Goal: Information Seeking & Learning: Learn about a topic

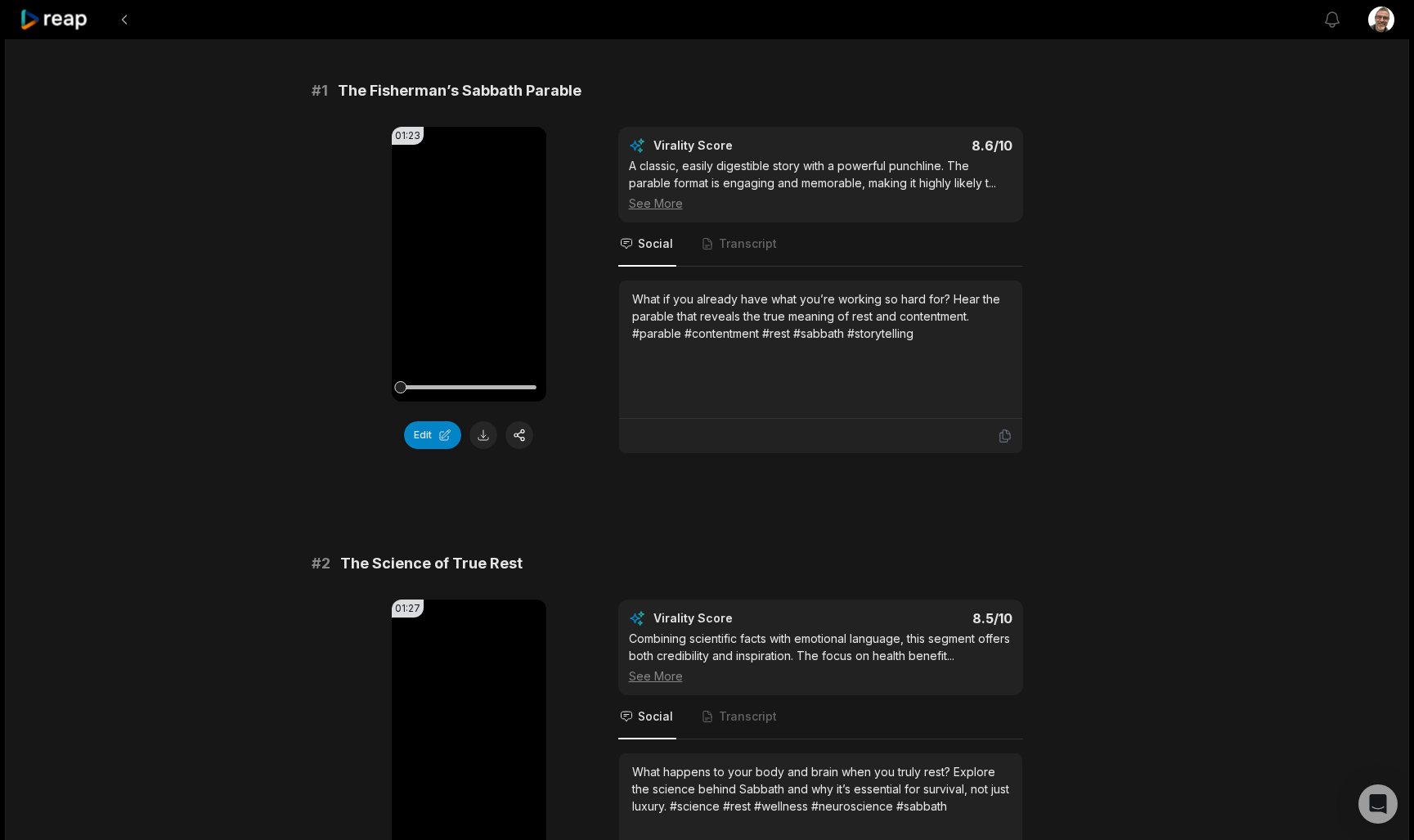
scroll to position [118, 0]
click at [481, 443] on button at bounding box center [483, 432] width 28 height 27
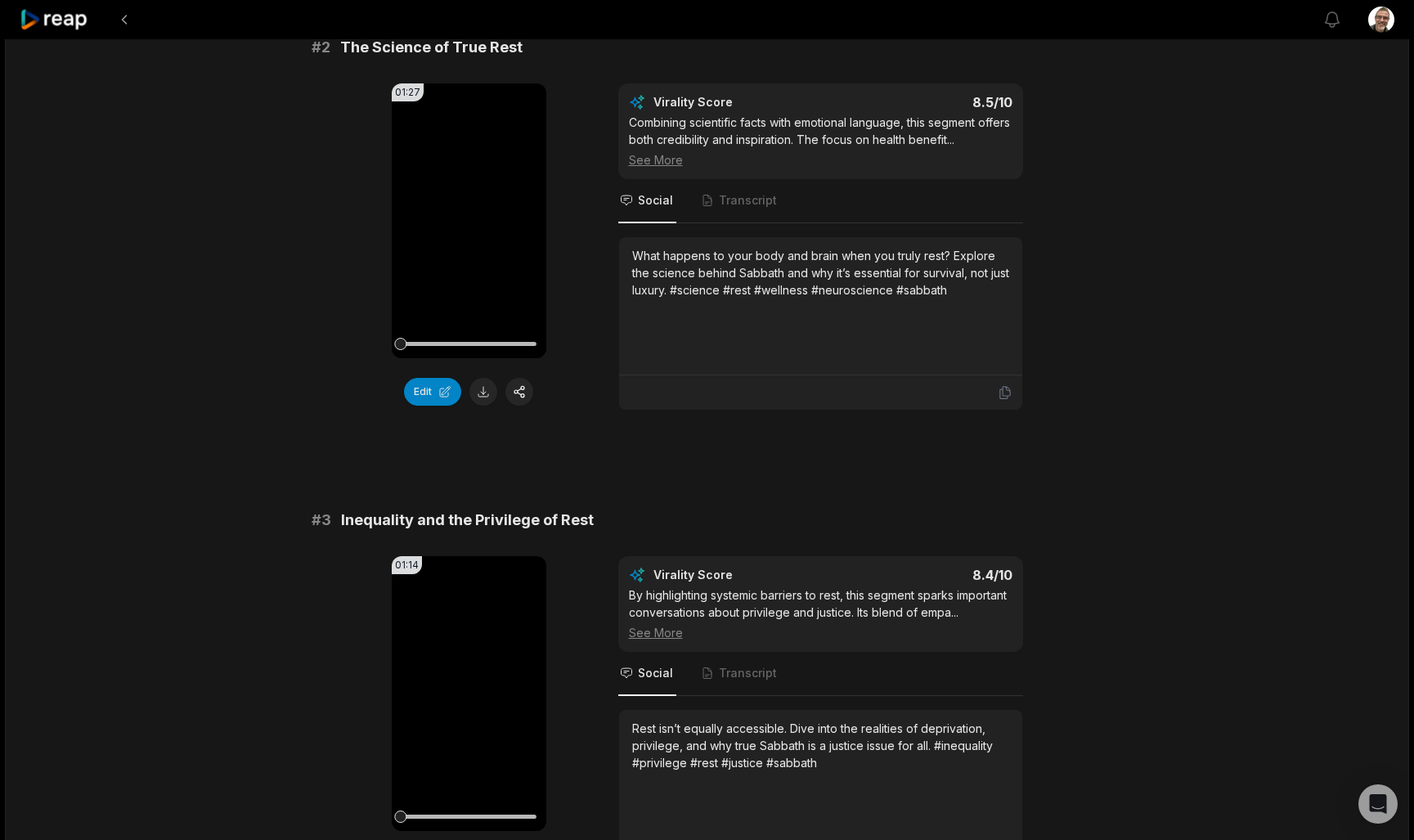
scroll to position [632, 0]
click at [480, 398] on button at bounding box center [483, 391] width 28 height 27
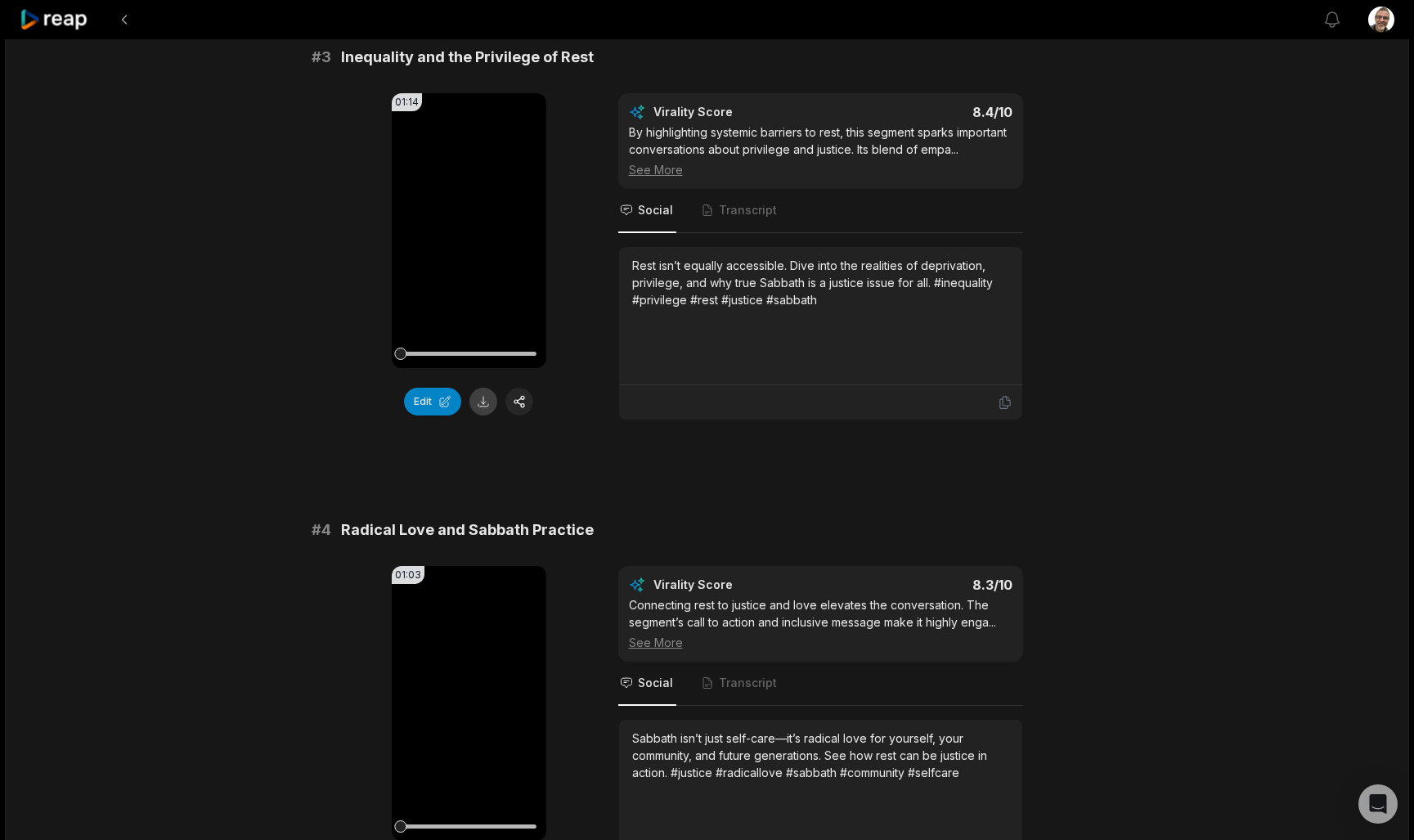
scroll to position [1077, 0]
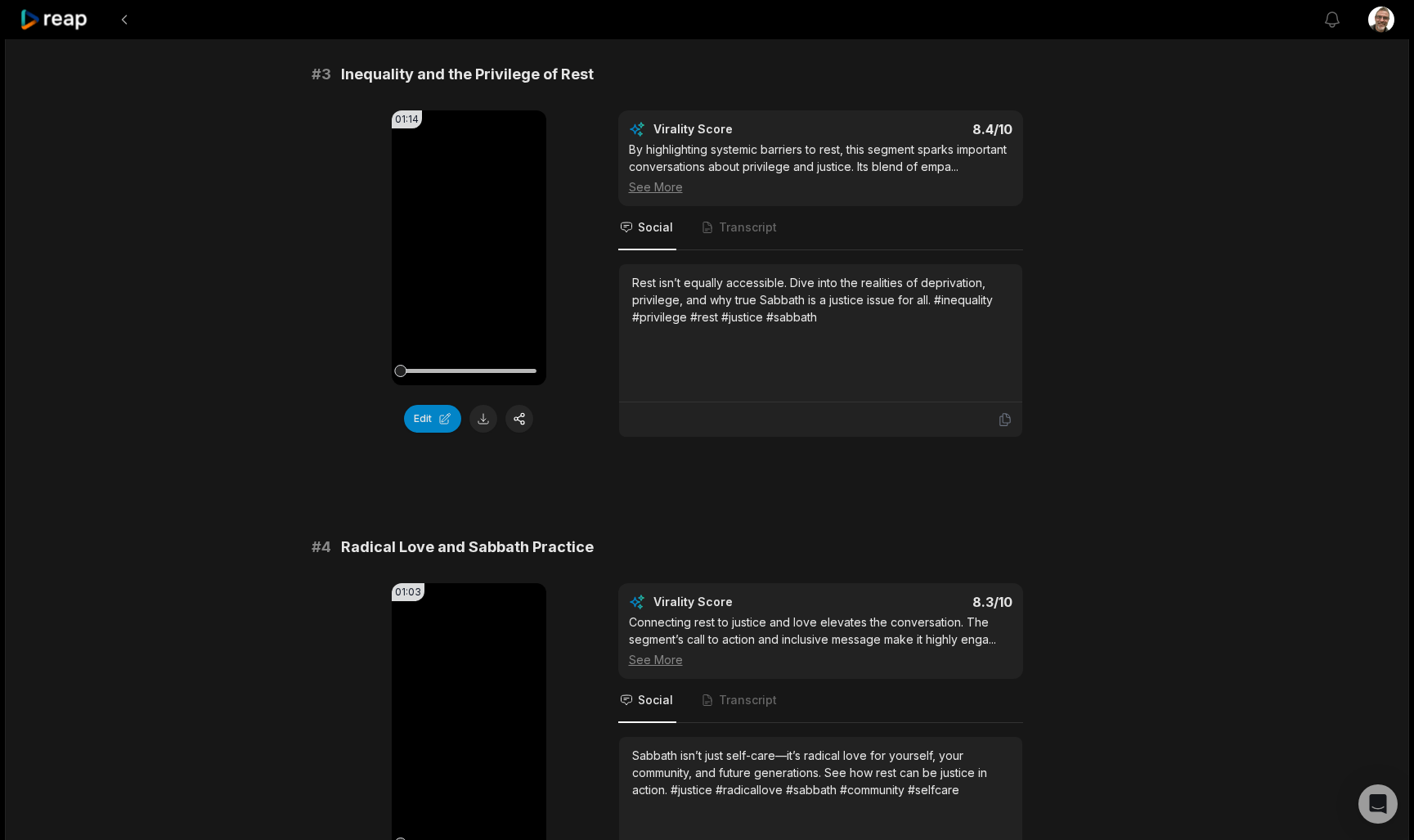
click at [488, 423] on button at bounding box center [483, 418] width 28 height 27
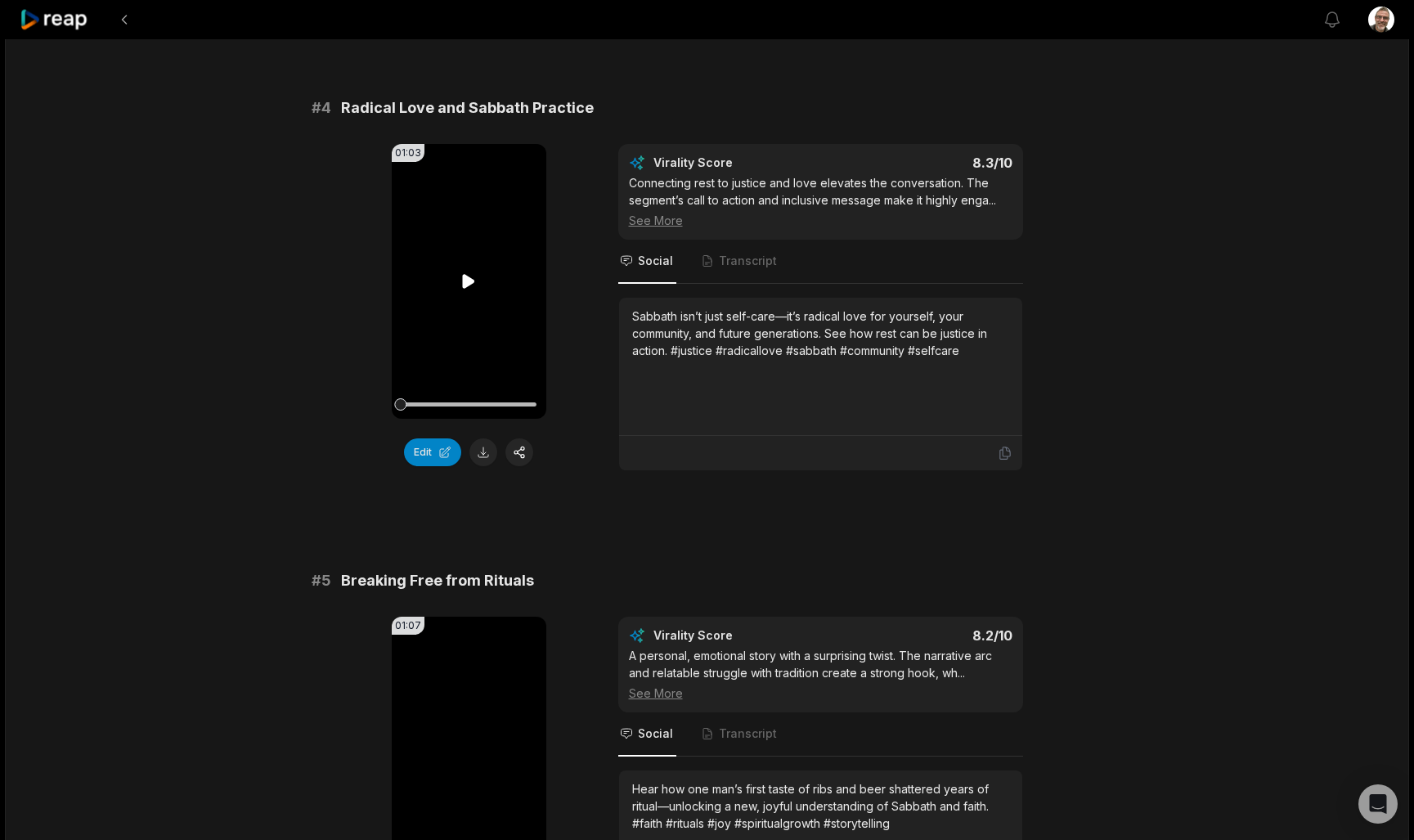
scroll to position [1529, 0]
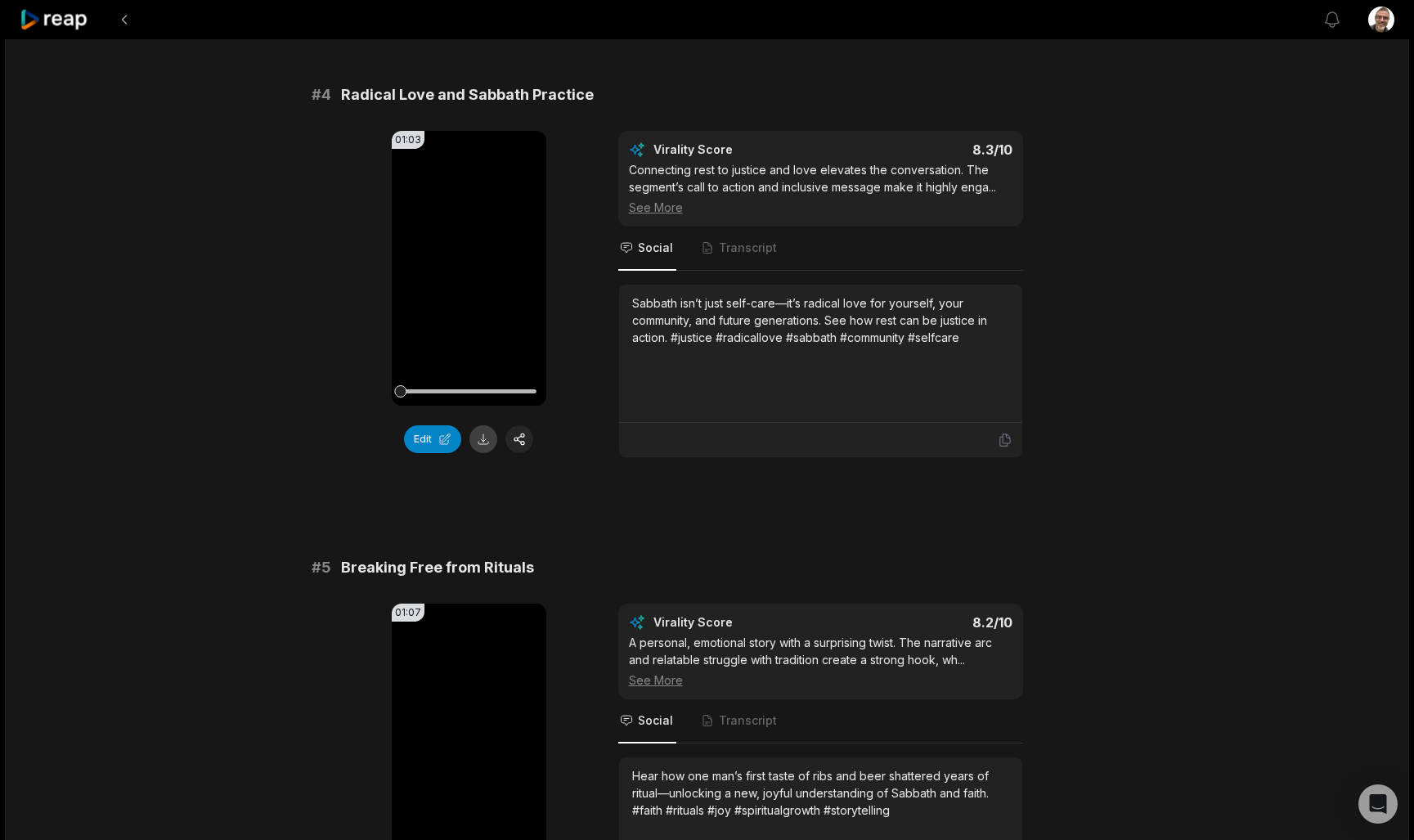
click at [487, 453] on button at bounding box center [483, 438] width 28 height 27
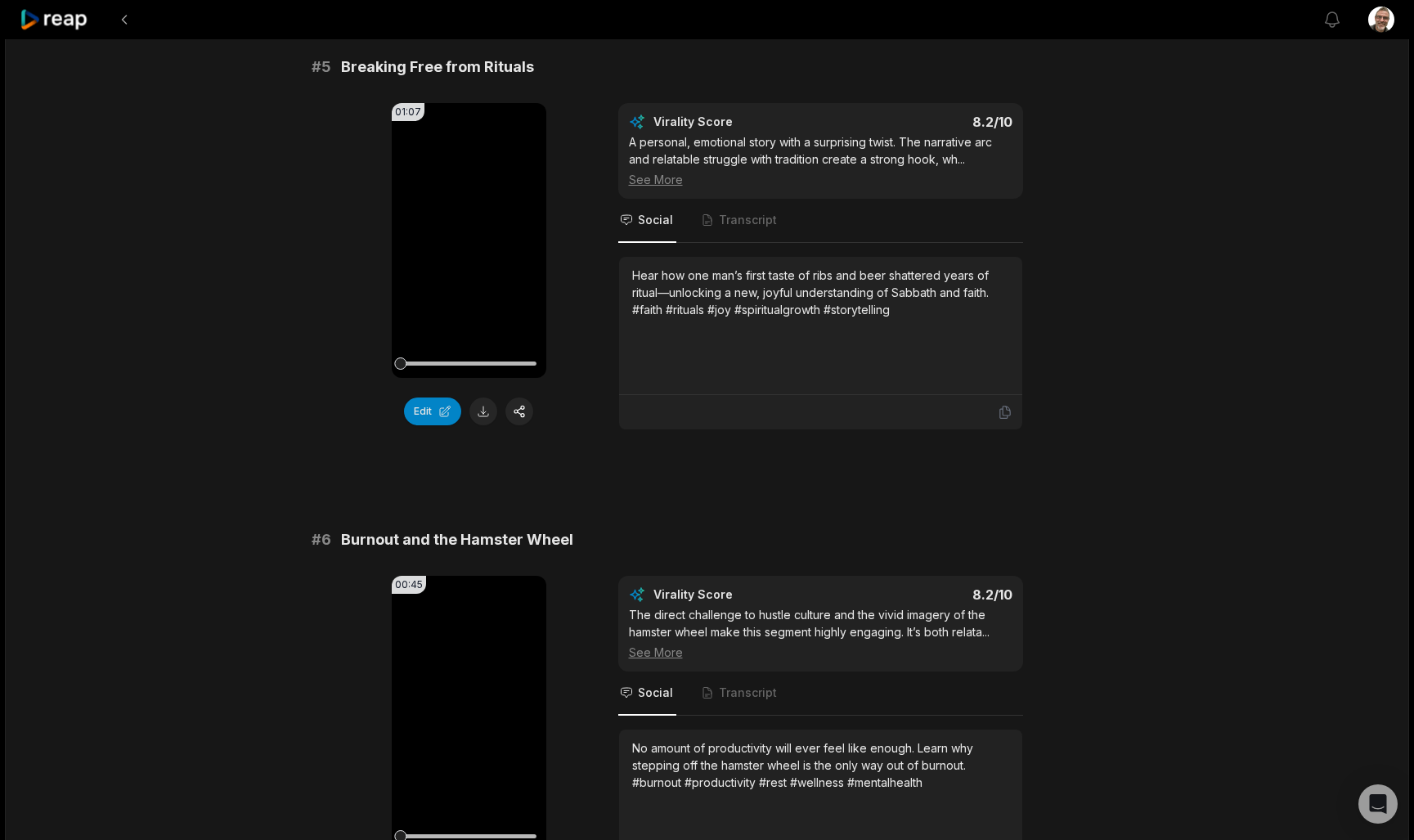
scroll to position [2036, 0]
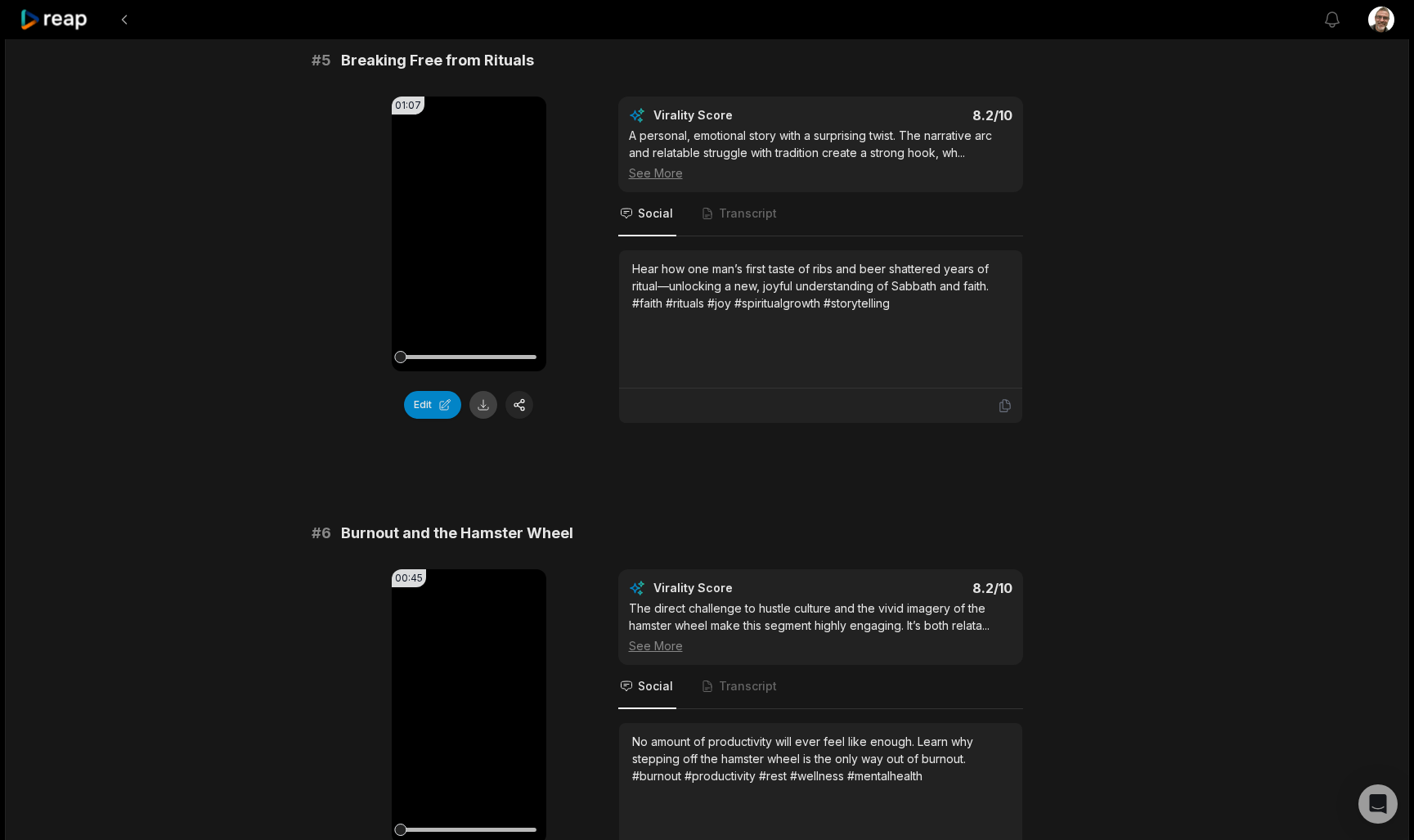
click at [486, 419] on button at bounding box center [483, 404] width 28 height 27
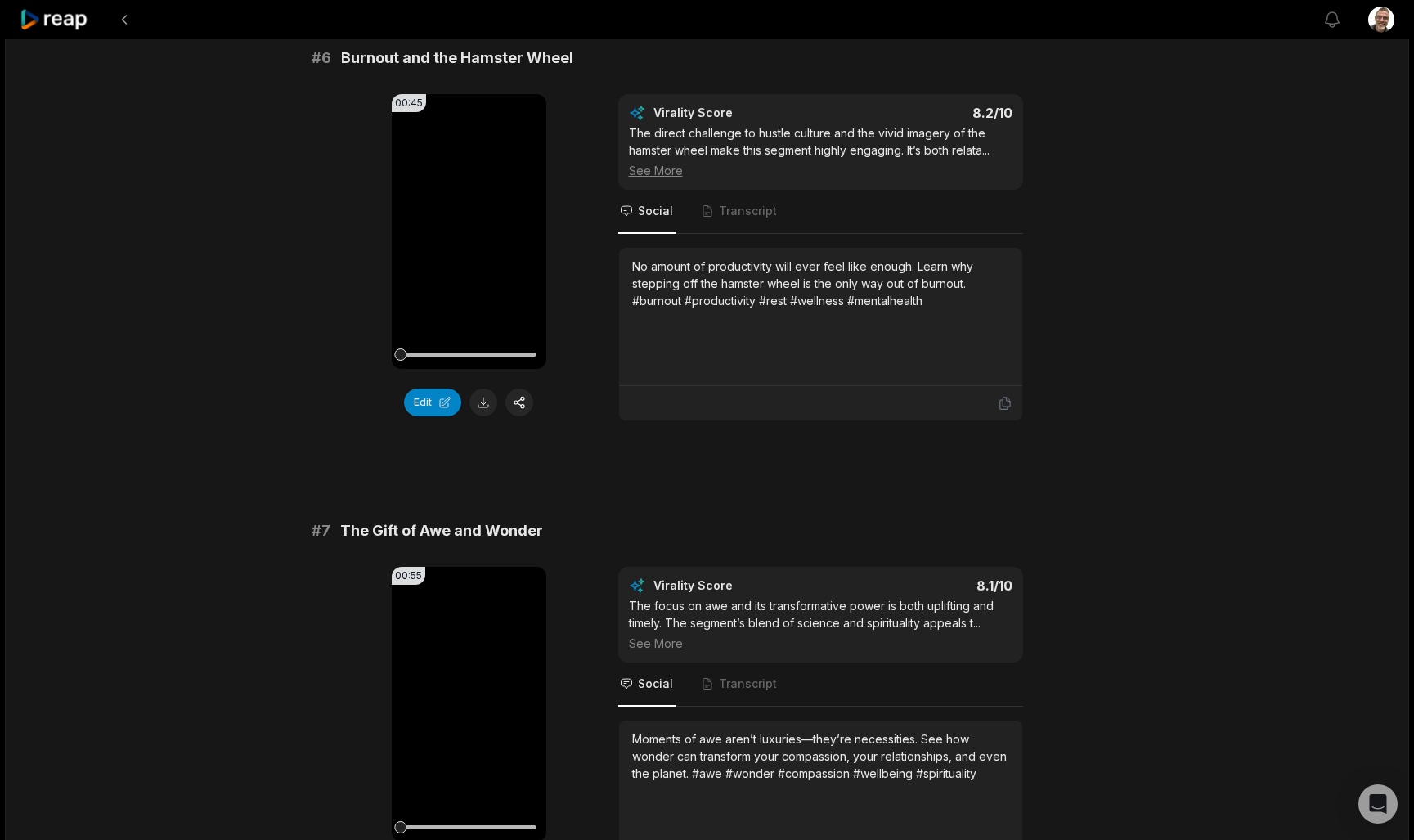
scroll to position [2520, 0]
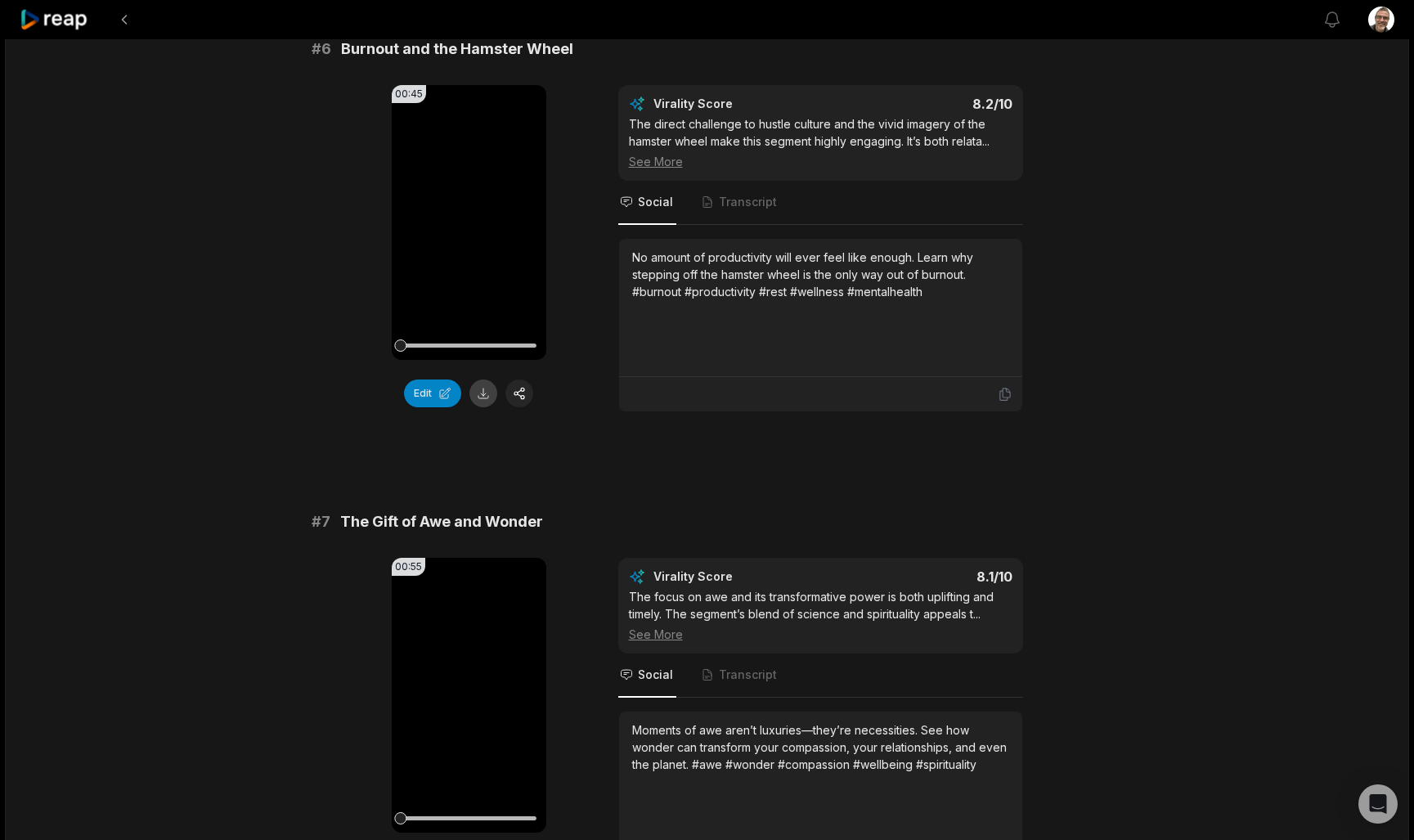
click at [478, 407] on button at bounding box center [483, 393] width 28 height 27
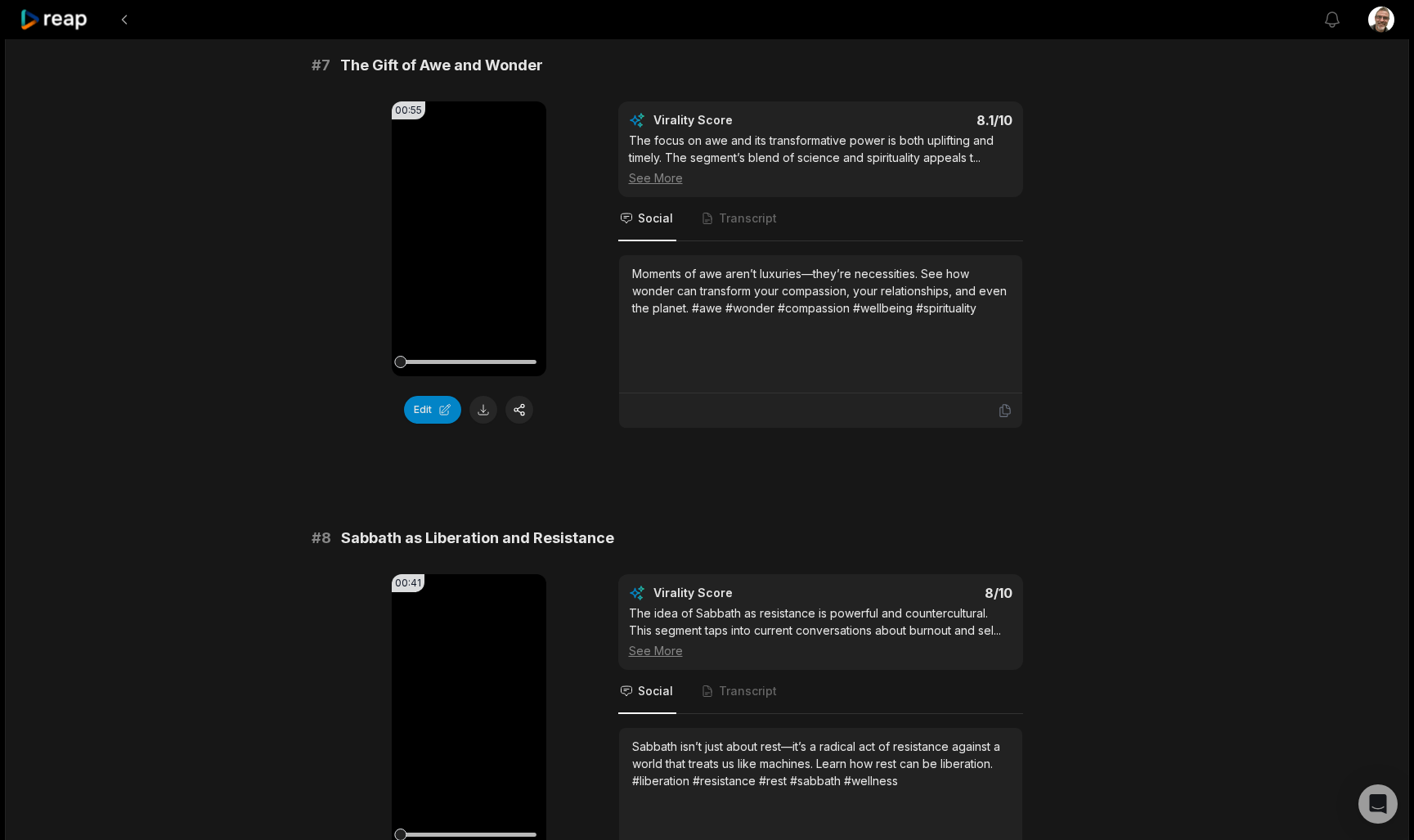
scroll to position [2981, 0]
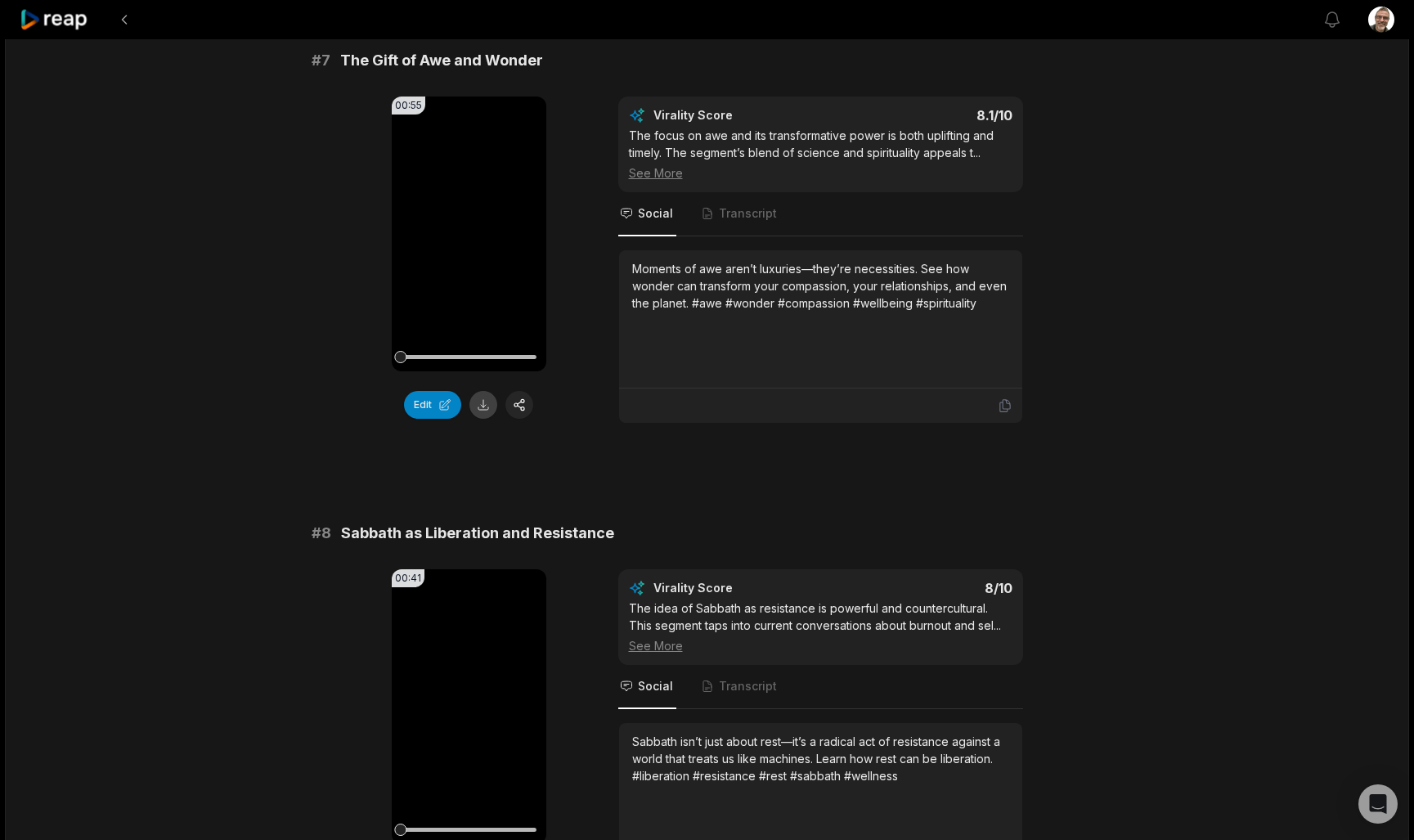
click at [485, 419] on button at bounding box center [483, 404] width 28 height 27
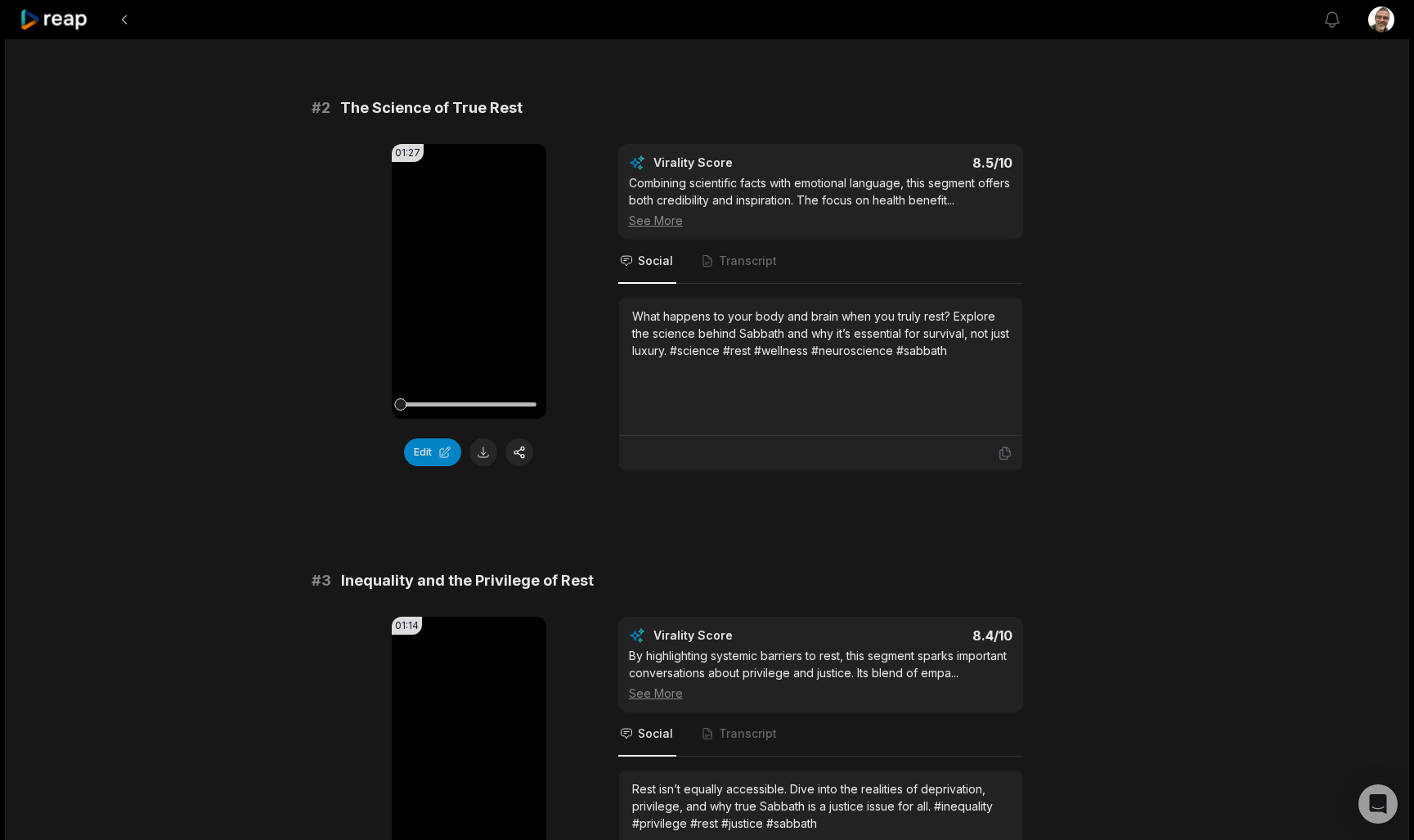
scroll to position [572, 0]
click at [978, 355] on div "What happens to your body and brain when you truly rest? Explore the science be…" at bounding box center [821, 332] width 377 height 51
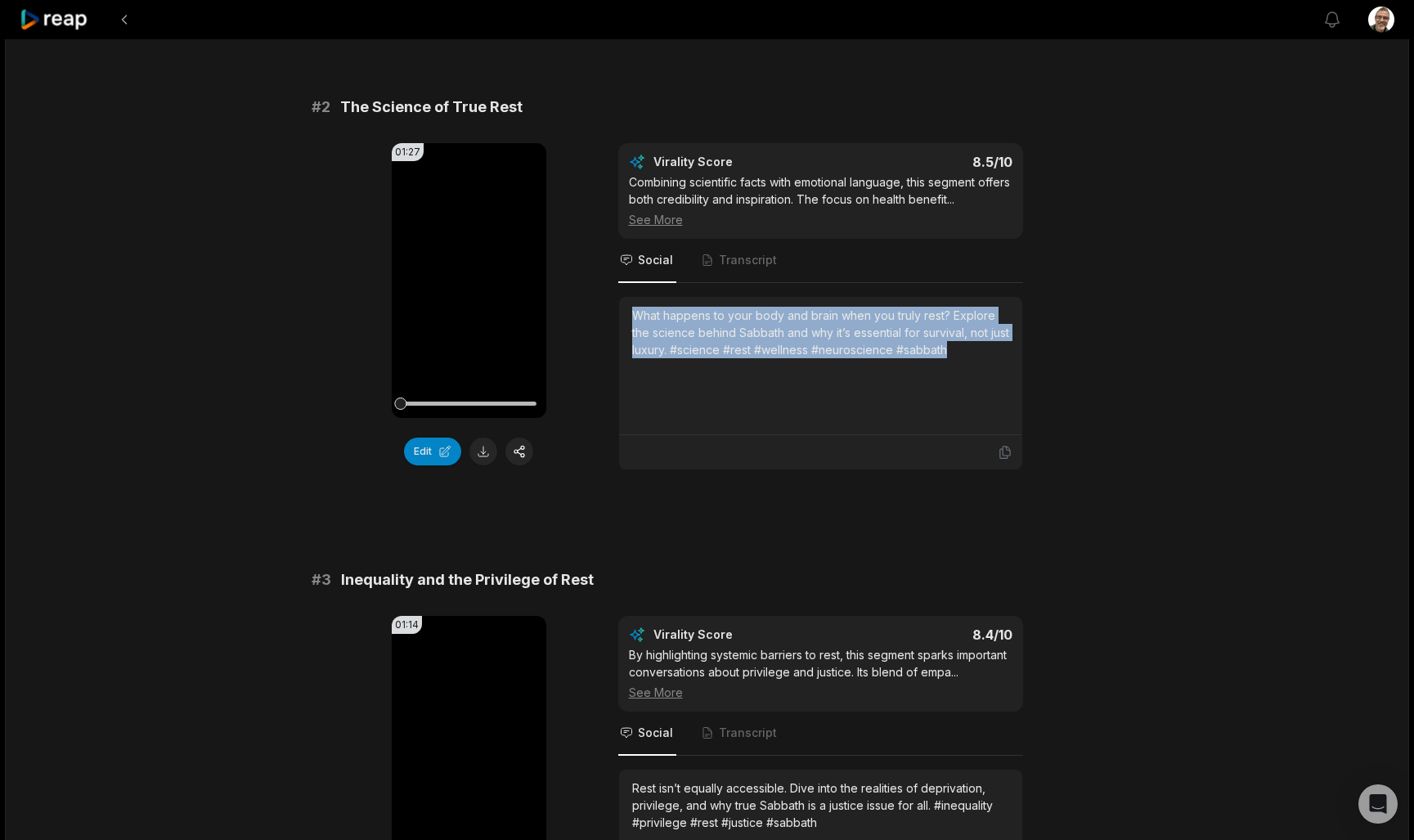
drag, startPoint x: 984, startPoint y: 354, endPoint x: 631, endPoint y: 307, distance: 356.1
click at [631, 307] on div "What happens to your body and brain when you truly rest? Explore the science be…" at bounding box center [820, 366] width 403 height 138
copy div "What happens to your body and brain when you truly rest? Explore the science be…"
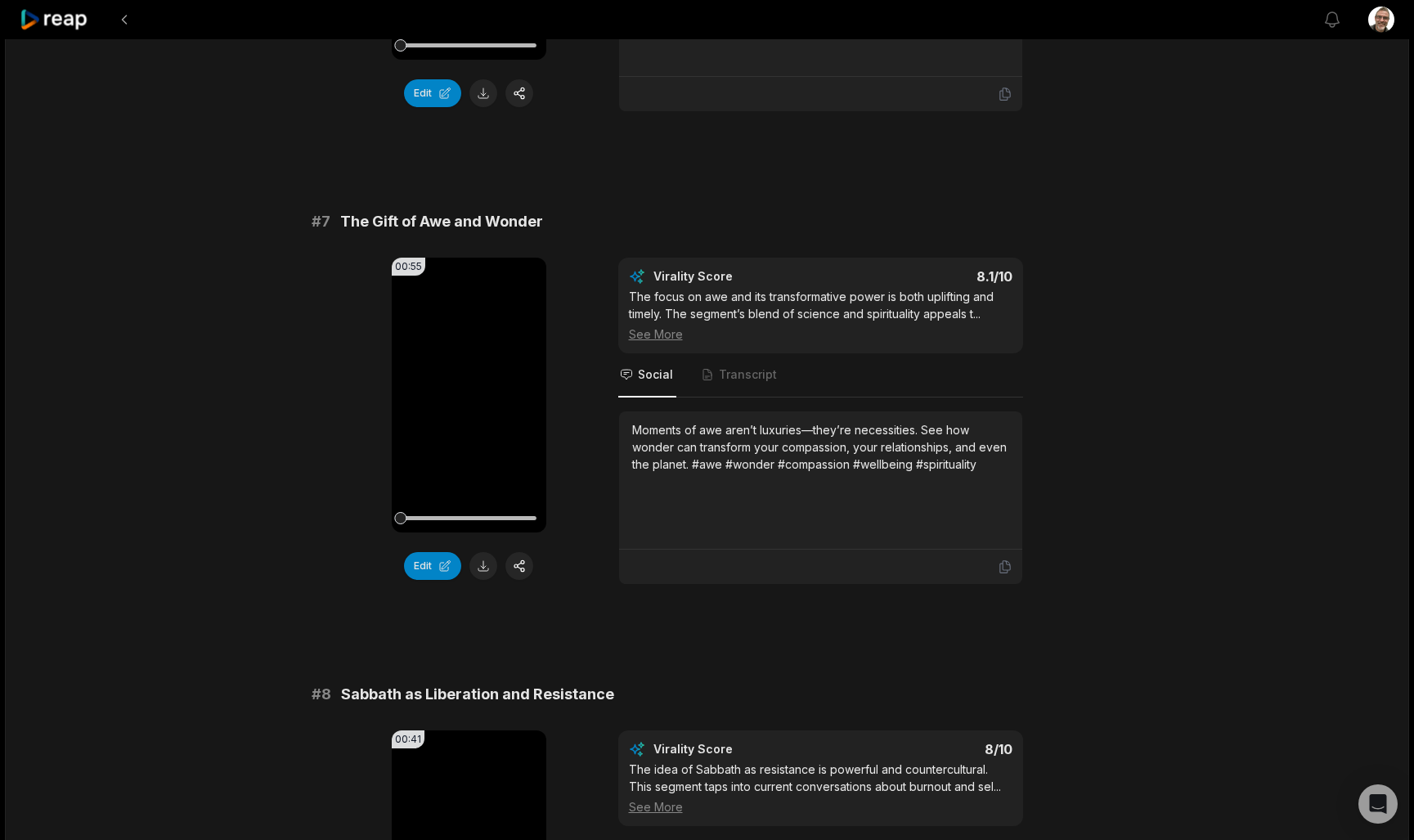
scroll to position [2821, 0]
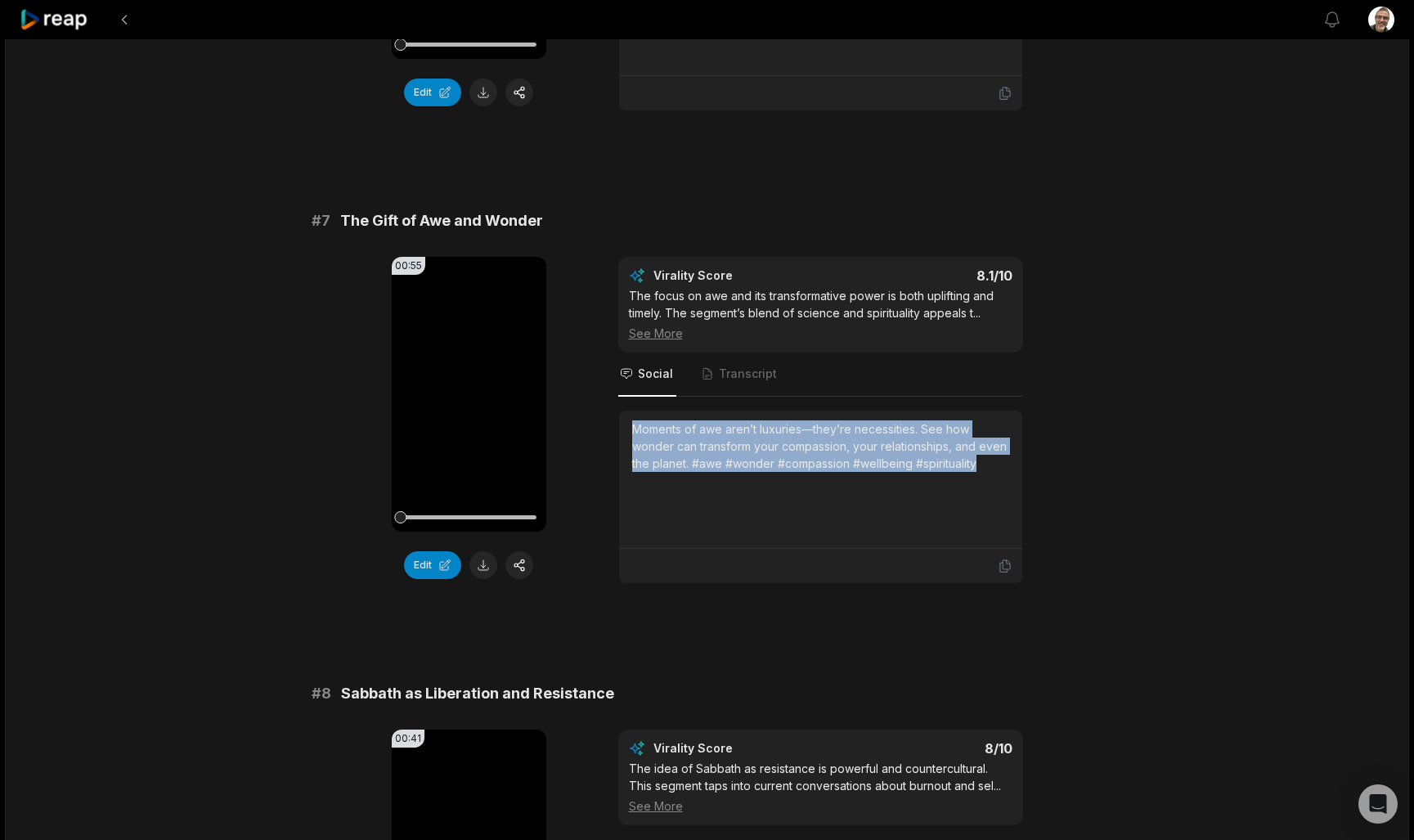
drag, startPoint x: 995, startPoint y: 484, endPoint x: 628, endPoint y: 434, distance: 370.4
click at [628, 434] on div "Moments of awe aren’t luxuries—they’re necessities. See how wonder can transfor…" at bounding box center [820, 480] width 403 height 138
copy div "Moments of awe aren’t luxuries—they’re necessities. See how wonder can transfor…"
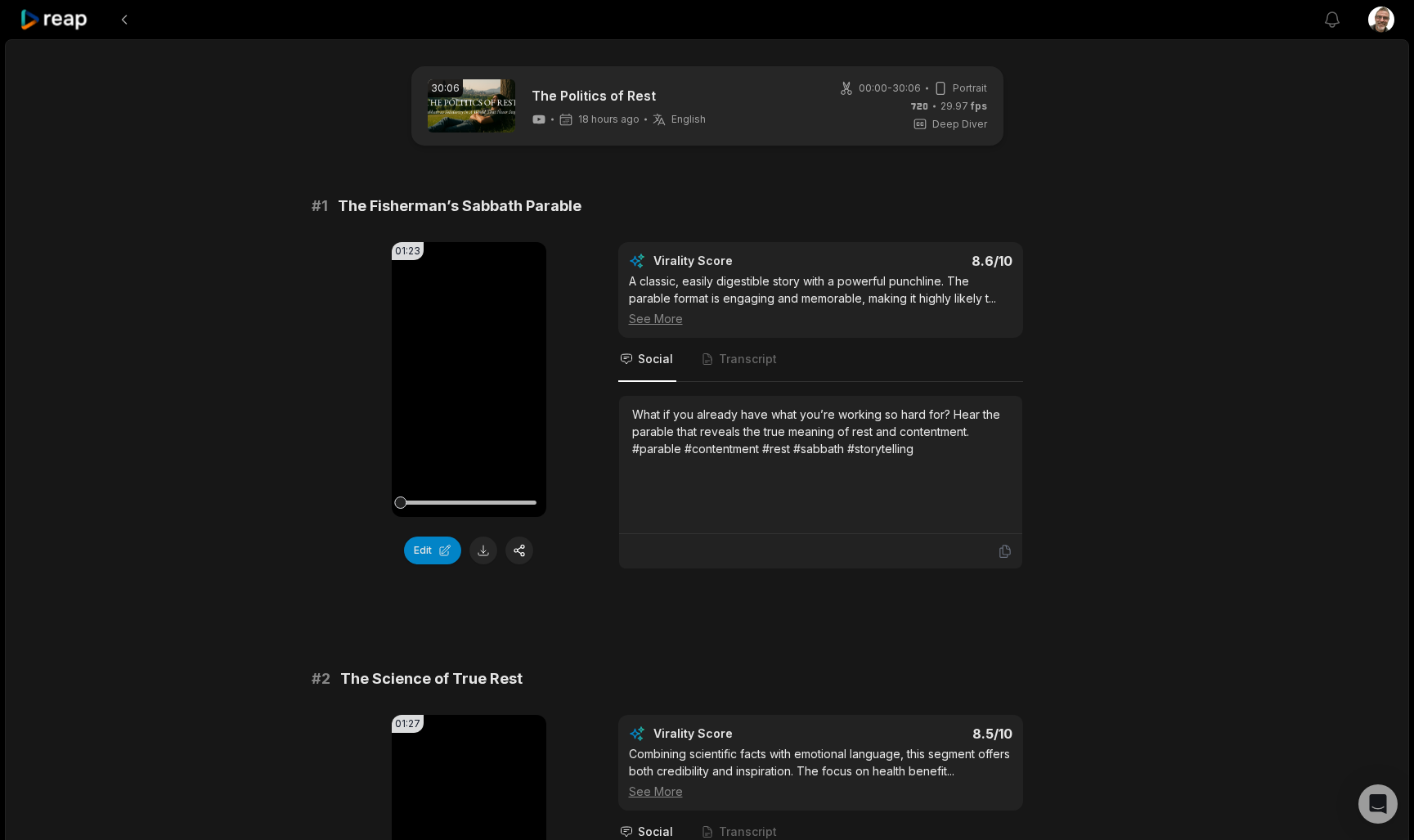
scroll to position [0, 0]
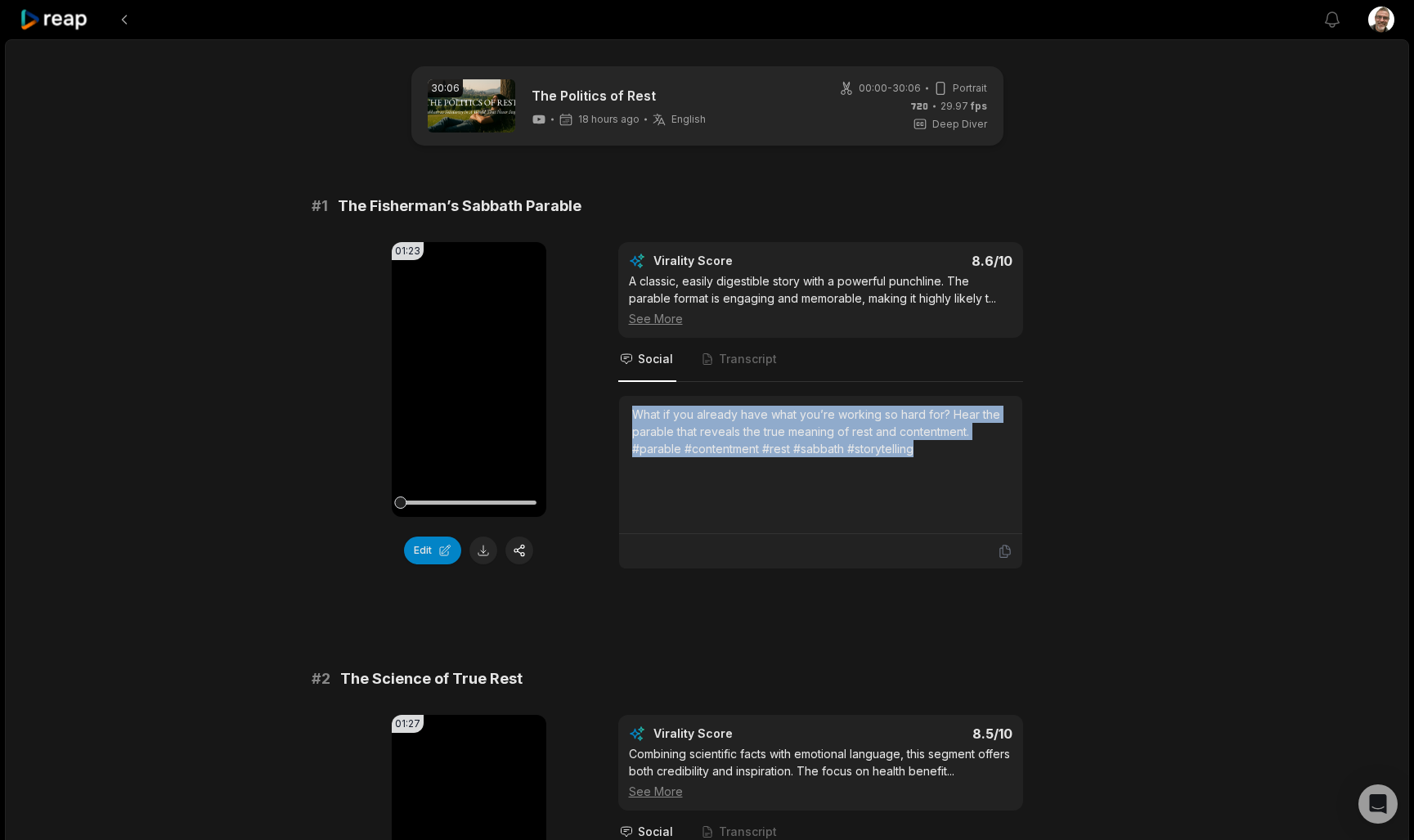
drag, startPoint x: 954, startPoint y: 449, endPoint x: 596, endPoint y: 412, distance: 359.9
click at [596, 412] on div "01:23 Your browser does not support mp4 format. Edit Virality Score 8.6 /10 A c…" at bounding box center [707, 405] width 792 height 327
copy div "What if you already have what you’re working so hard for? Hear the parable that…"
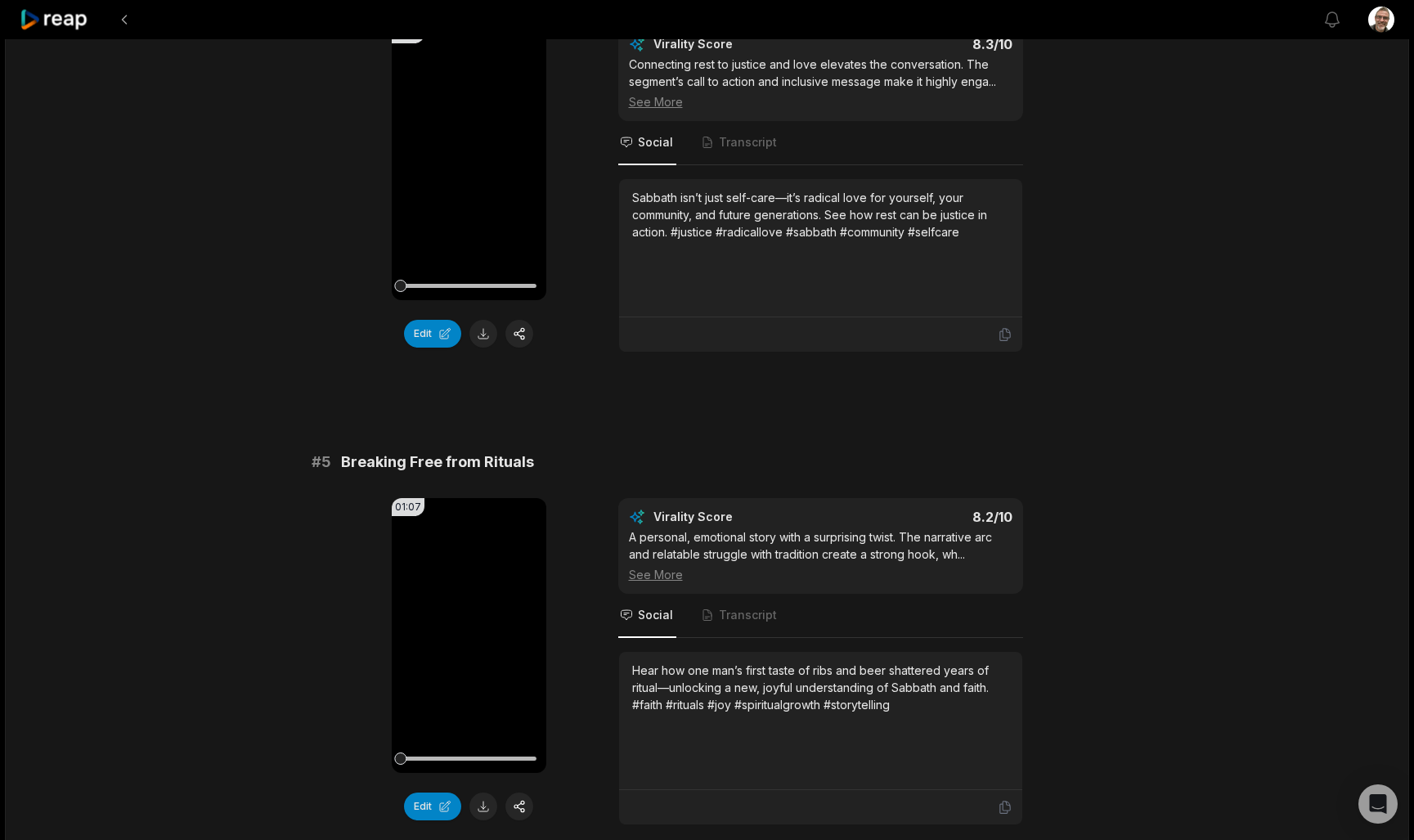
scroll to position [1608, 0]
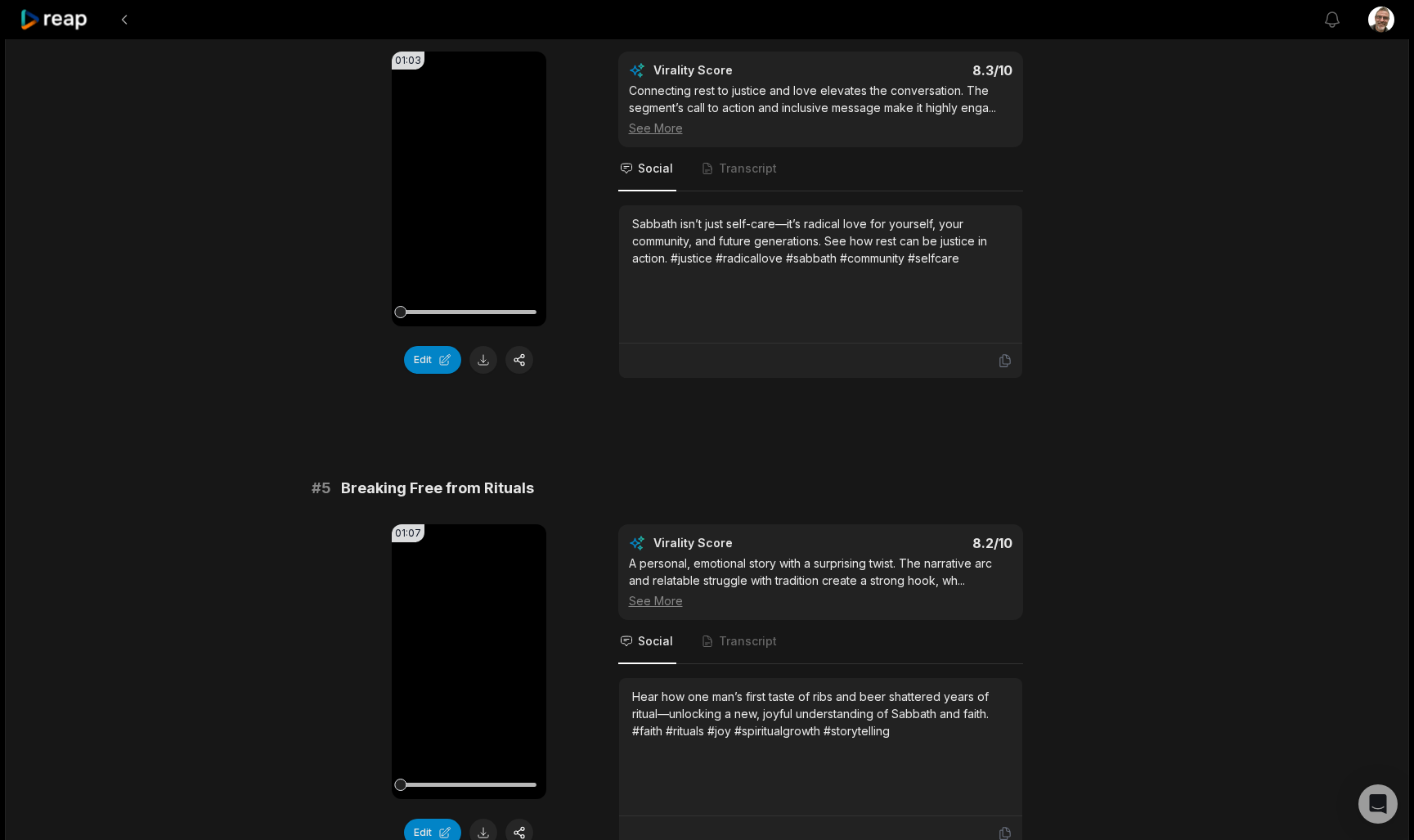
click at [981, 266] on div "Sabbath isn’t just self-care—it’s radical love for yourself, your community, an…" at bounding box center [821, 241] width 377 height 51
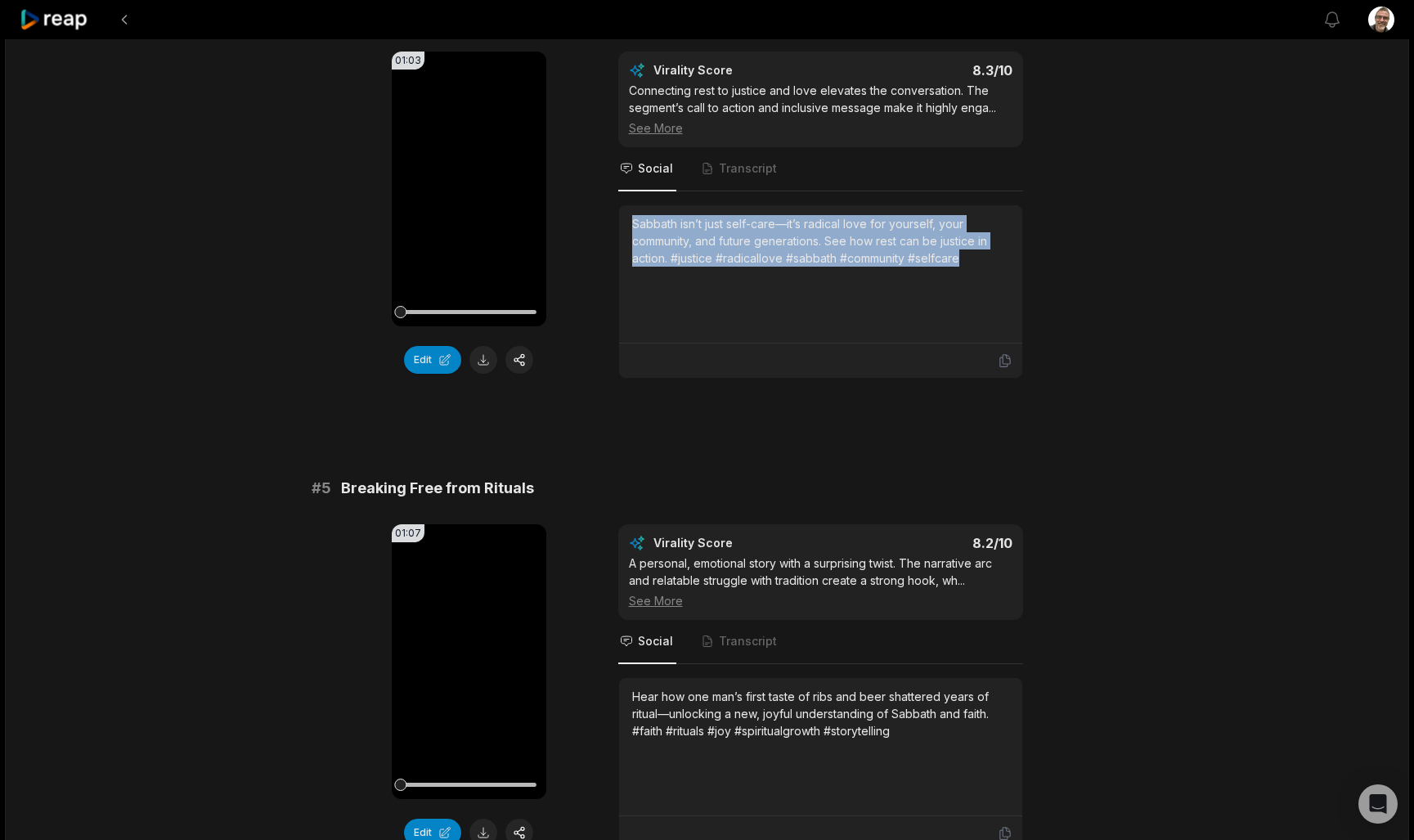
drag, startPoint x: 954, startPoint y: 278, endPoint x: 627, endPoint y: 235, distance: 329.8
click at [627, 235] on div "Sabbath isn’t just self-care—it’s radical love for yourself, your community, an…" at bounding box center [820, 274] width 403 height 138
copy div "Sabbath isn’t just self-care—it’s radical love for yourself, your community, an…"
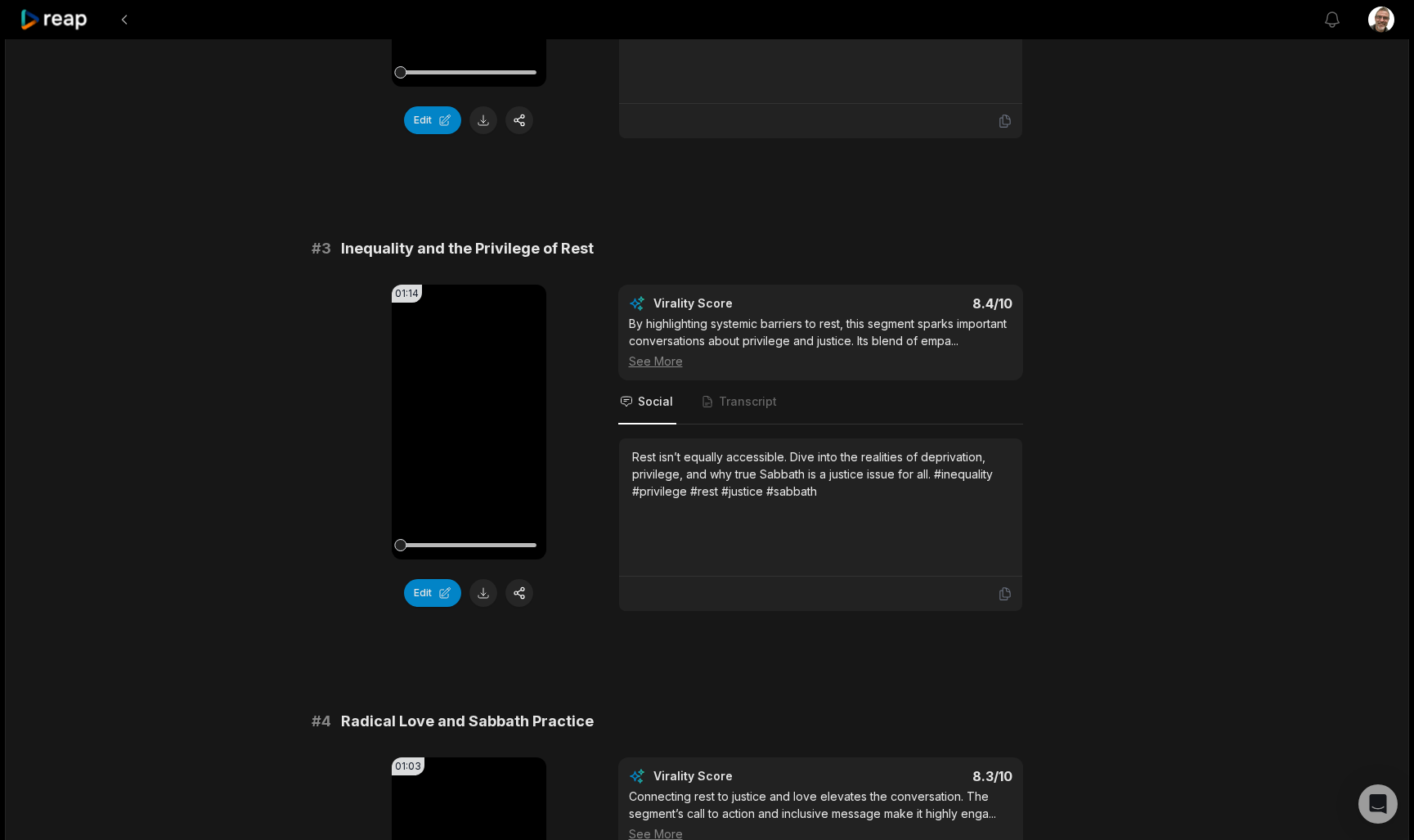
scroll to position [904, 0]
click at [881, 519] on div "Rest isn’t equally accessible. Dive into the realities of deprivation, privileg…" at bounding box center [821, 506] width 377 height 118
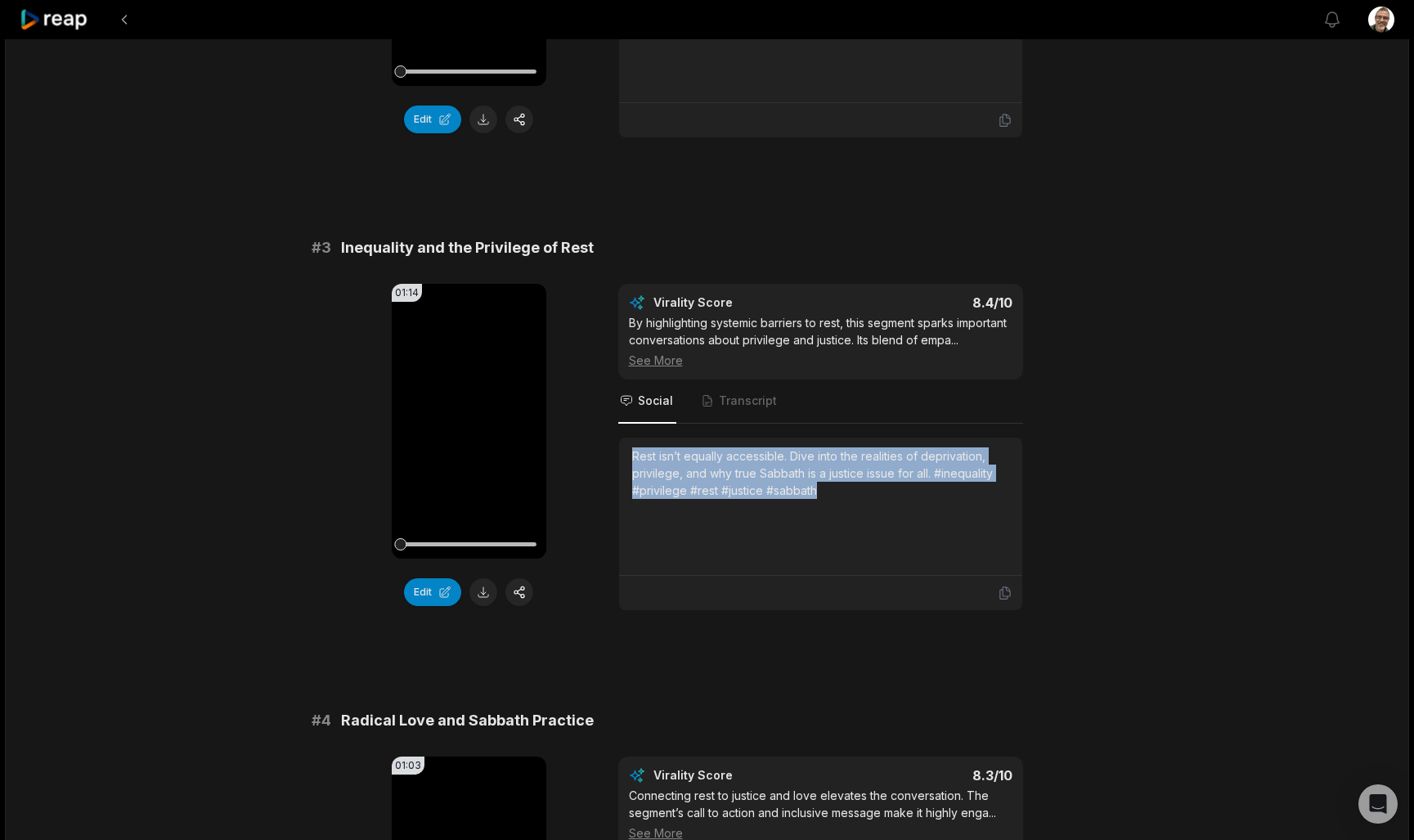
drag, startPoint x: 878, startPoint y: 520, endPoint x: 615, endPoint y: 457, distance: 270.4
click at [615, 457] on div "01:14 Your browser does not support mp4 format. Edit Virality Score 8.4 /10 By …" at bounding box center [707, 447] width 792 height 327
copy div "Rest isn’t equally accessible. Dive into the realities of deprivation, privileg…"
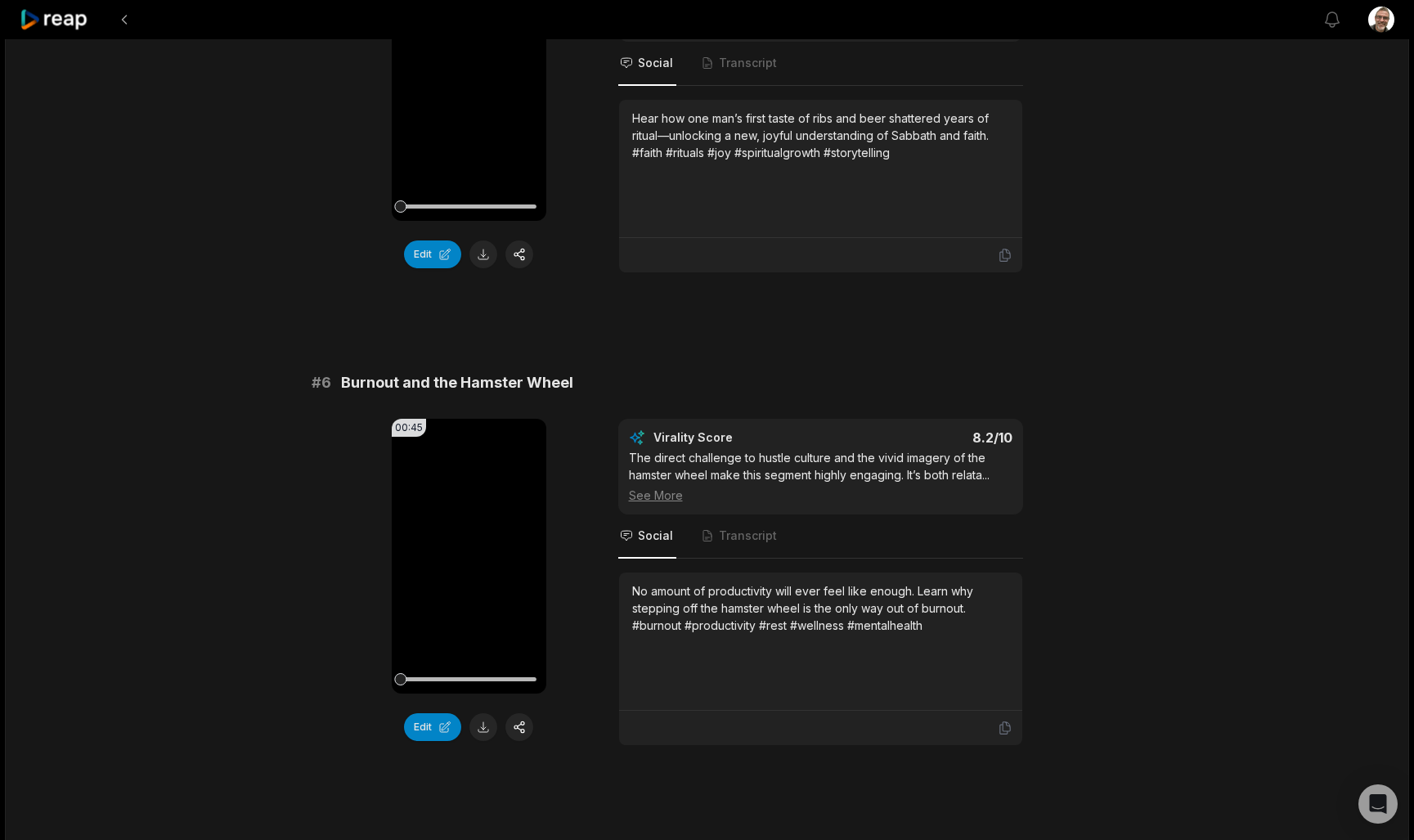
scroll to position [2199, 0]
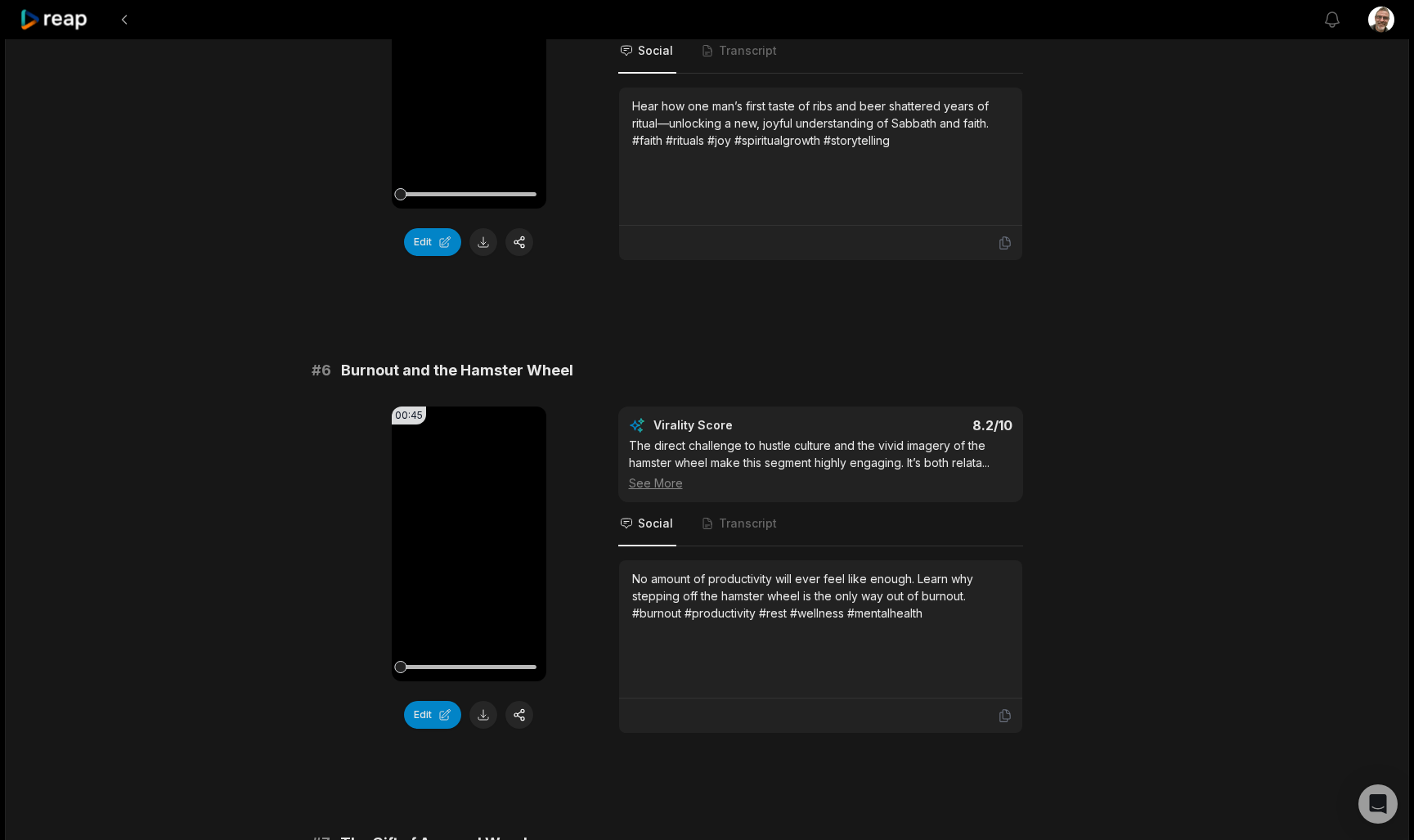
click at [942, 621] on div "No amount of productivity will ever feel like enough. Learn why stepping off th…" at bounding box center [821, 595] width 377 height 51
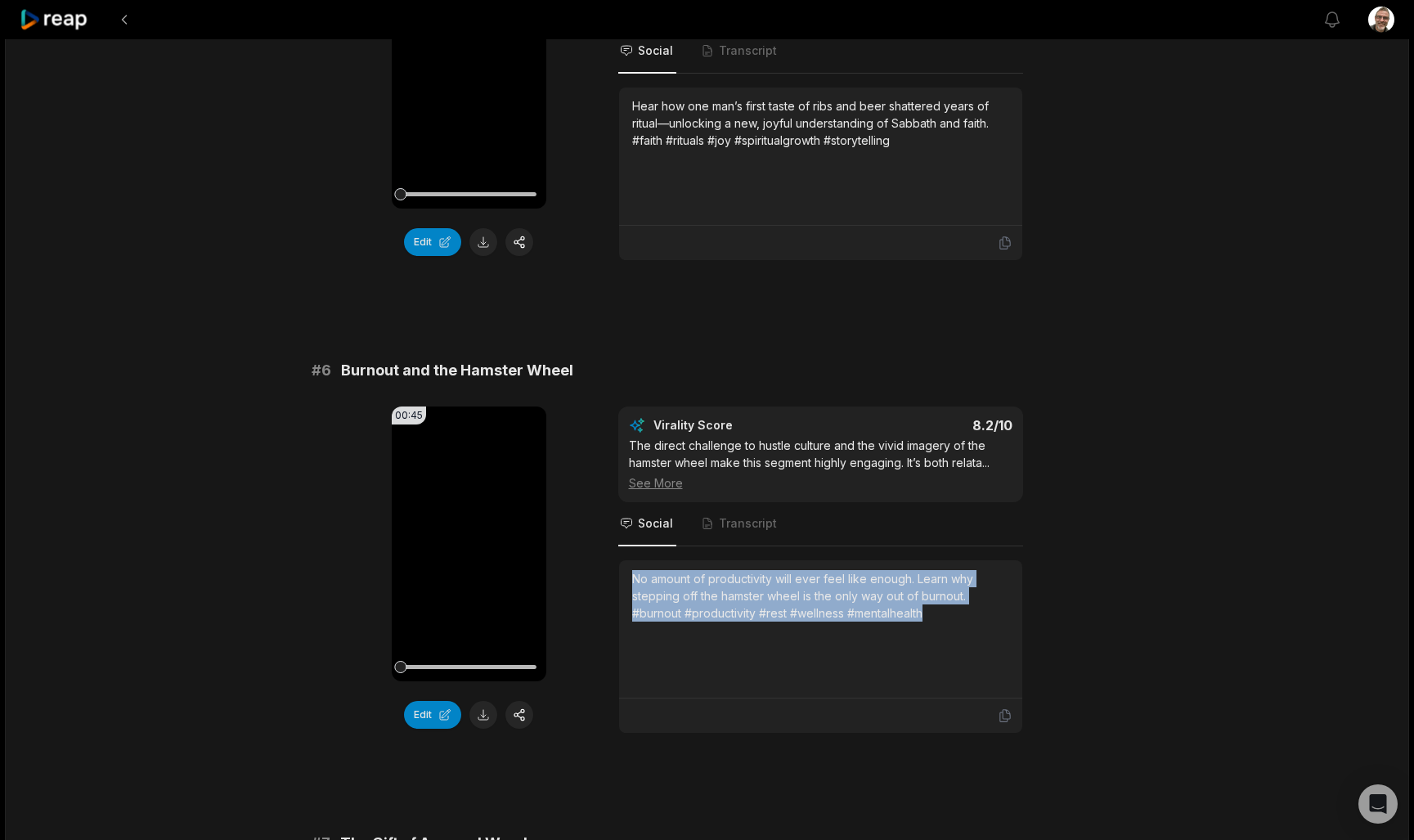
drag, startPoint x: 942, startPoint y: 633, endPoint x: 628, endPoint y: 594, distance: 316.4
click at [628, 594] on div "No amount of productivity will ever feel like enough. Learn why stepping off th…" at bounding box center [820, 630] width 403 height 138
copy div "No amount of productivity will ever feel like enough. Learn why stepping off th…"
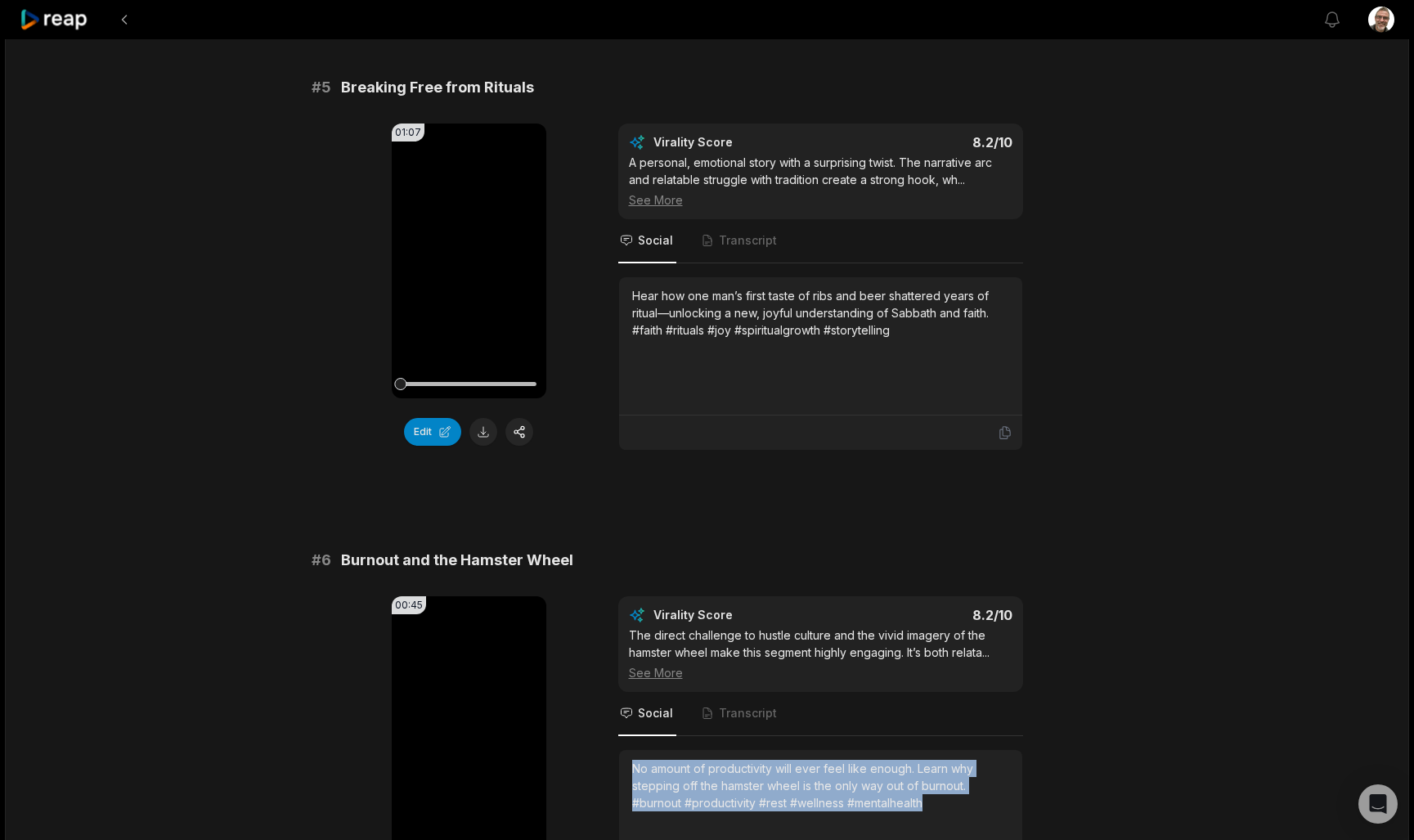
scroll to position [2009, 0]
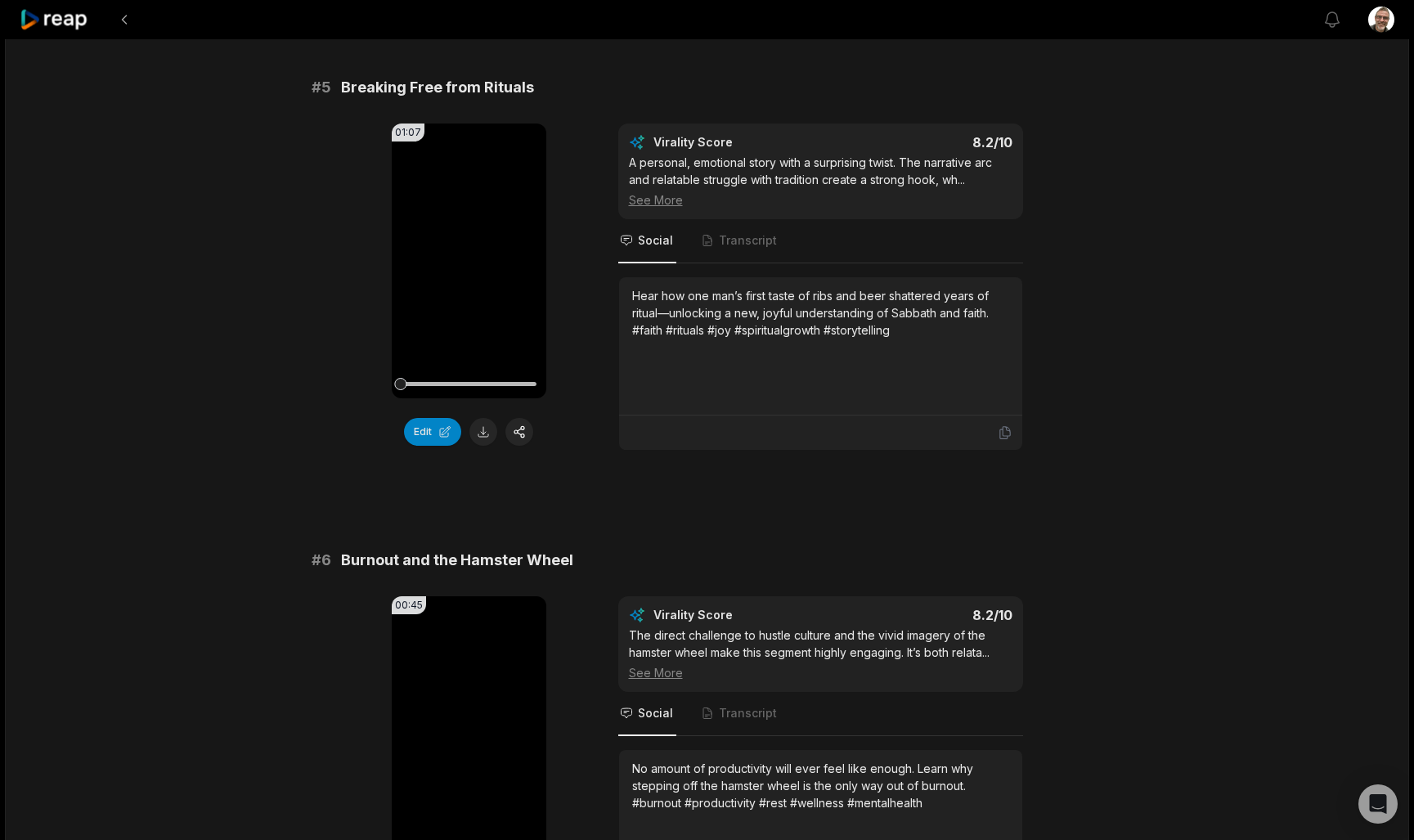
click at [921, 338] on div "Hear how one man’s first taste of ribs and beer shattered years of ritual—unloc…" at bounding box center [821, 313] width 377 height 51
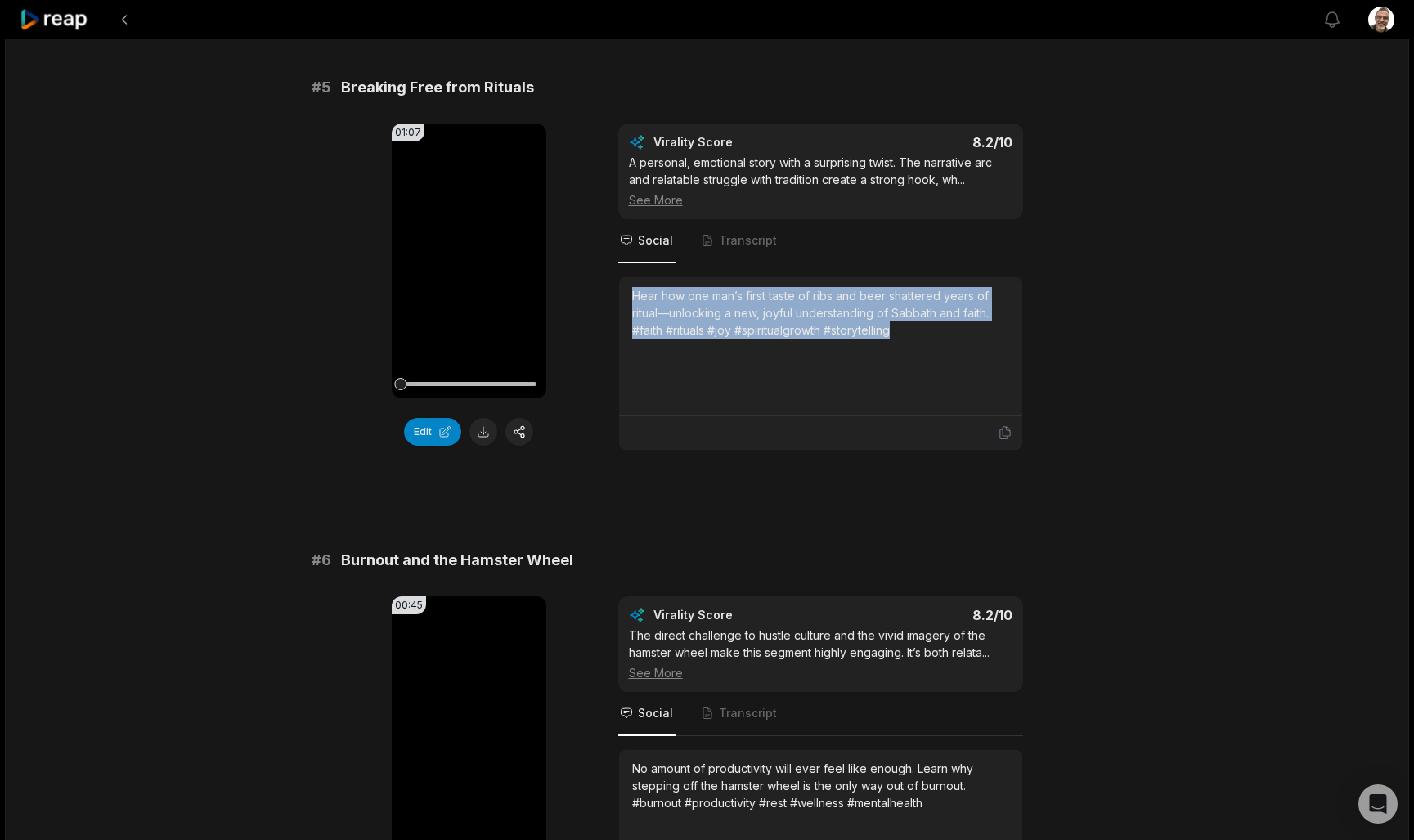
drag, startPoint x: 904, startPoint y: 354, endPoint x: 615, endPoint y: 309, distance: 292.5
click at [615, 309] on div "01:07 Your browser does not support mp4 format. Edit Virality Score 8.2 /10 A p…" at bounding box center [707, 286] width 792 height 327
copy div "Hear how one man’s first taste of ribs and beer shattered years of ritual—unloc…"
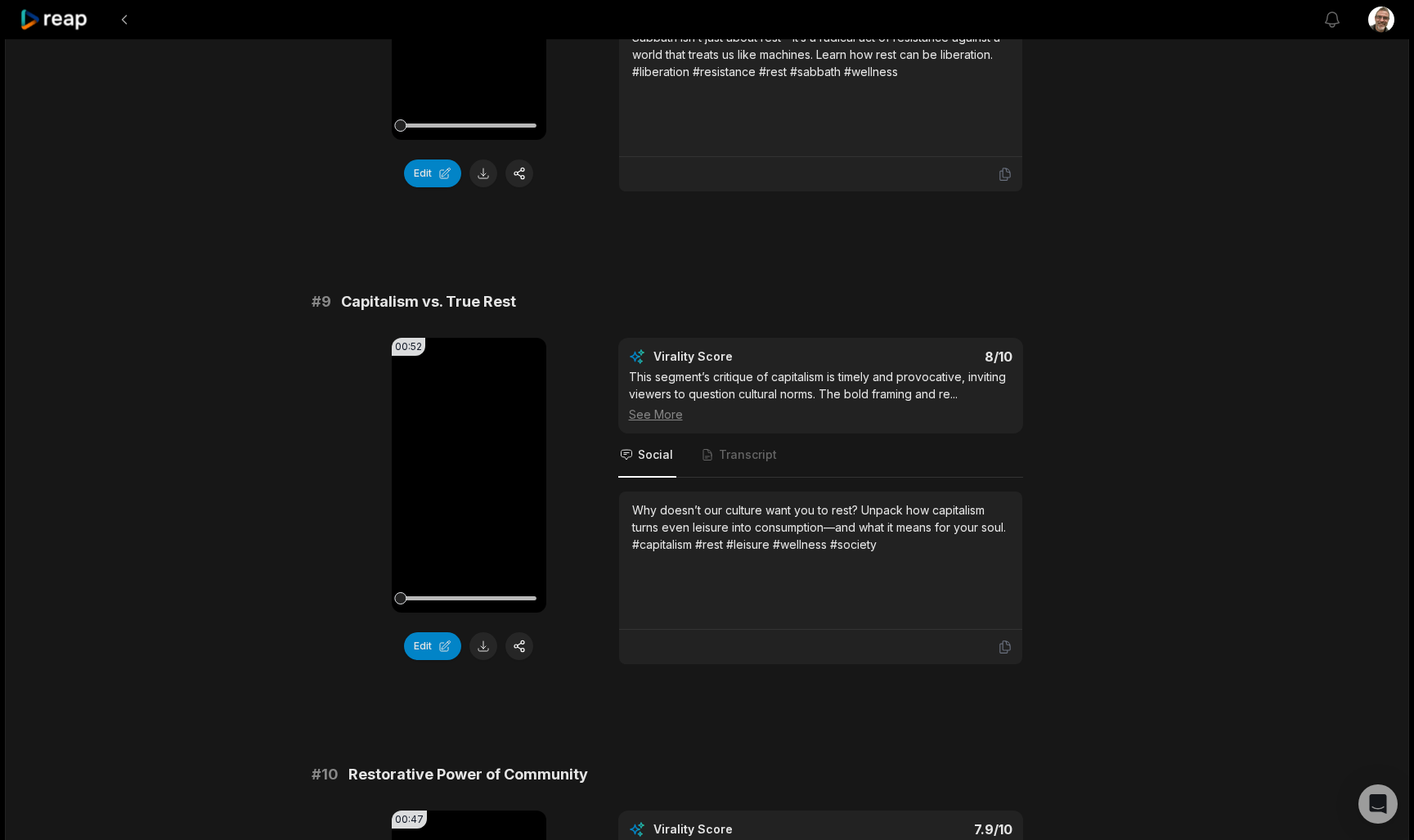
scroll to position [3692, 0]
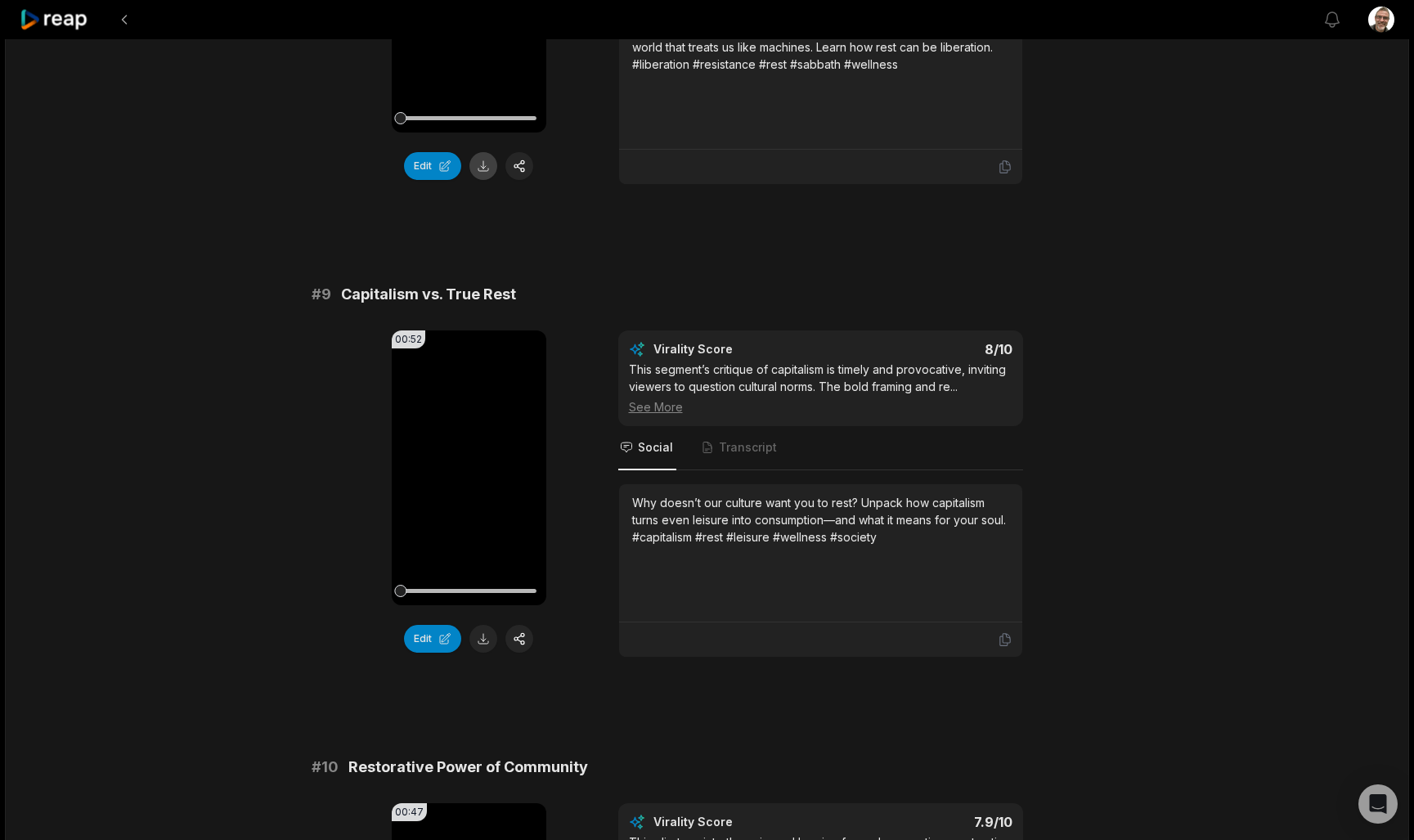
click at [483, 180] on button at bounding box center [483, 165] width 28 height 27
click at [485, 652] on button at bounding box center [483, 638] width 28 height 27
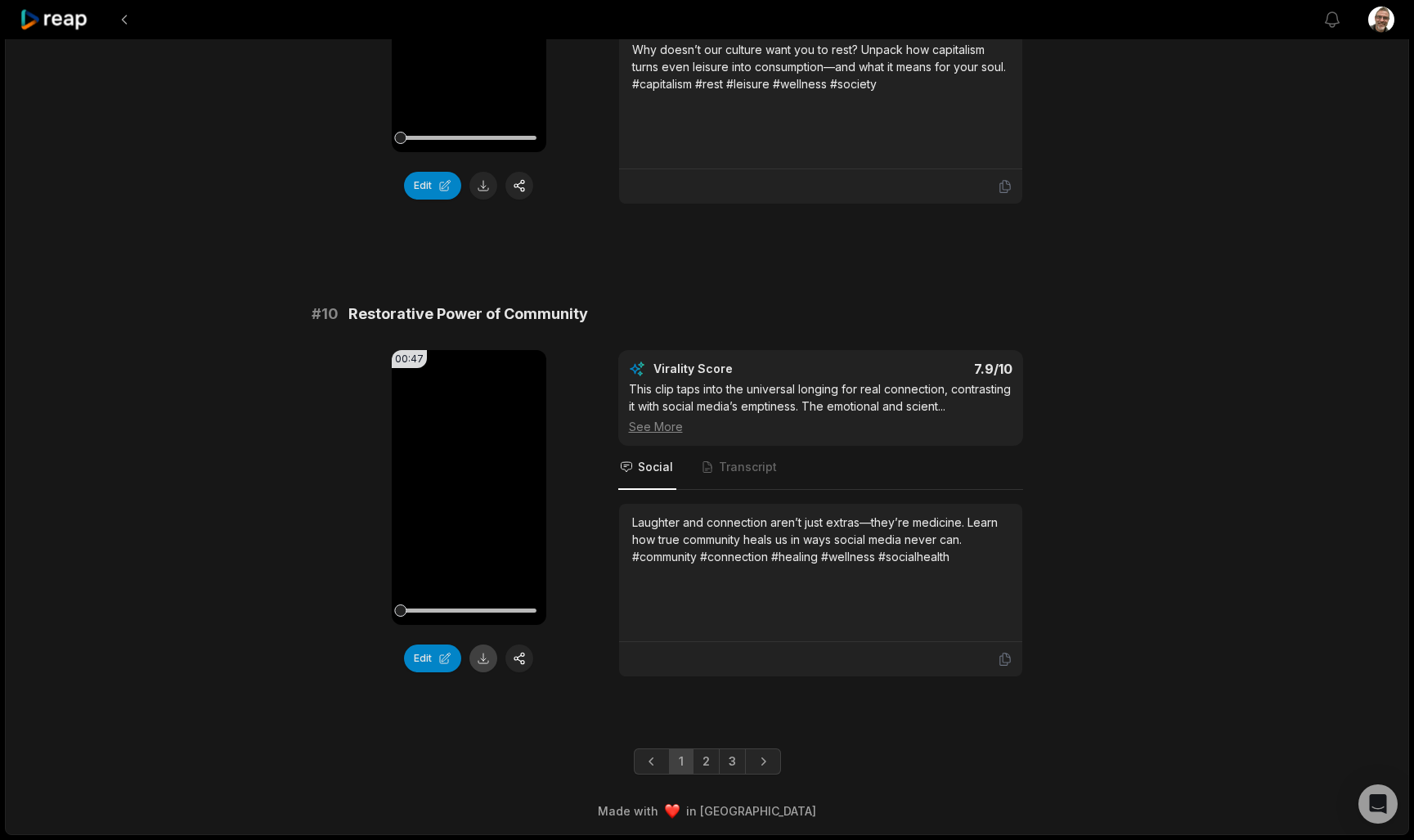
scroll to position [4153, 0]
click at [484, 667] on button at bounding box center [483, 658] width 28 height 27
click at [702, 768] on link "2" at bounding box center [706, 761] width 27 height 27
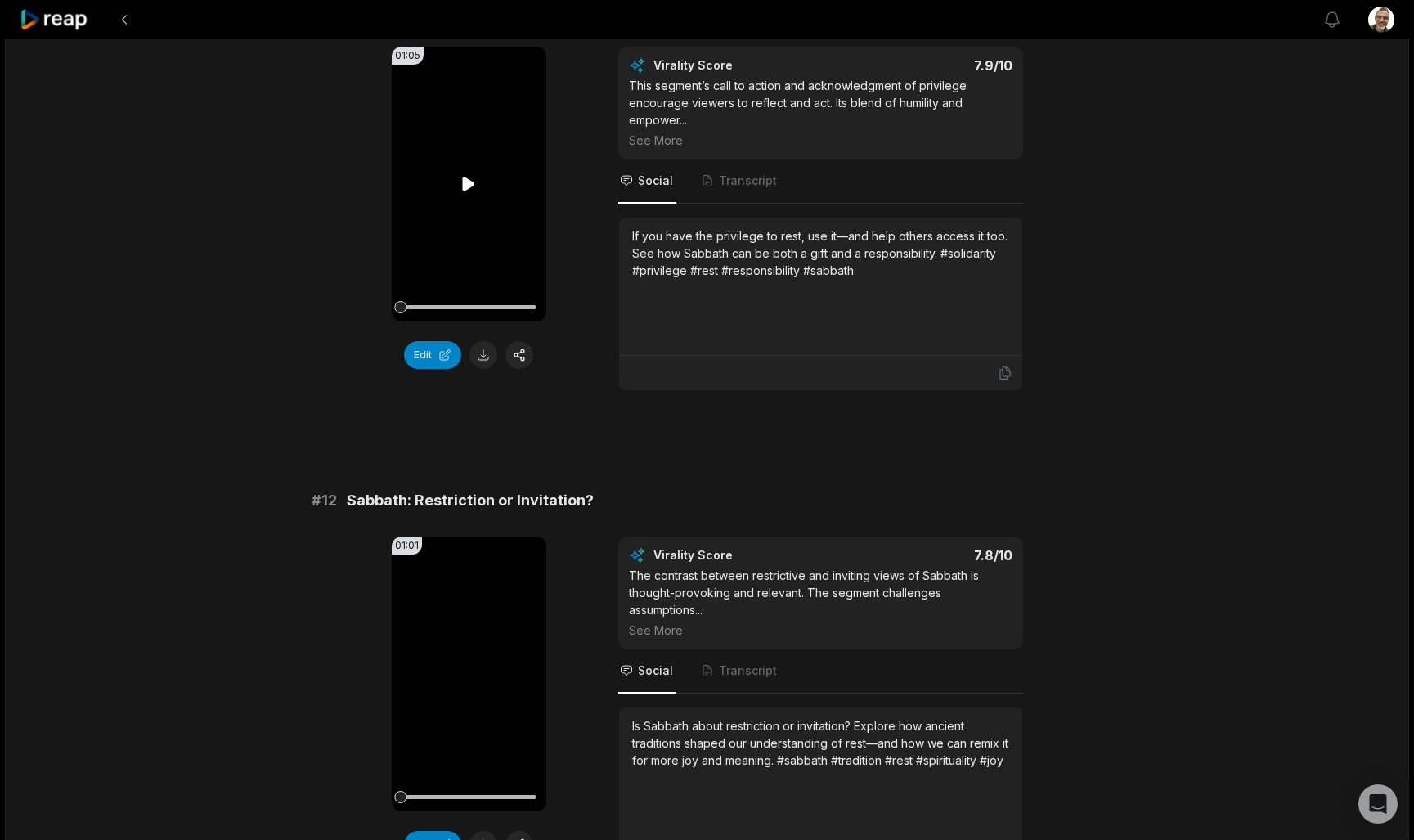
scroll to position [200, 0]
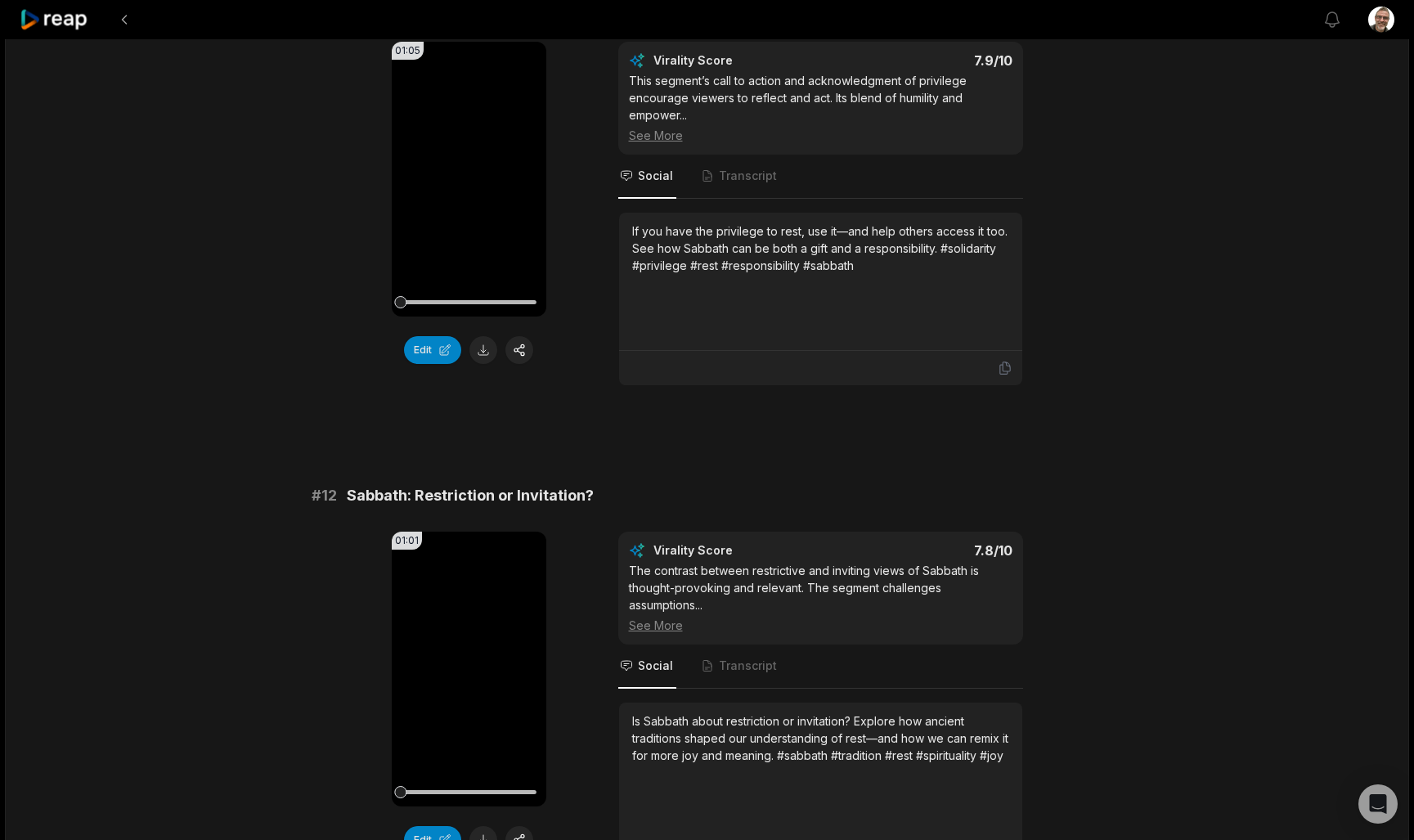
click at [478, 348] on button at bounding box center [483, 349] width 28 height 27
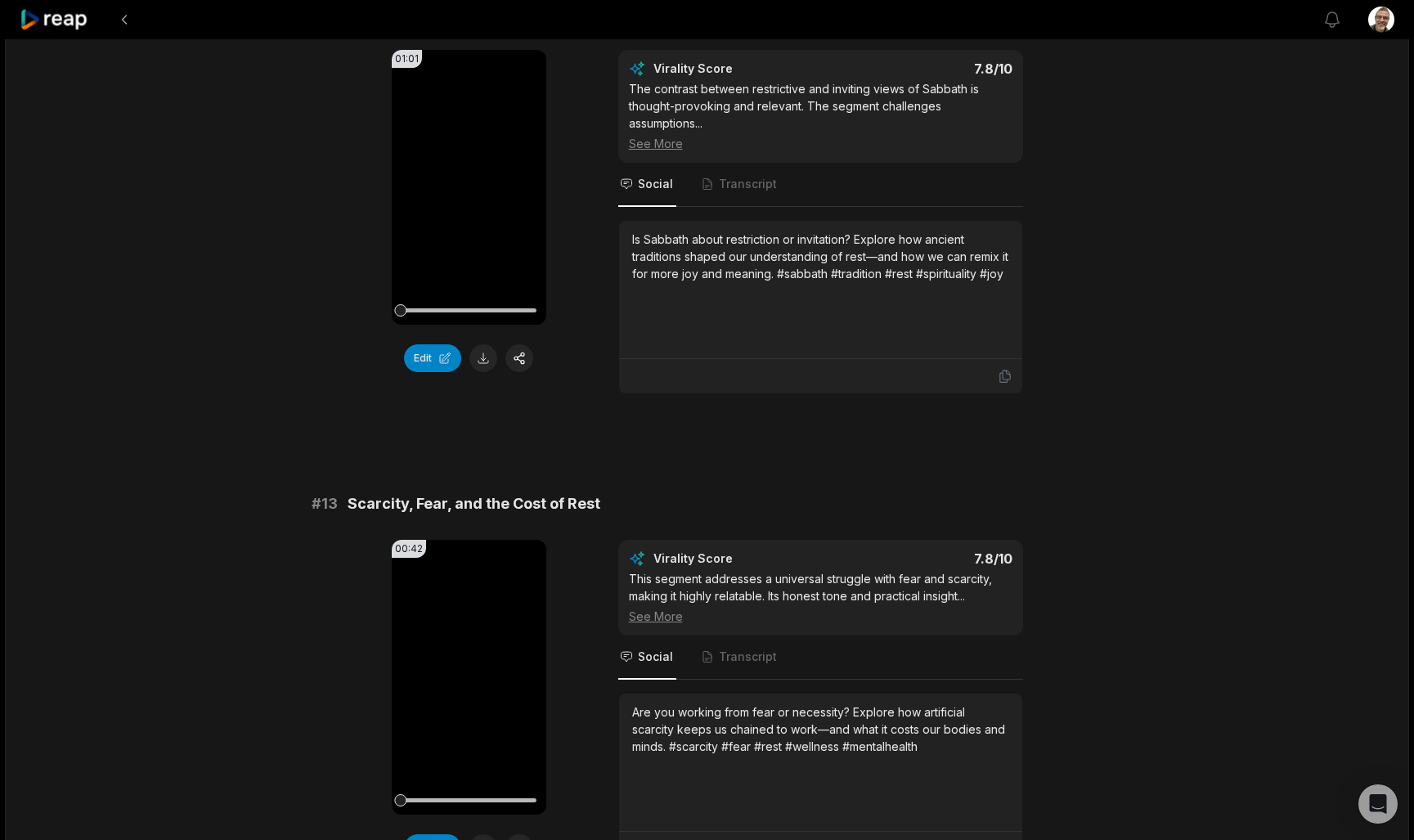
scroll to position [685, 0]
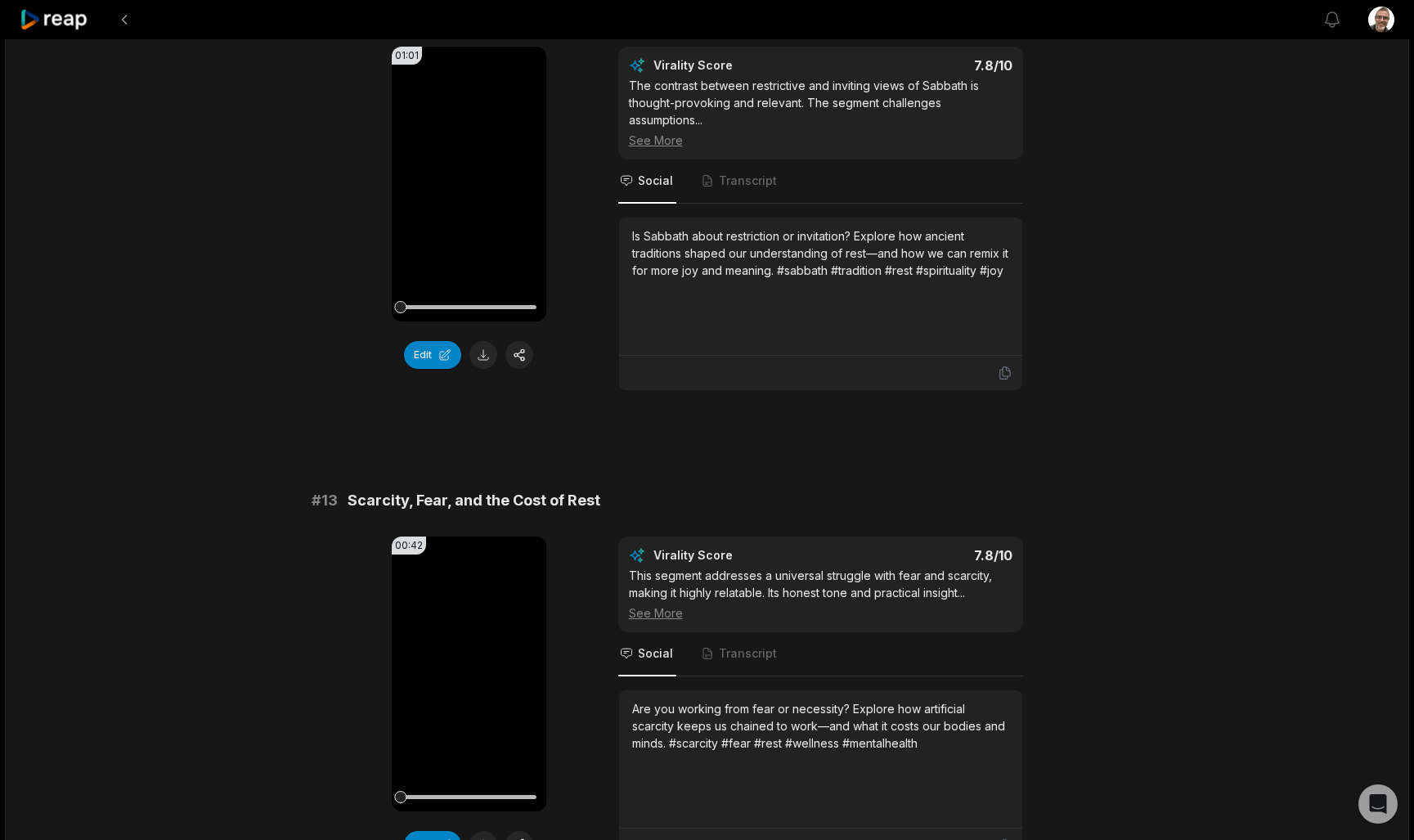
click at [480, 354] on button at bounding box center [483, 355] width 28 height 27
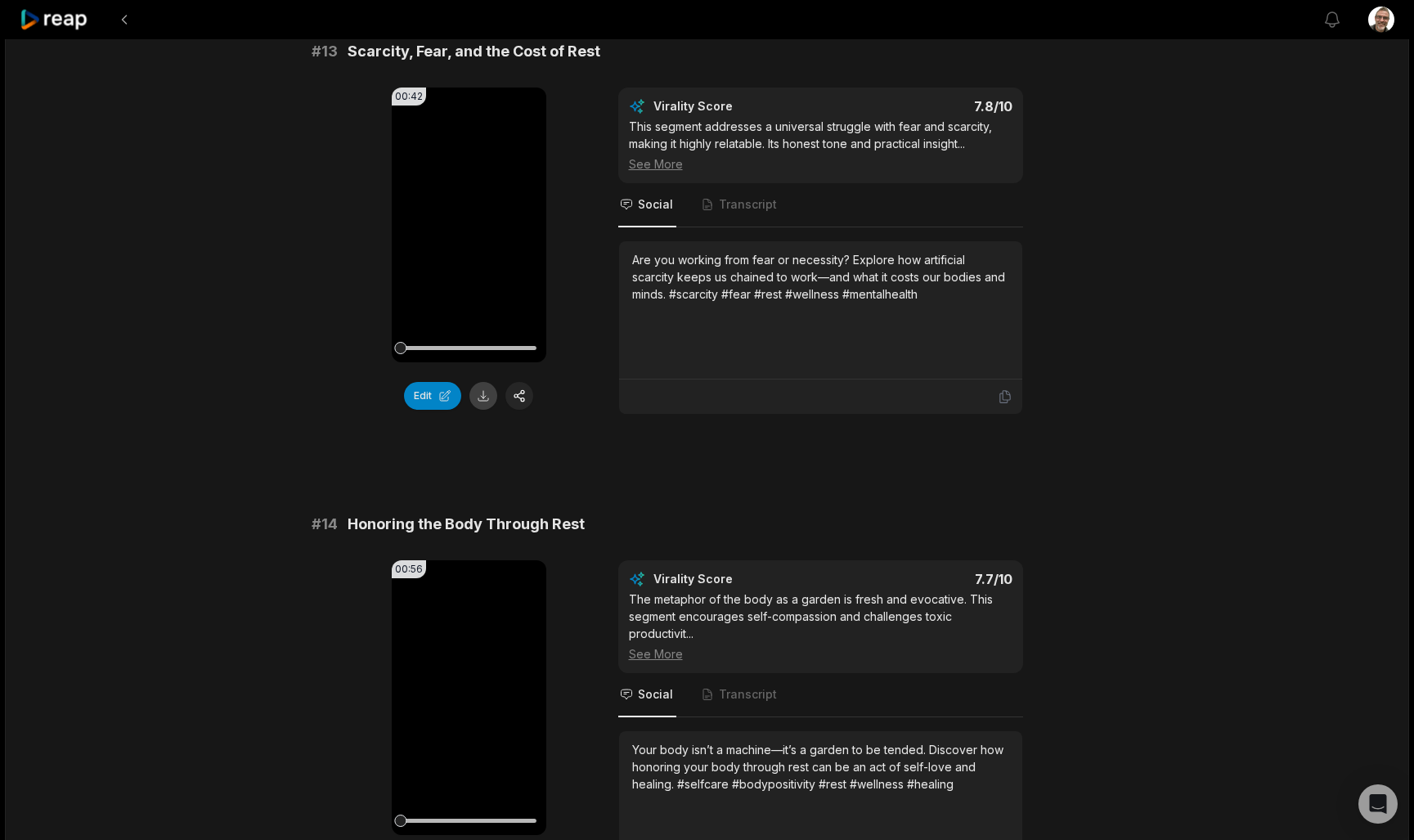
click at [485, 399] on button at bounding box center [483, 395] width 28 height 27
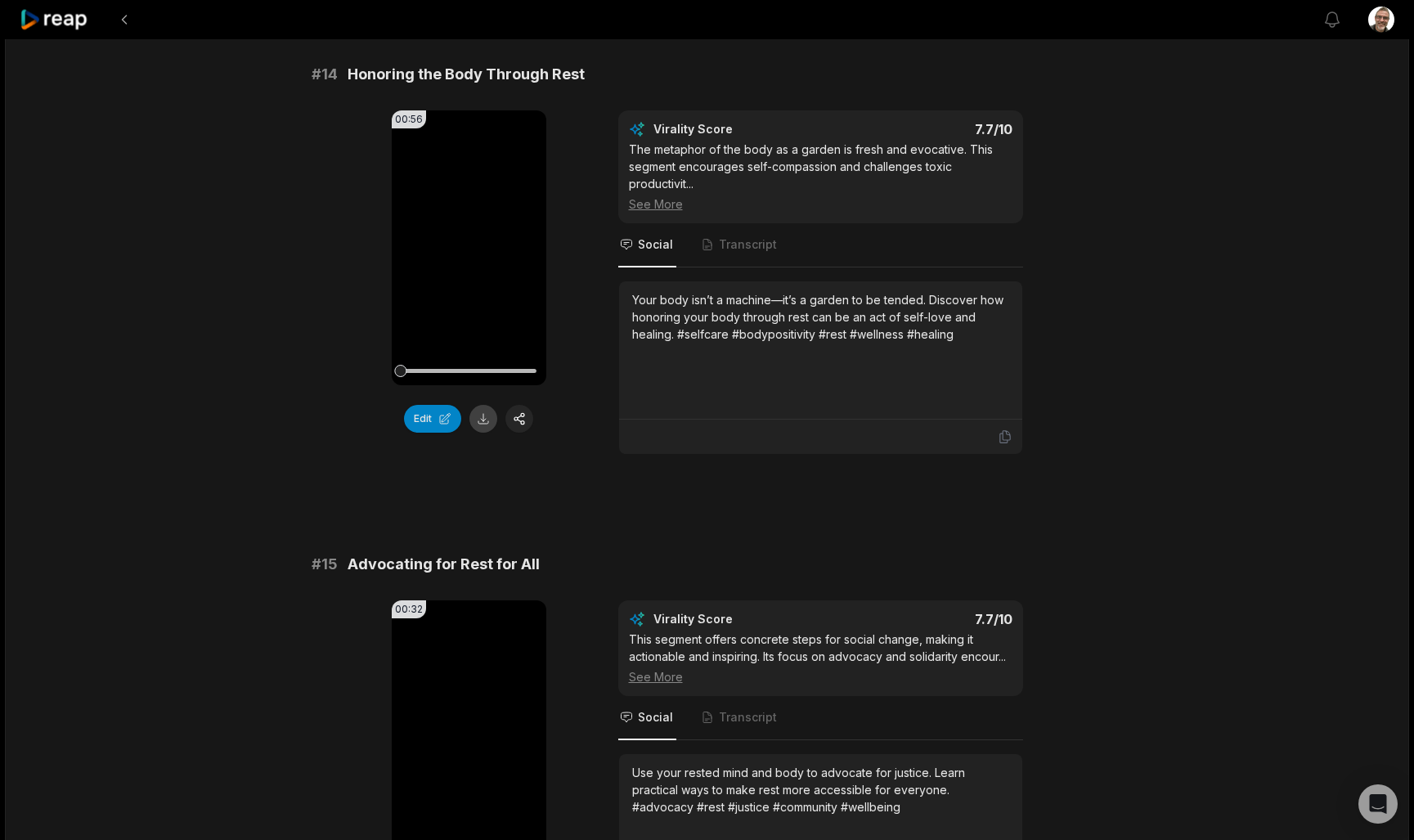
scroll to position [1585, 0]
click at [485, 418] on button at bounding box center [483, 416] width 28 height 27
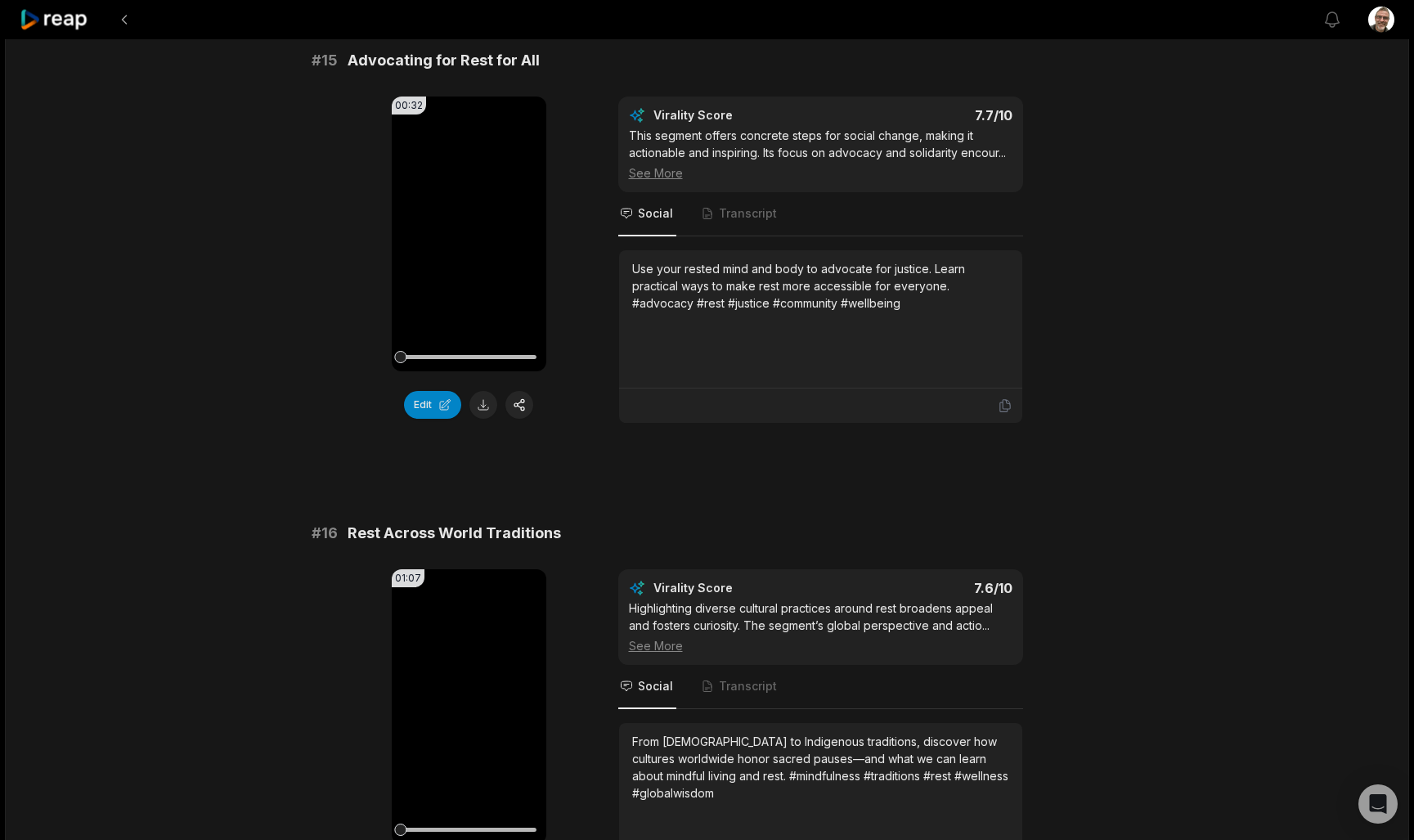
scroll to position [2089, 0]
click at [487, 404] on button at bounding box center [483, 402] width 28 height 27
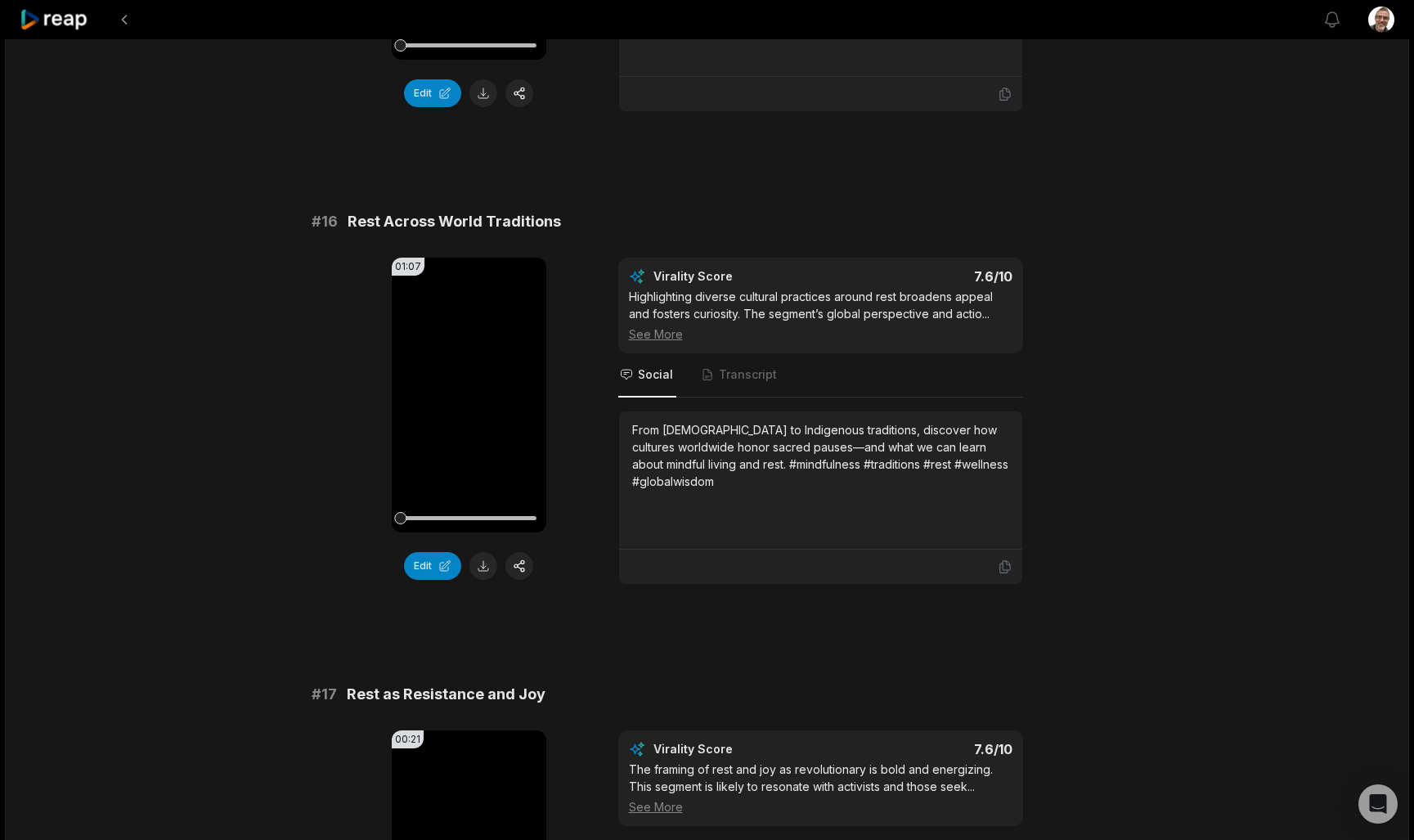
scroll to position [2402, 0]
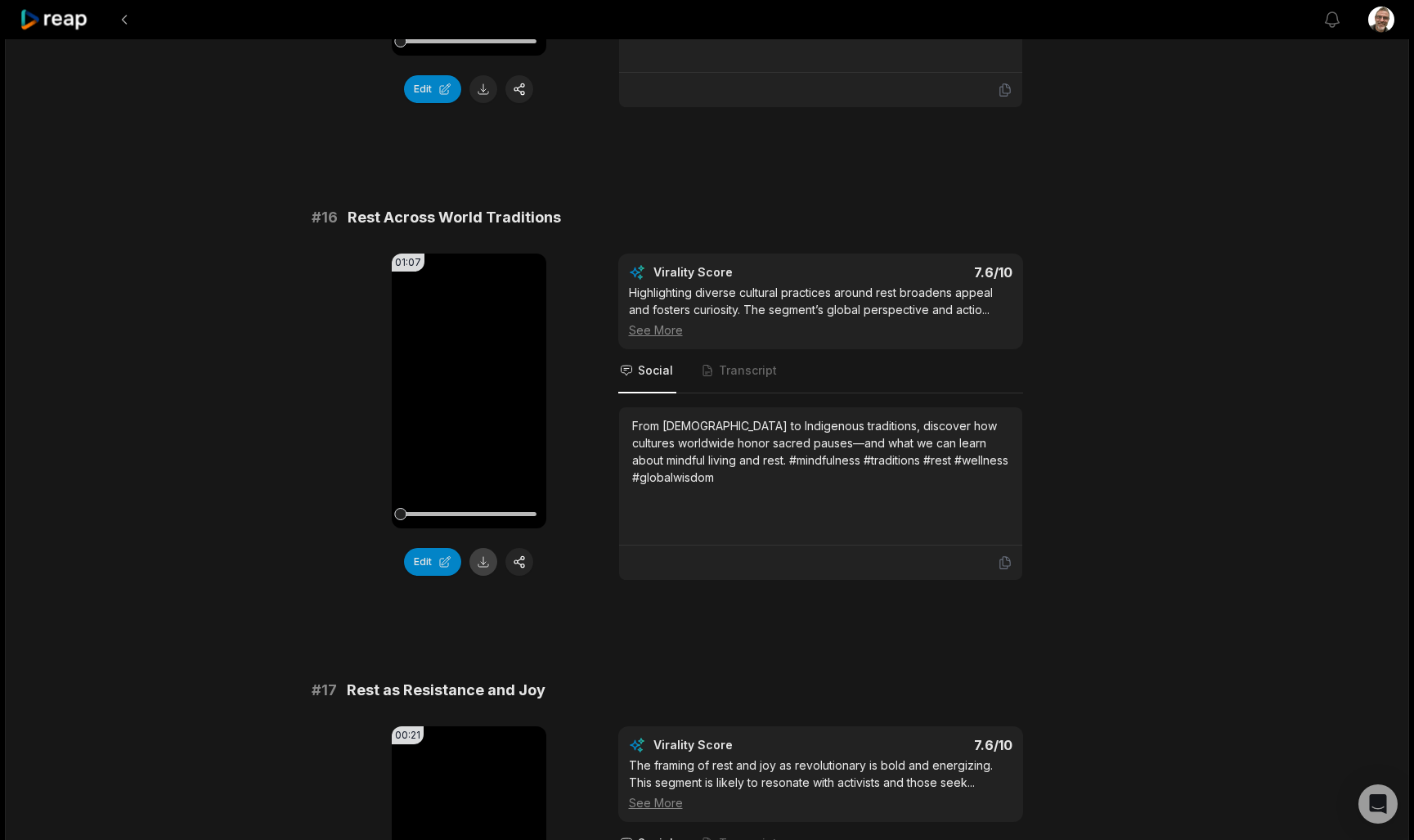
click at [487, 562] on button at bounding box center [483, 561] width 28 height 27
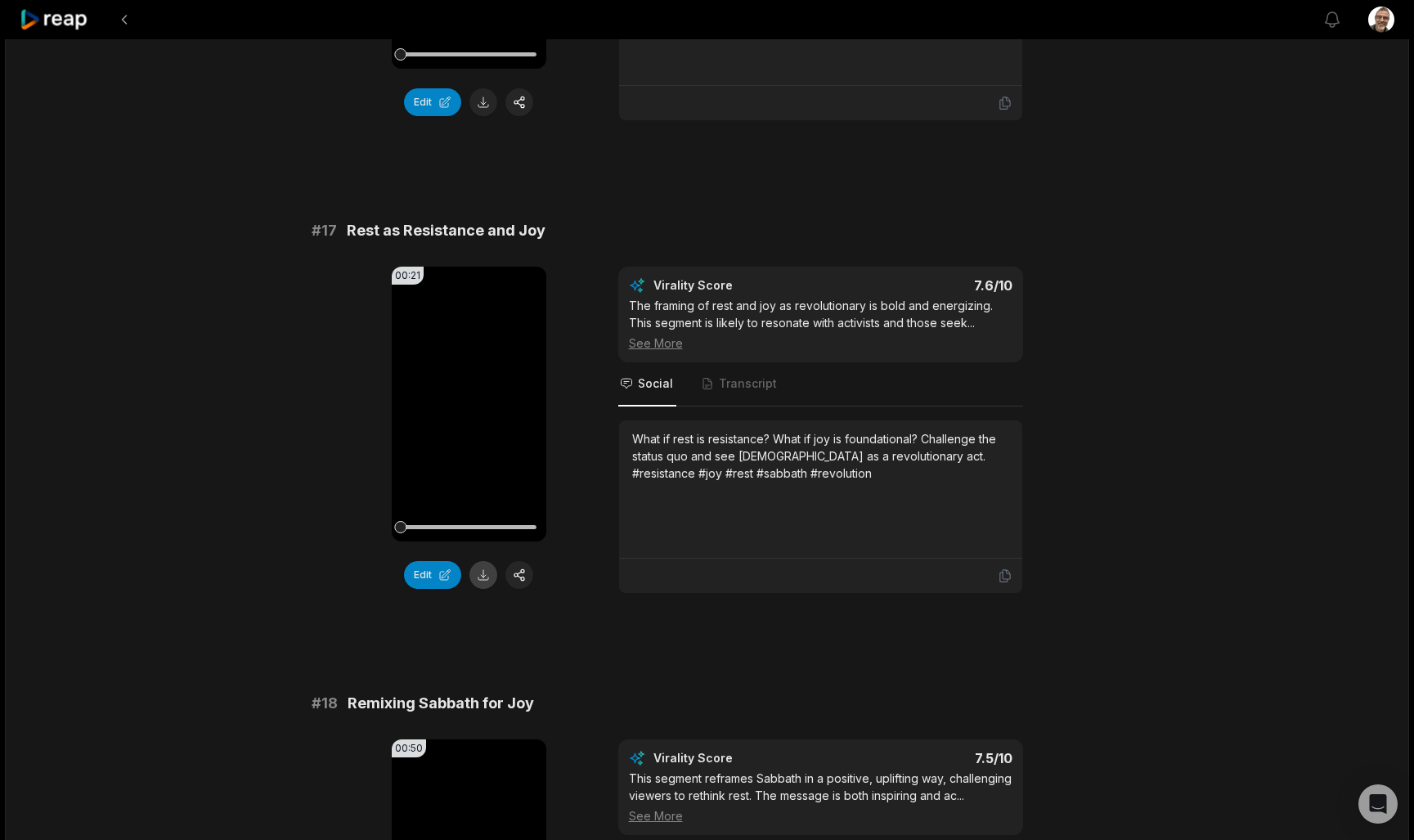
click at [487, 570] on button at bounding box center [483, 575] width 28 height 27
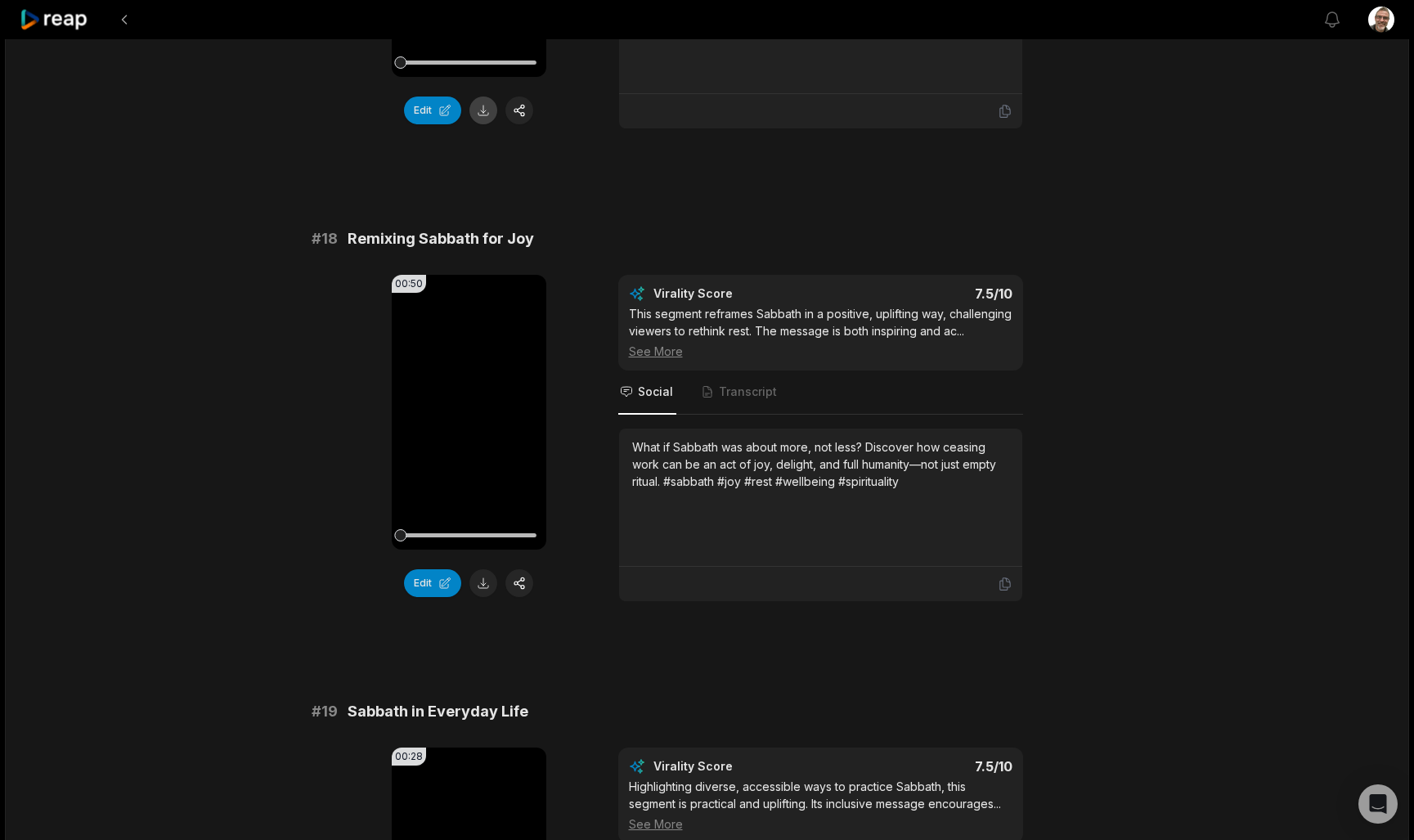
scroll to position [3328, 0]
click at [485, 579] on button at bounding box center [483, 581] width 28 height 27
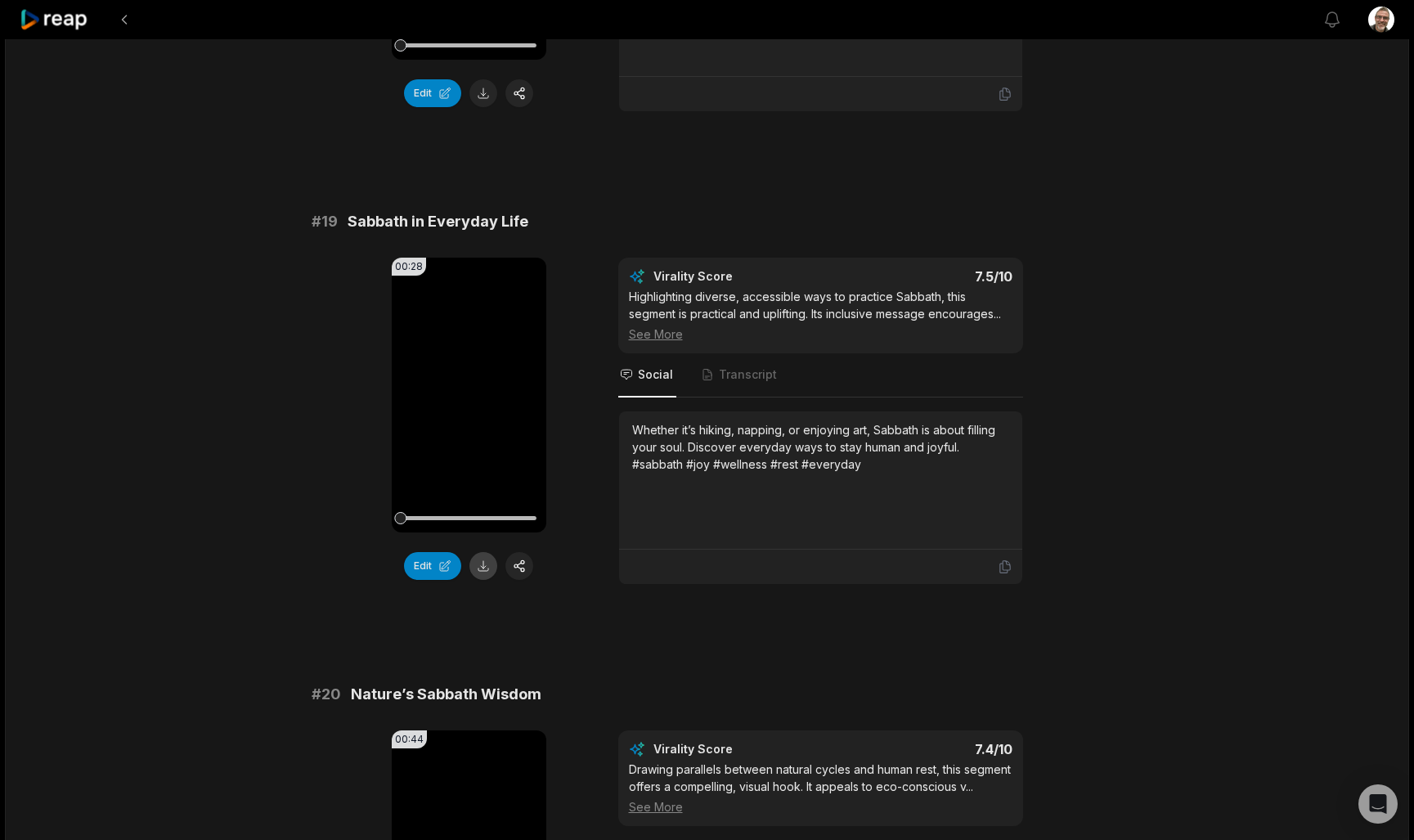
click at [487, 579] on button at bounding box center [483, 565] width 28 height 27
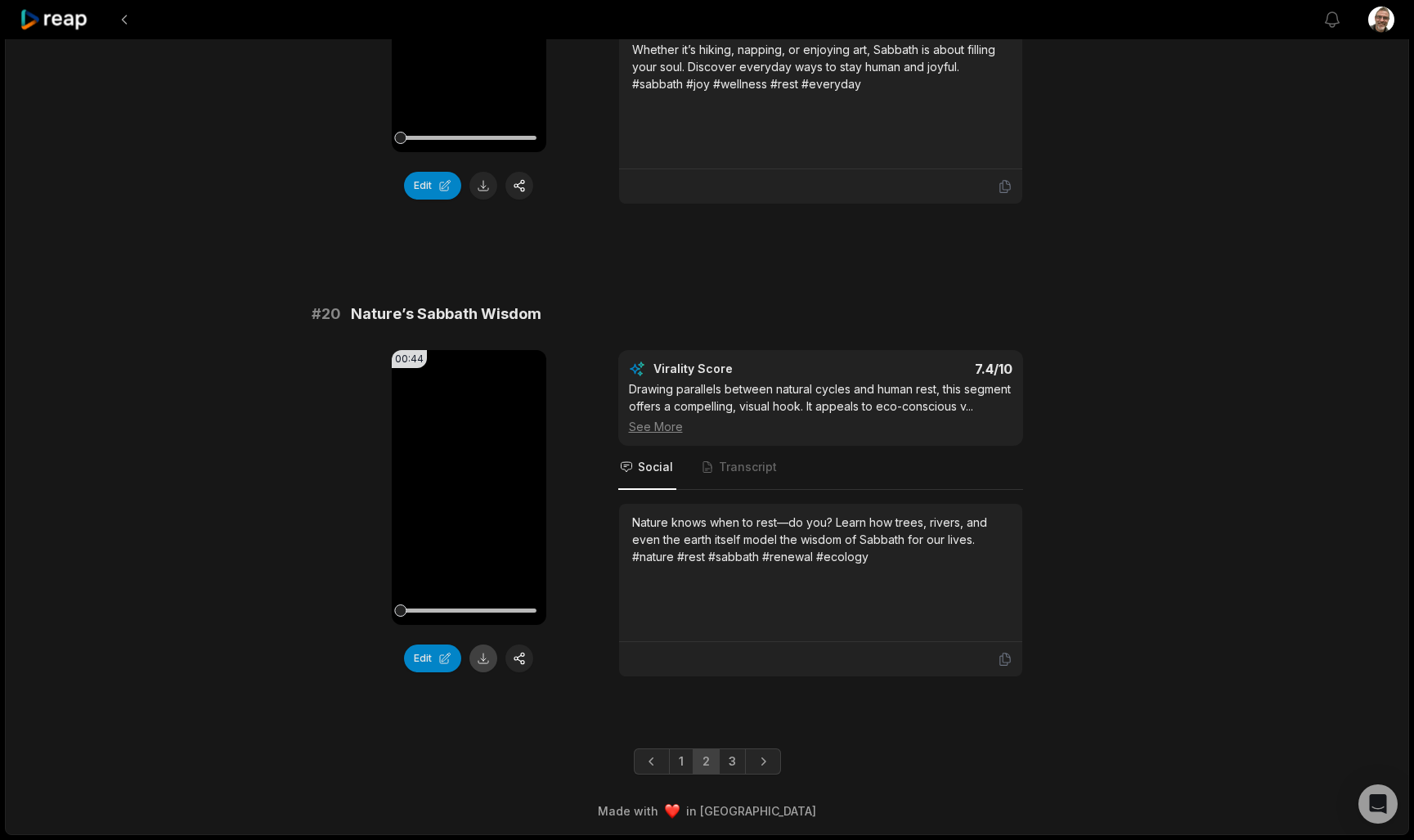
scroll to position [4231, 0]
click at [479, 645] on button at bounding box center [483, 658] width 28 height 27
click at [725, 758] on link "3" at bounding box center [732, 761] width 27 height 27
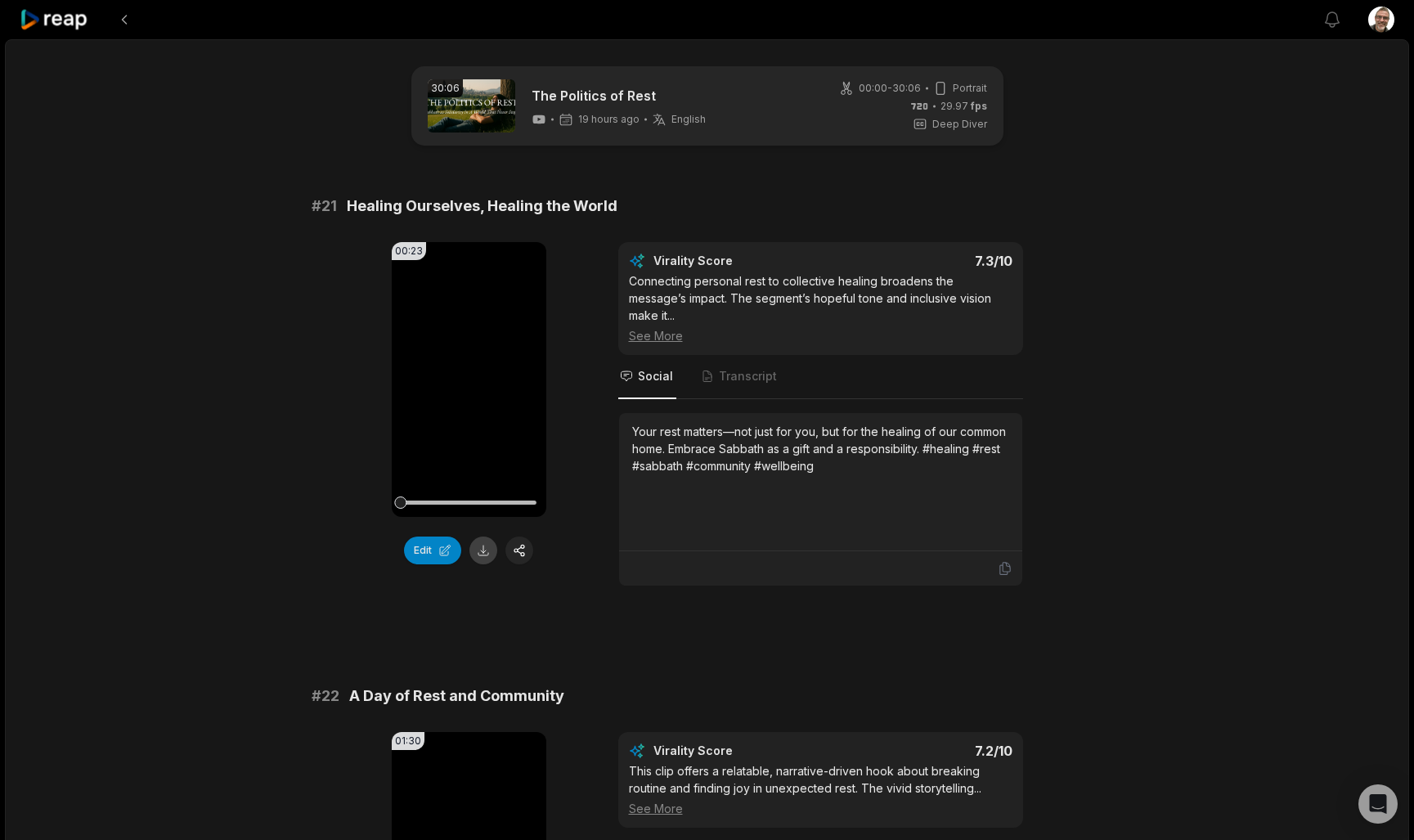
click at [487, 545] on button at bounding box center [483, 550] width 28 height 27
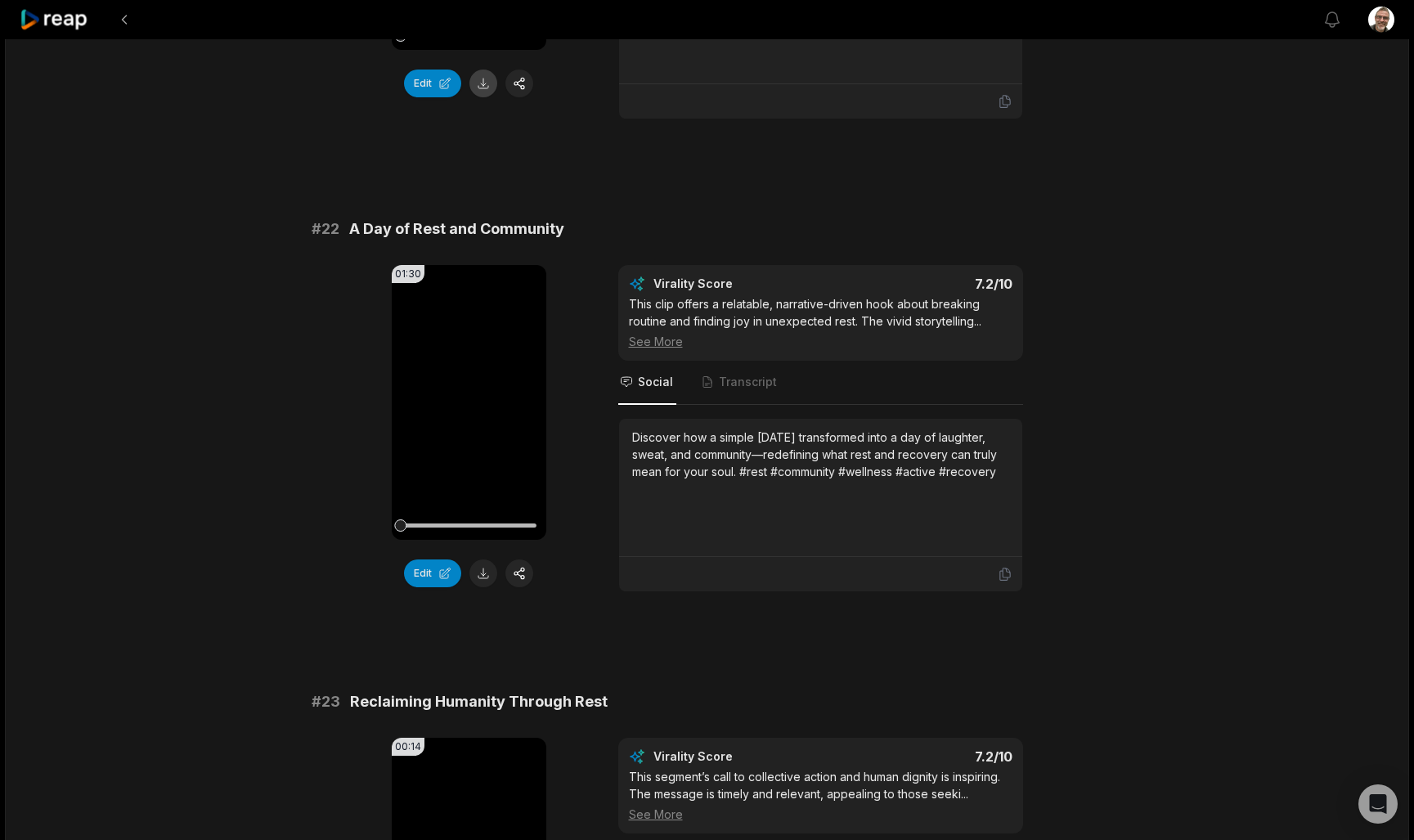
scroll to position [494, 0]
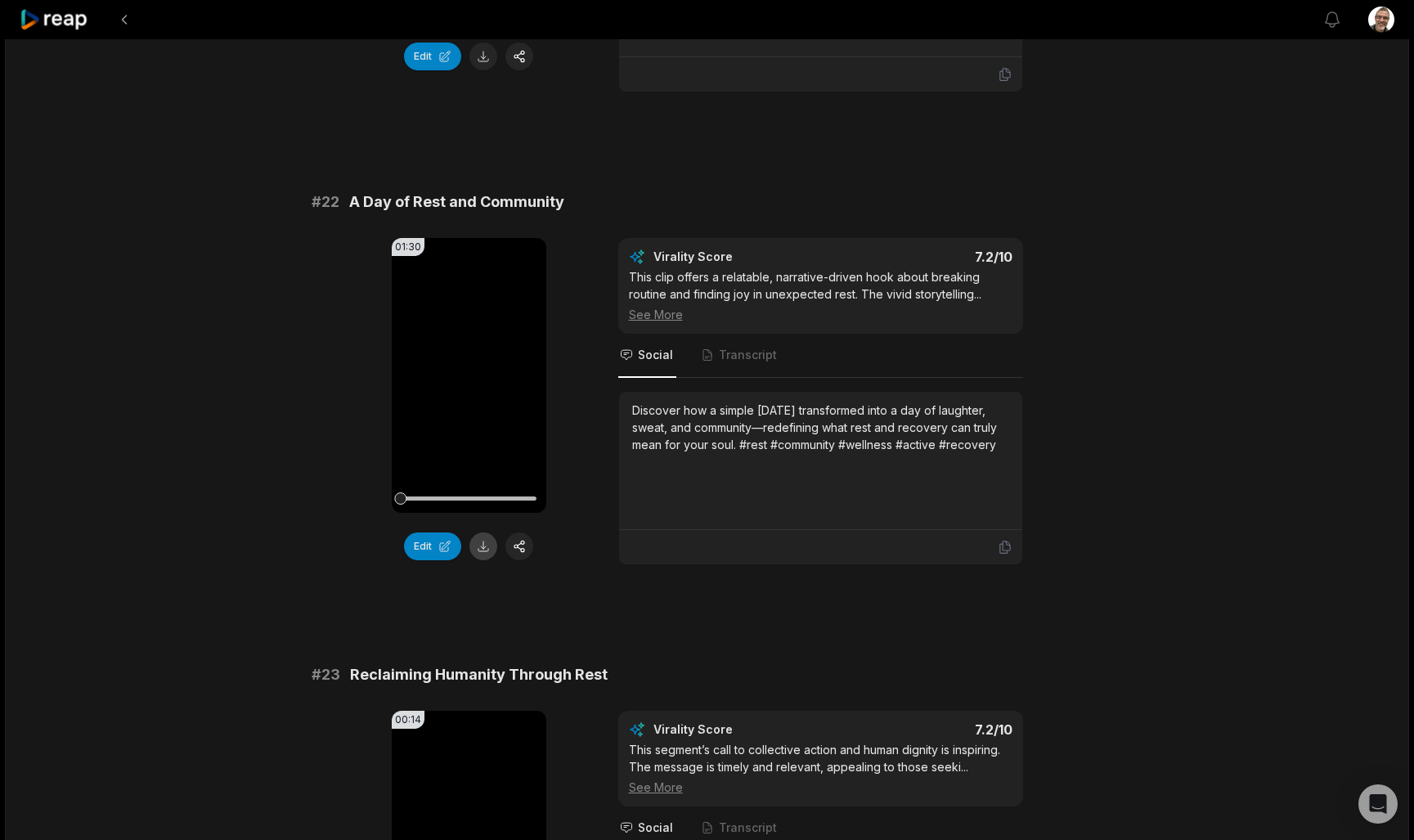
click at [487, 538] on button at bounding box center [483, 545] width 28 height 27
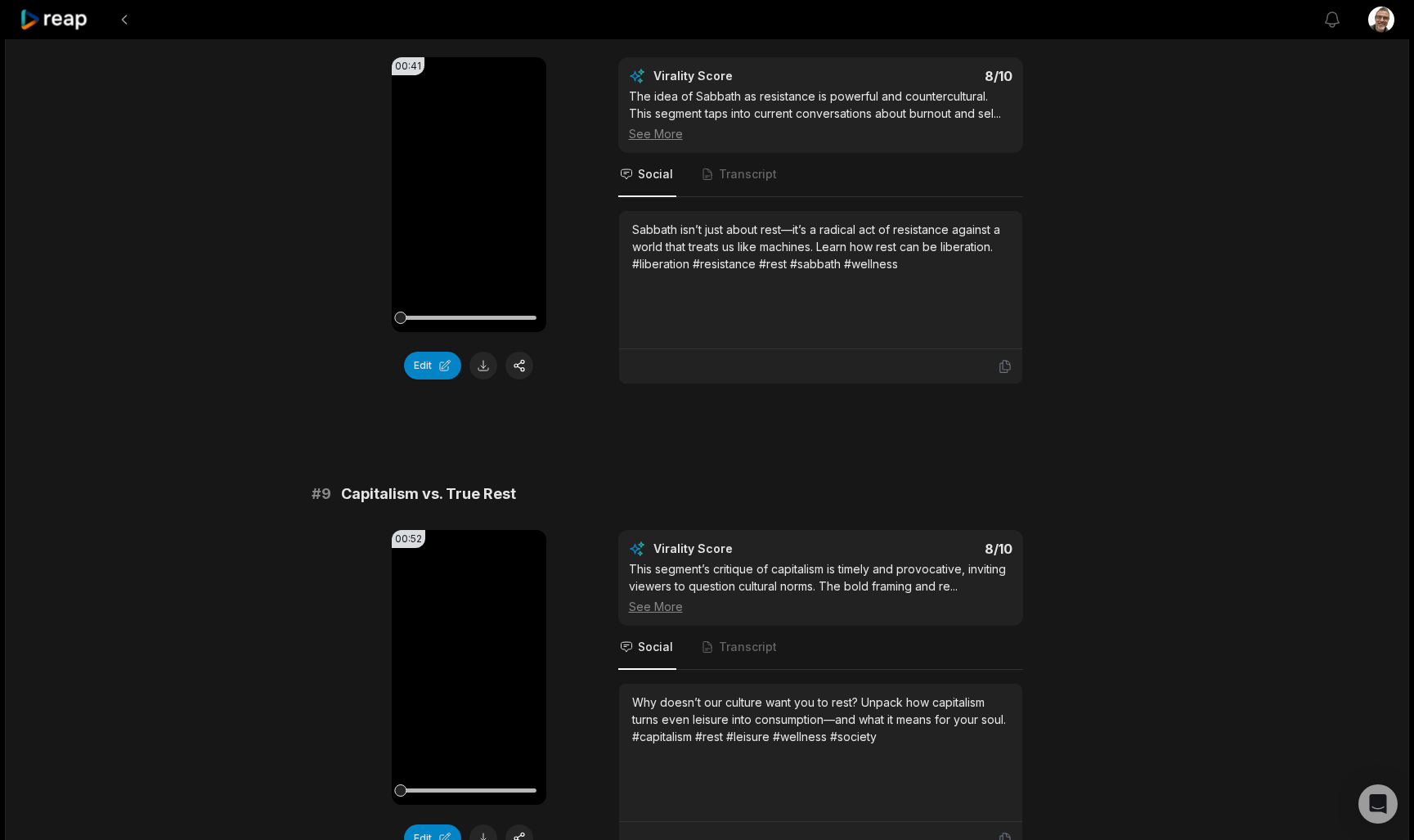
scroll to position [3470, 0]
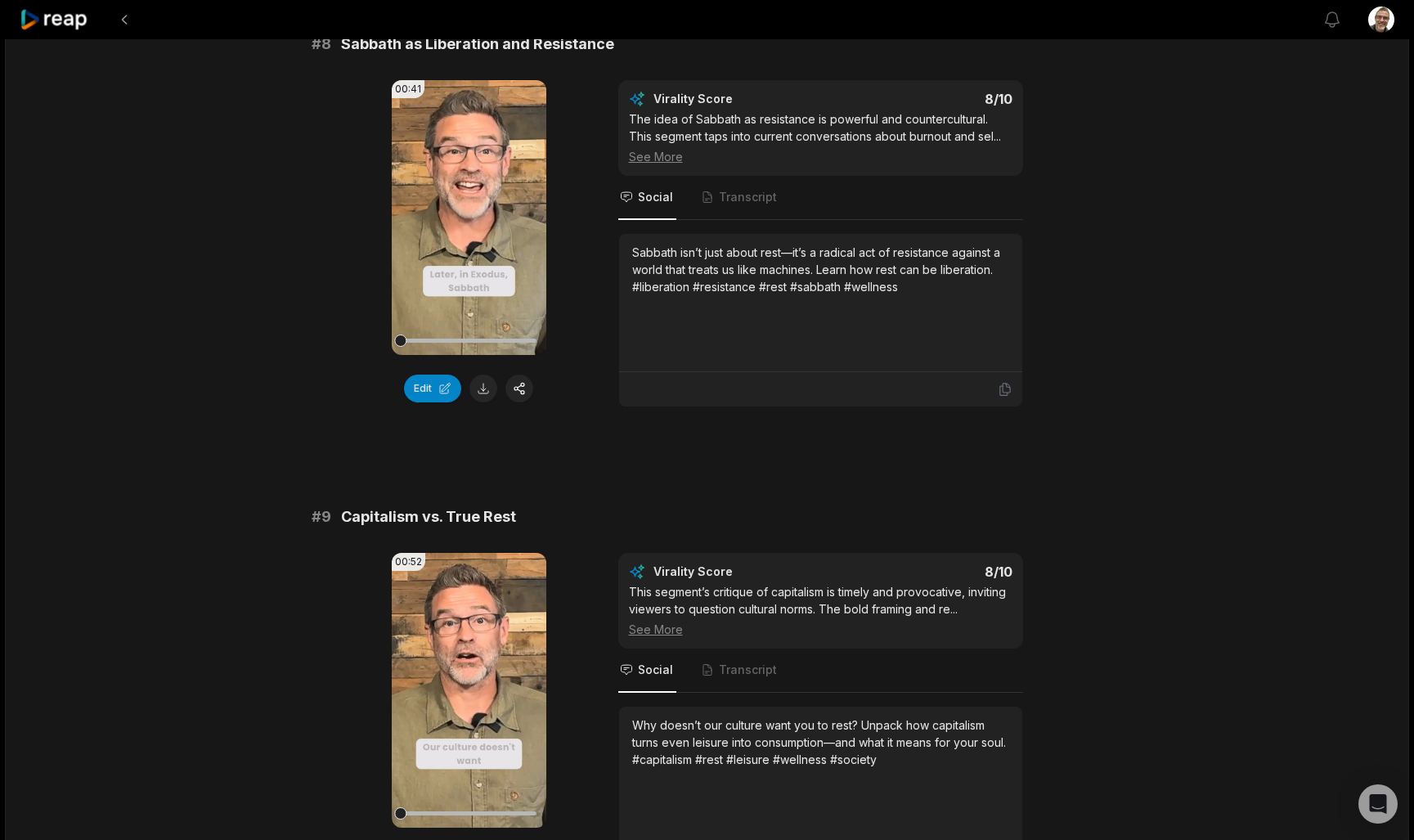
click at [484, 402] on button at bounding box center [483, 388] width 28 height 27
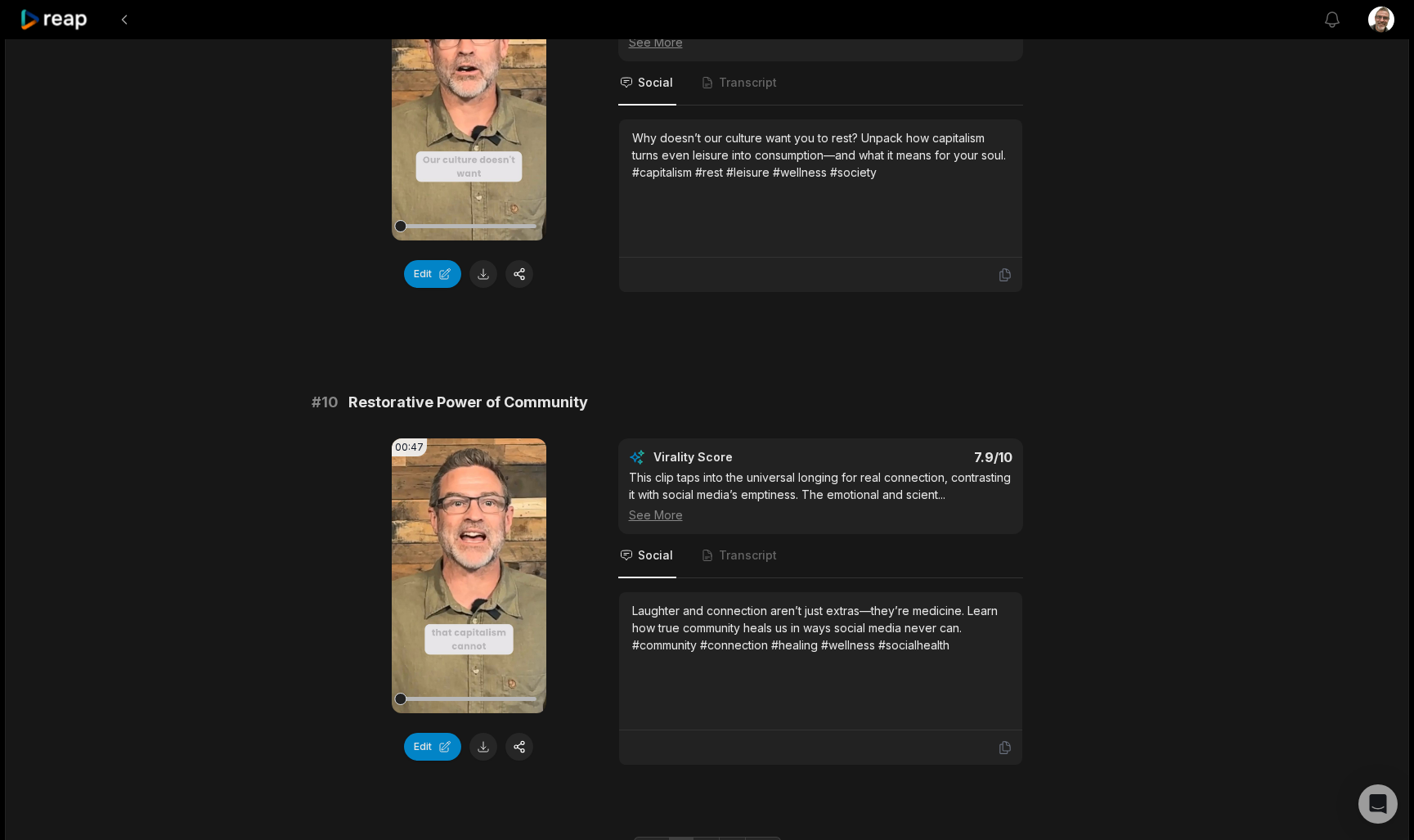
scroll to position [4063, 0]
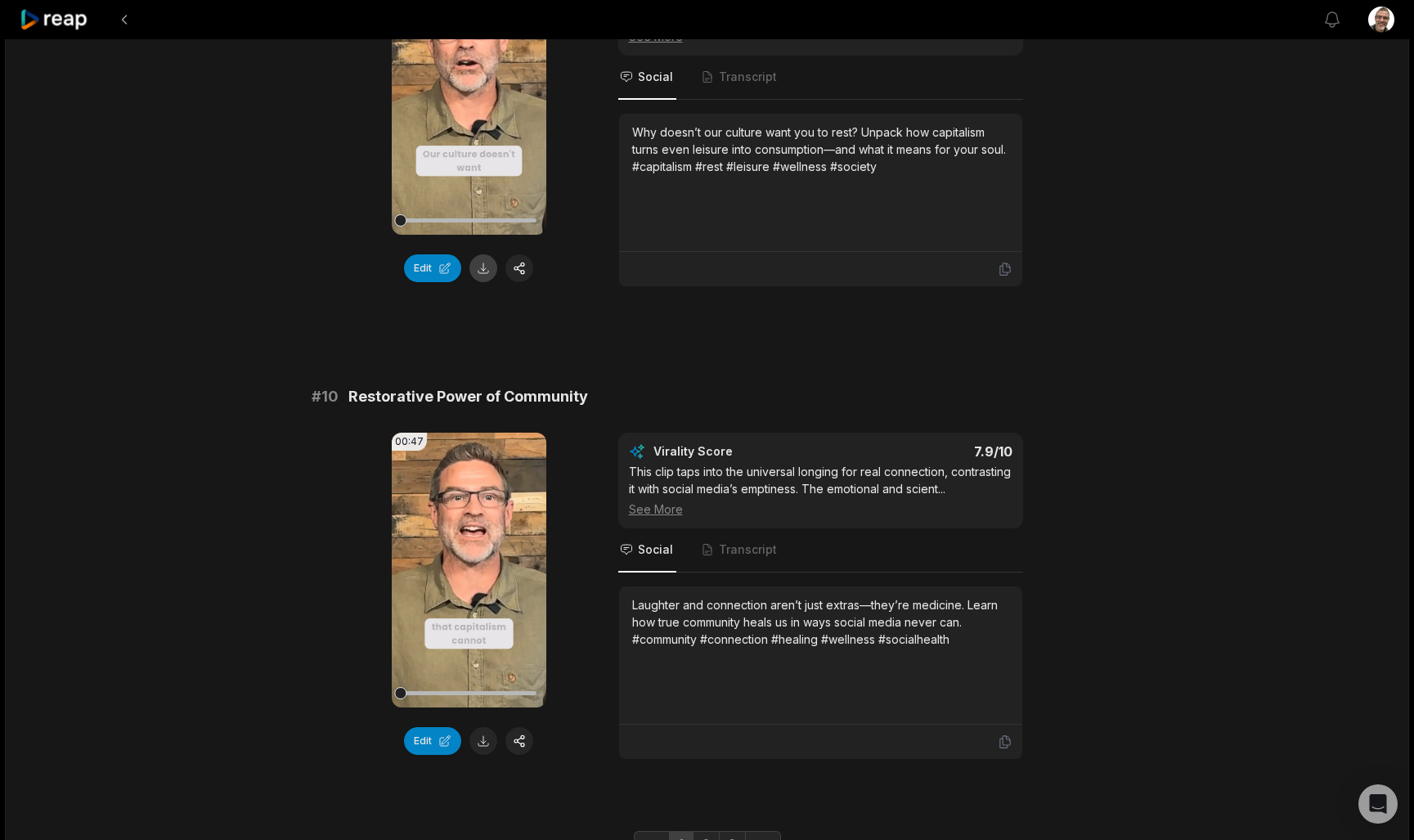
click at [482, 283] on button at bounding box center [483, 267] width 28 height 27
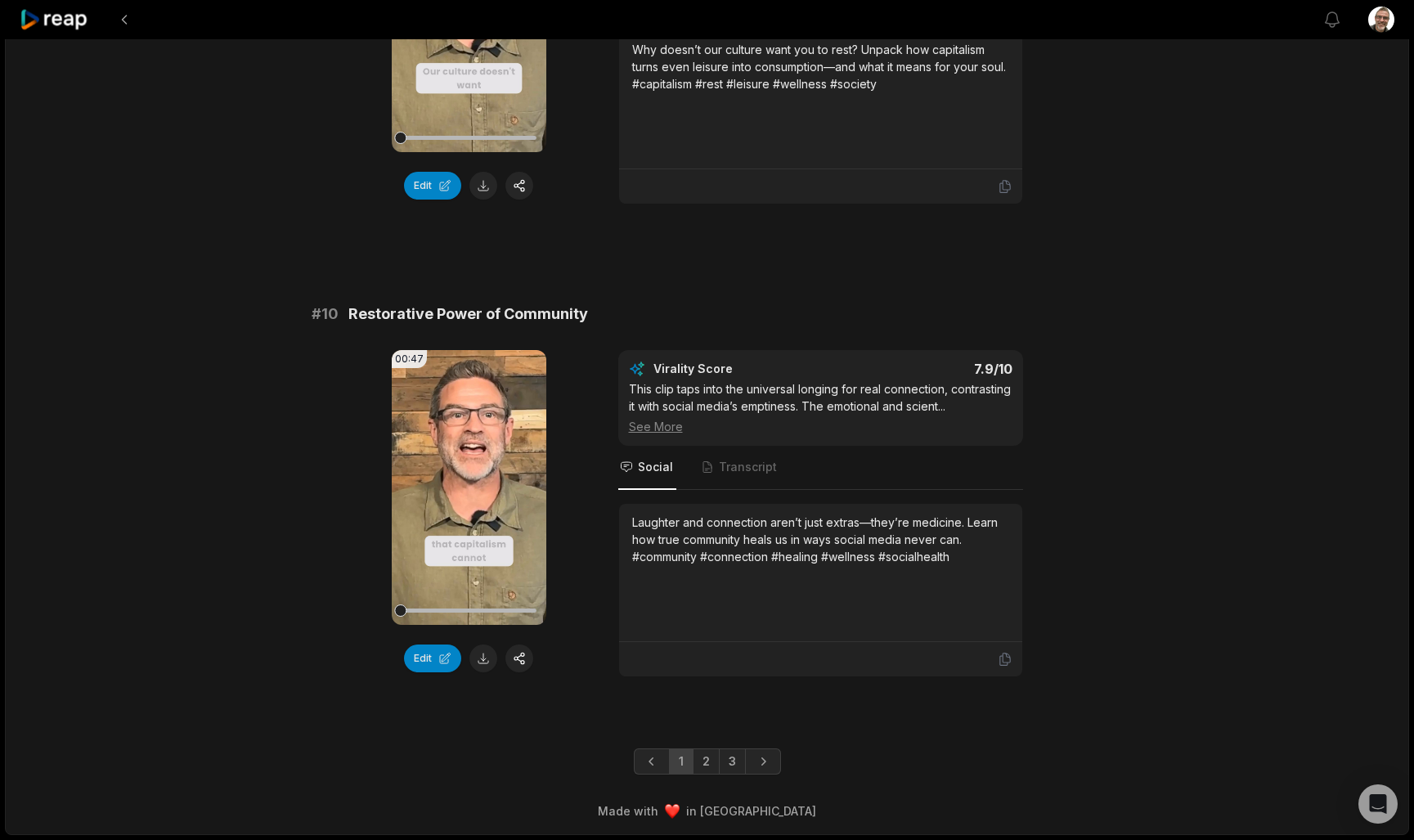
scroll to position [4162, 0]
click at [707, 769] on link "2" at bounding box center [706, 761] width 27 height 27
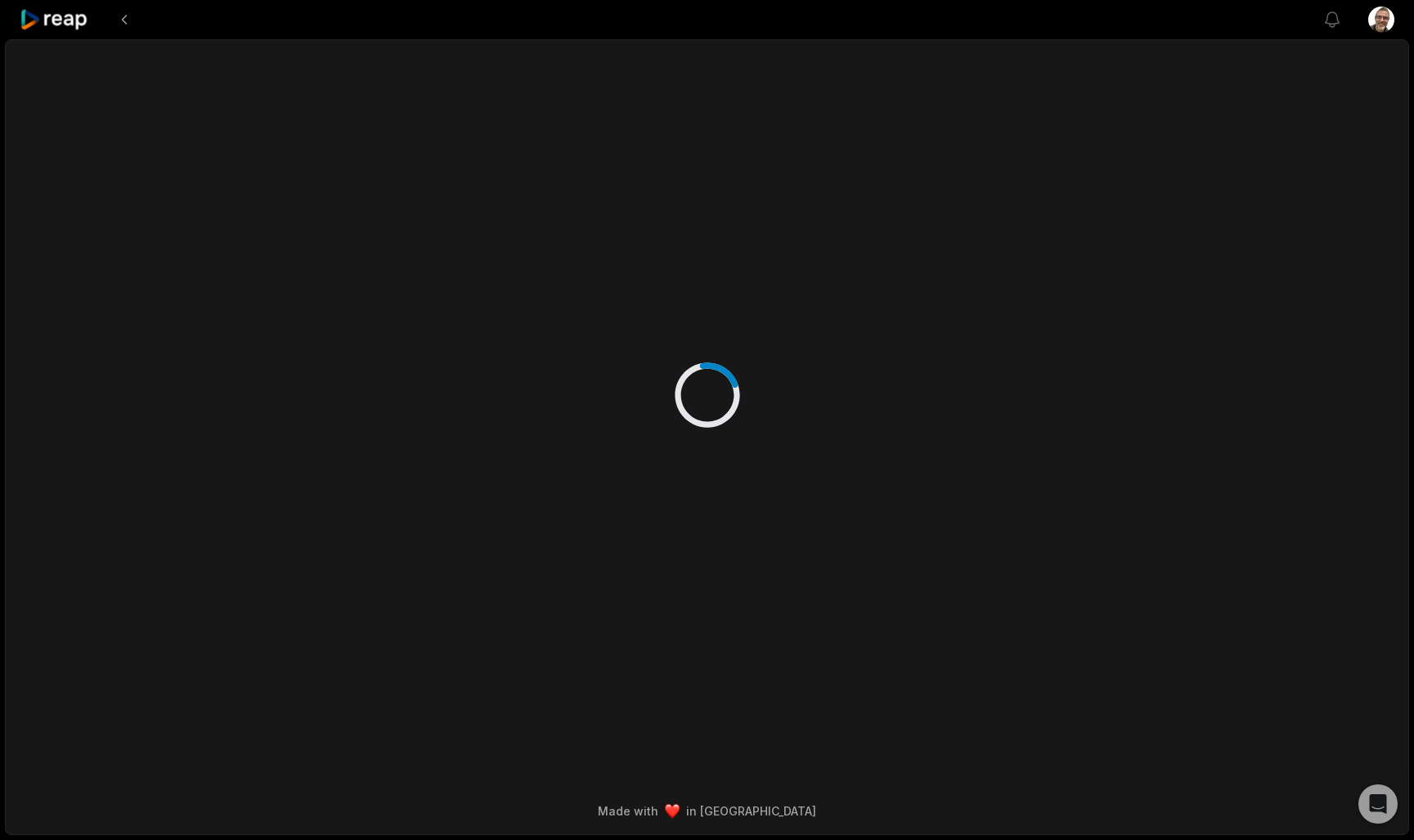
scroll to position [0, 0]
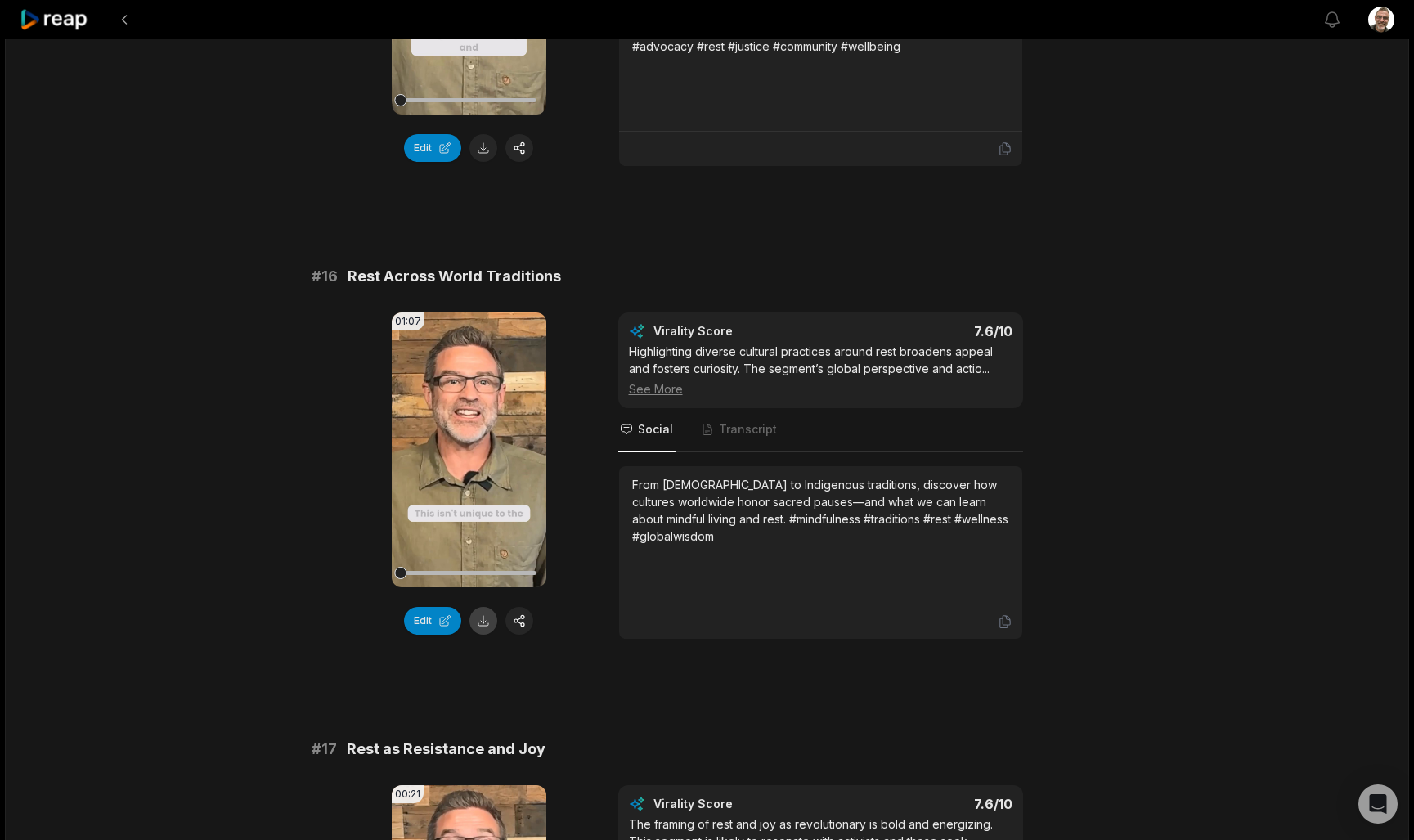
scroll to position [2347, 0]
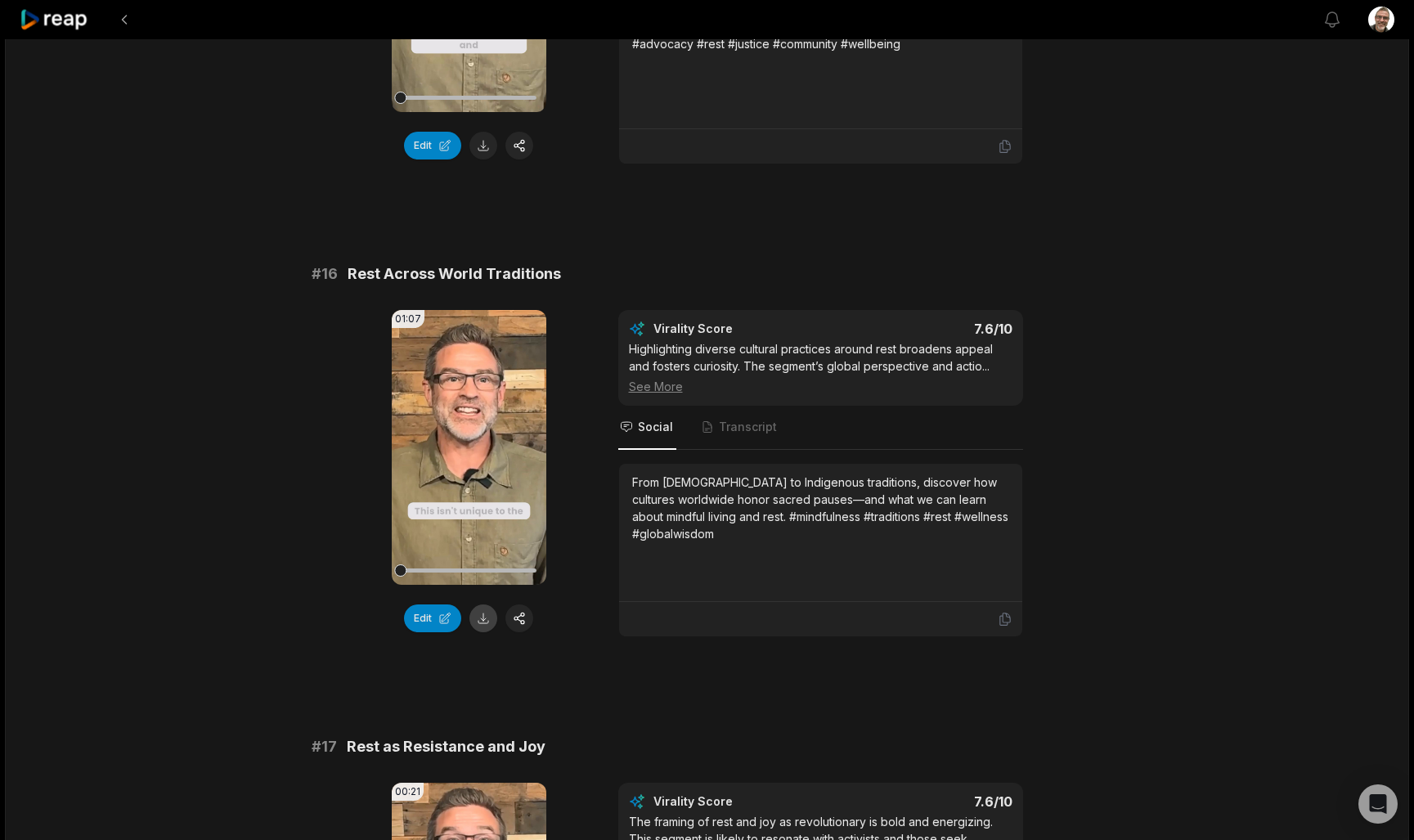
click at [478, 623] on button at bounding box center [483, 617] width 28 height 27
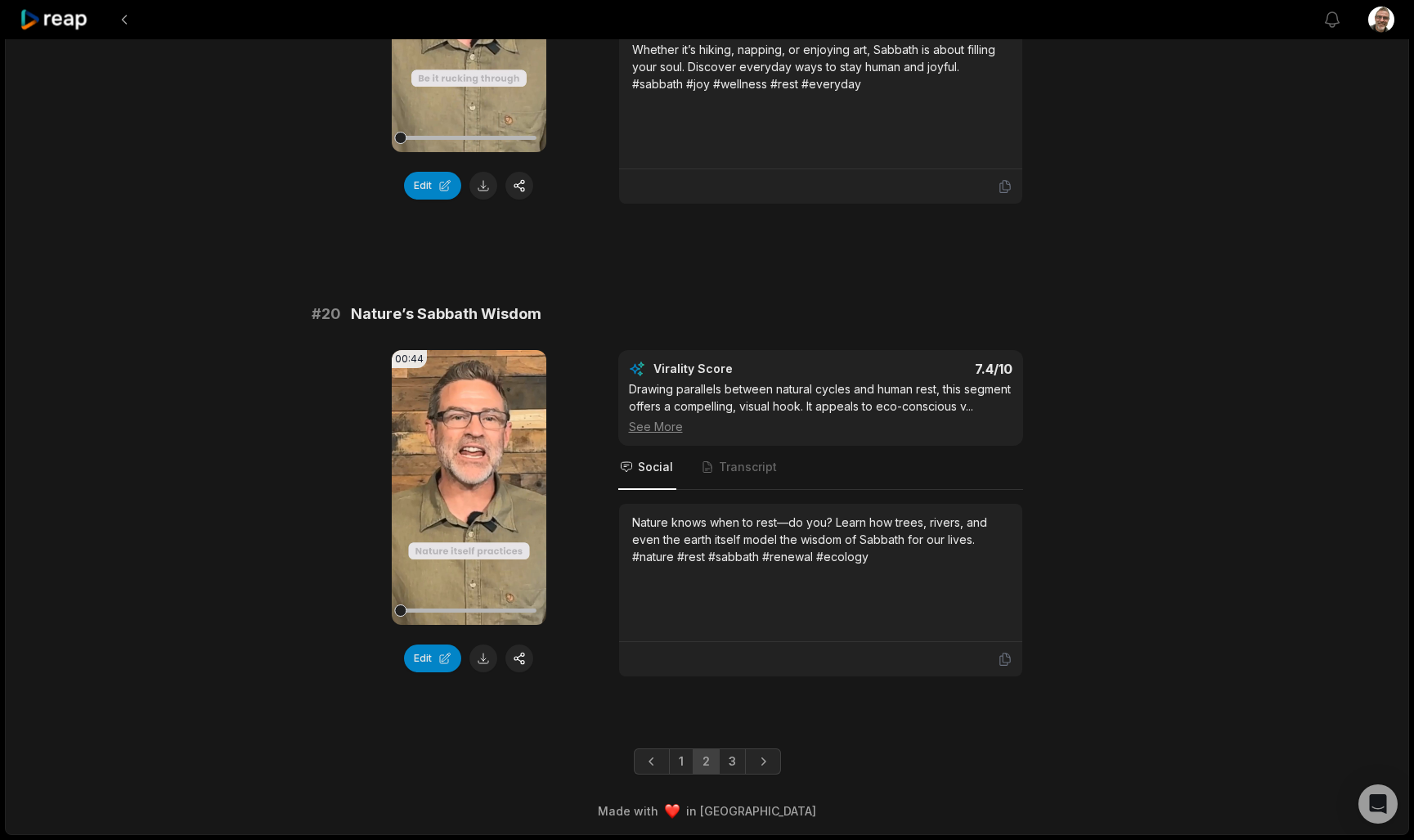
scroll to position [4231, 0]
click at [688, 766] on link "1" at bounding box center [681, 761] width 25 height 27
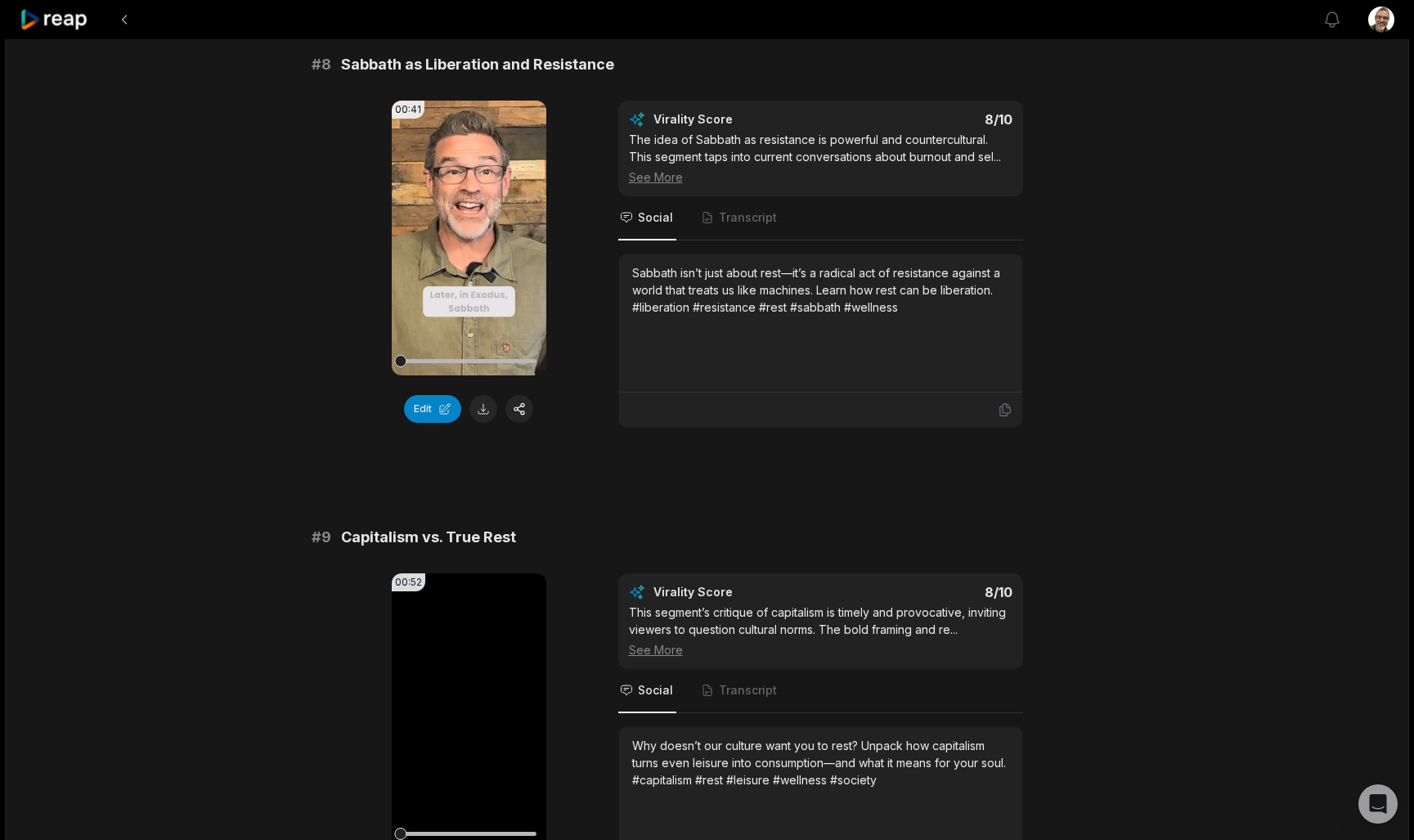
scroll to position [3426, 0]
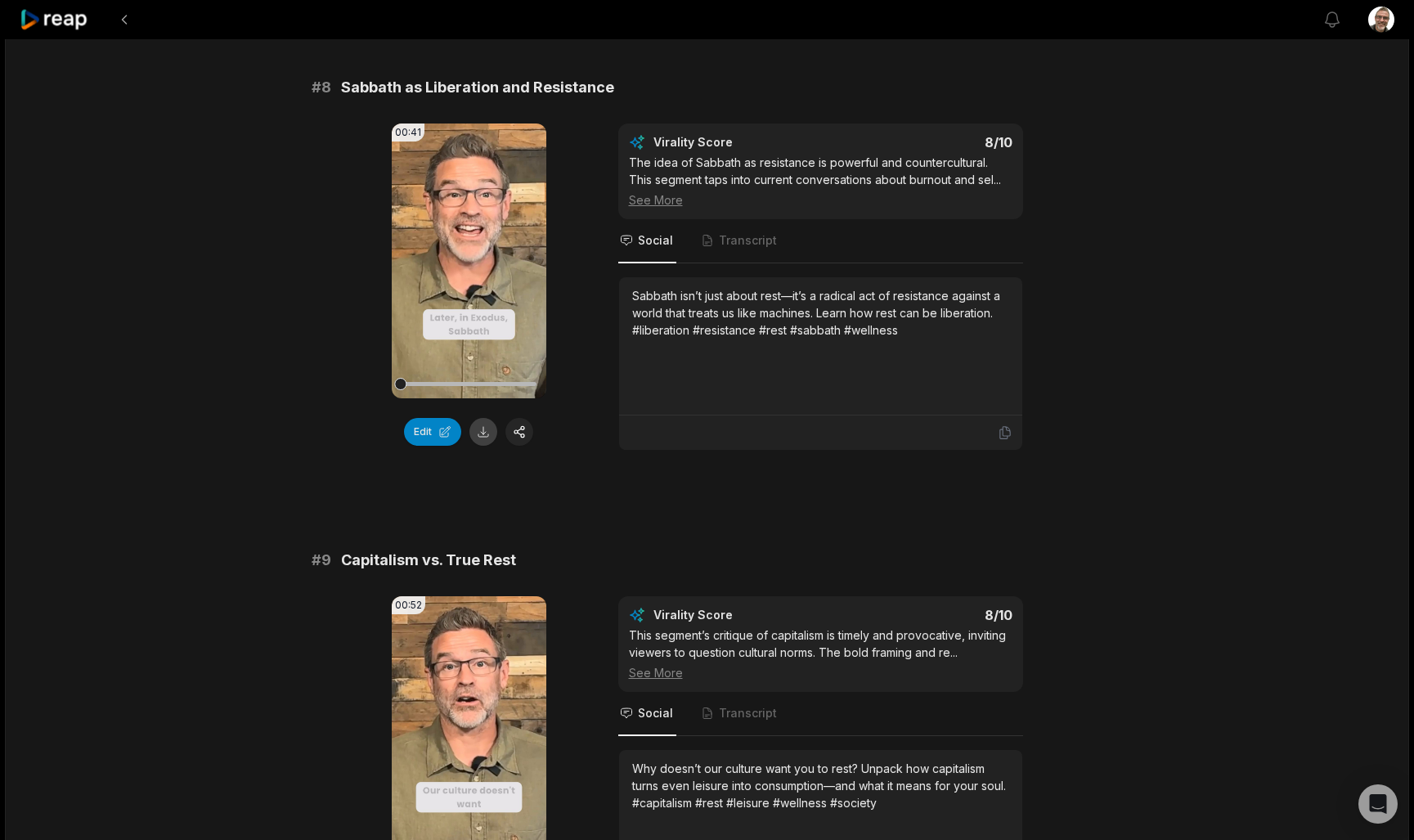
click at [479, 446] on button at bounding box center [483, 431] width 28 height 27
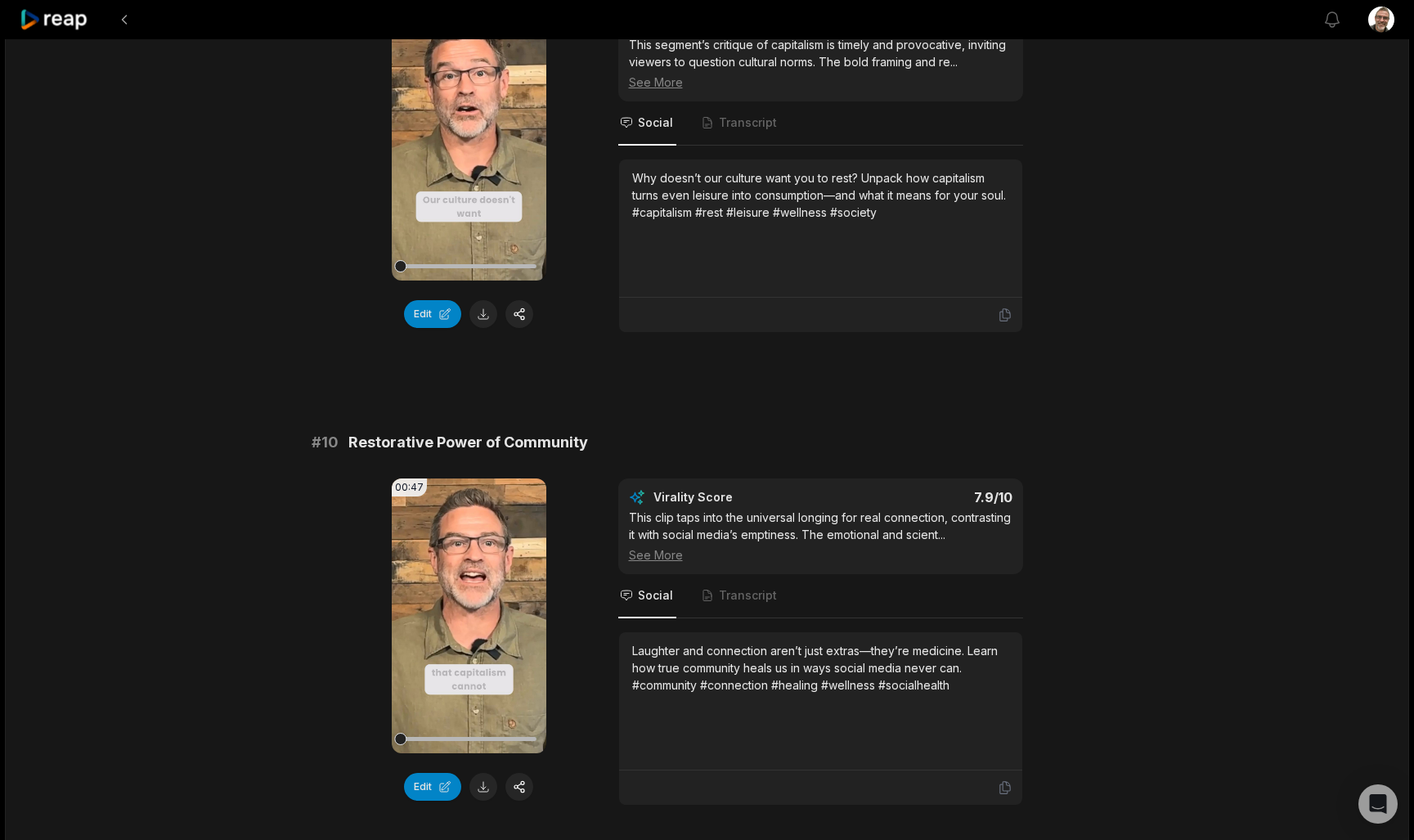
scroll to position [4018, 0]
click at [481, 327] on button at bounding box center [483, 313] width 28 height 27
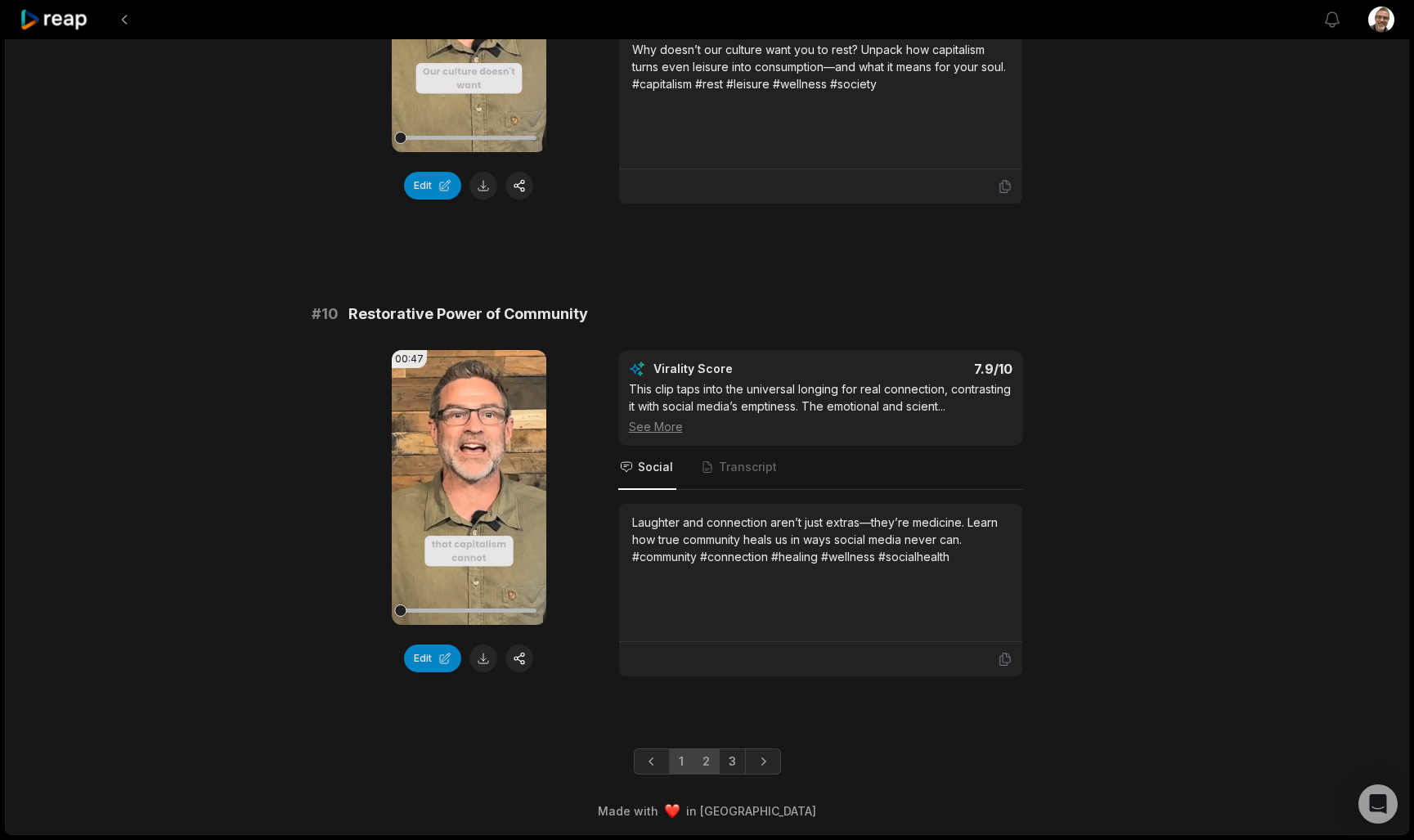
scroll to position [4162, 0]
click at [710, 769] on link "2" at bounding box center [706, 761] width 27 height 27
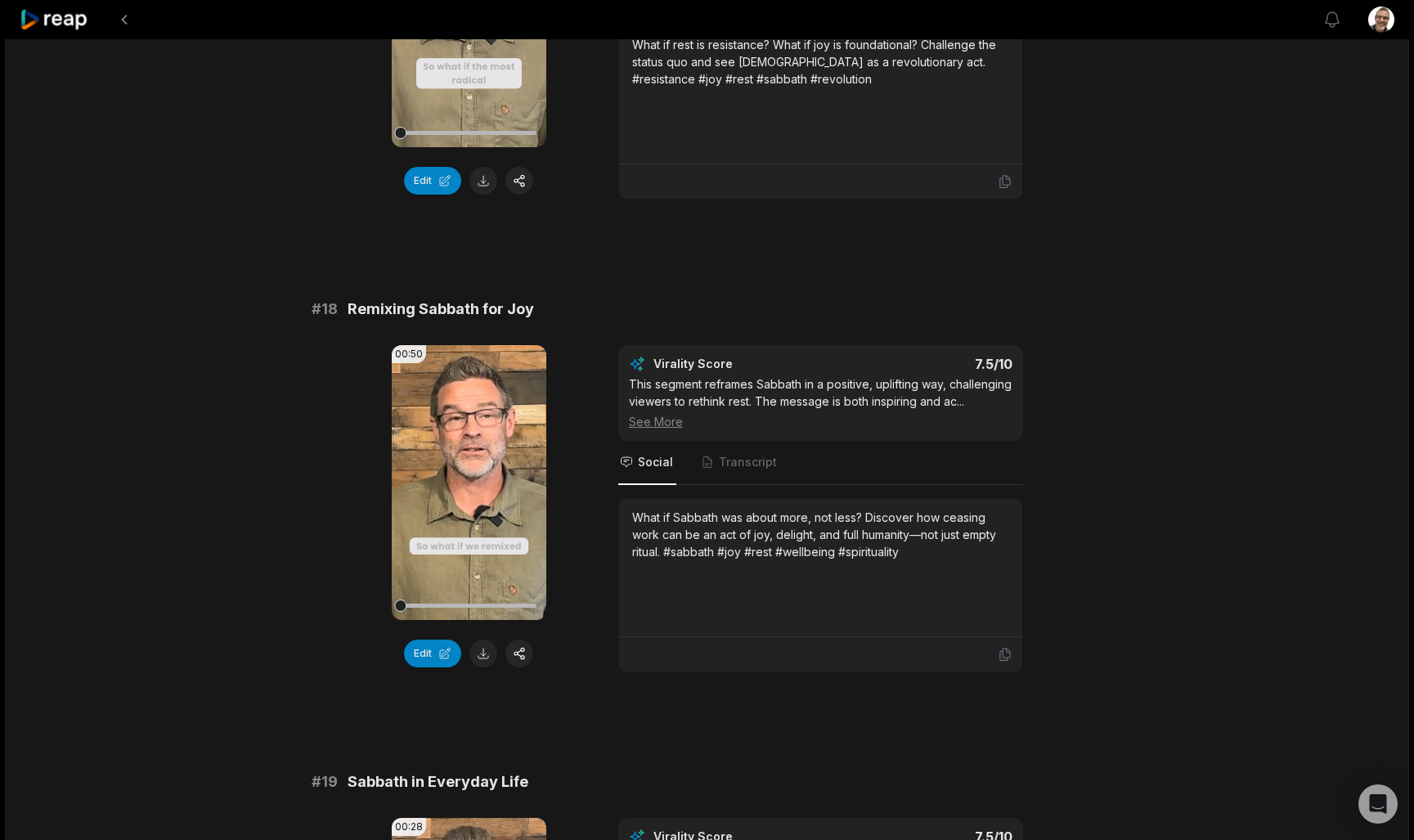
scroll to position [3271, 0]
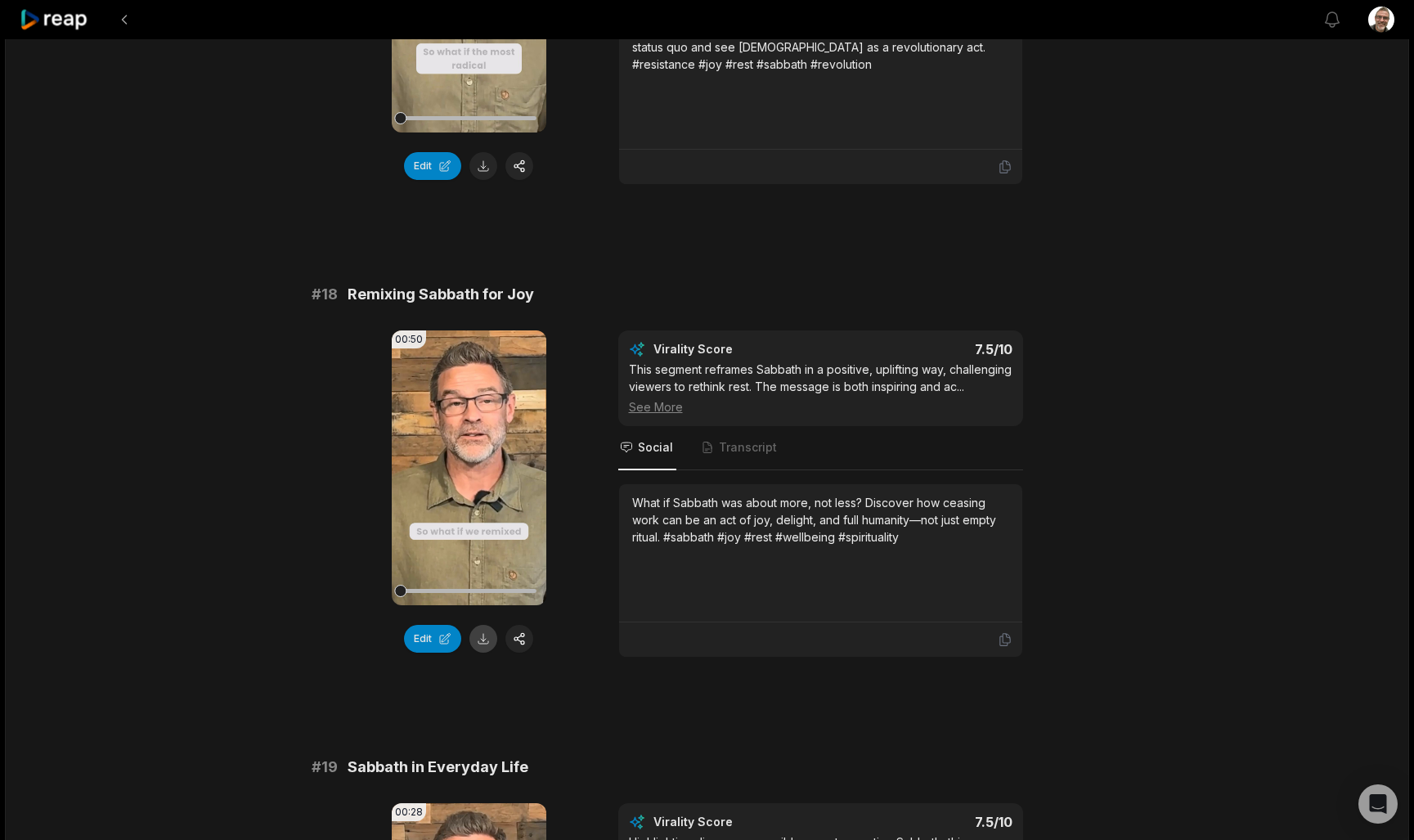
click at [479, 637] on button at bounding box center [483, 638] width 28 height 27
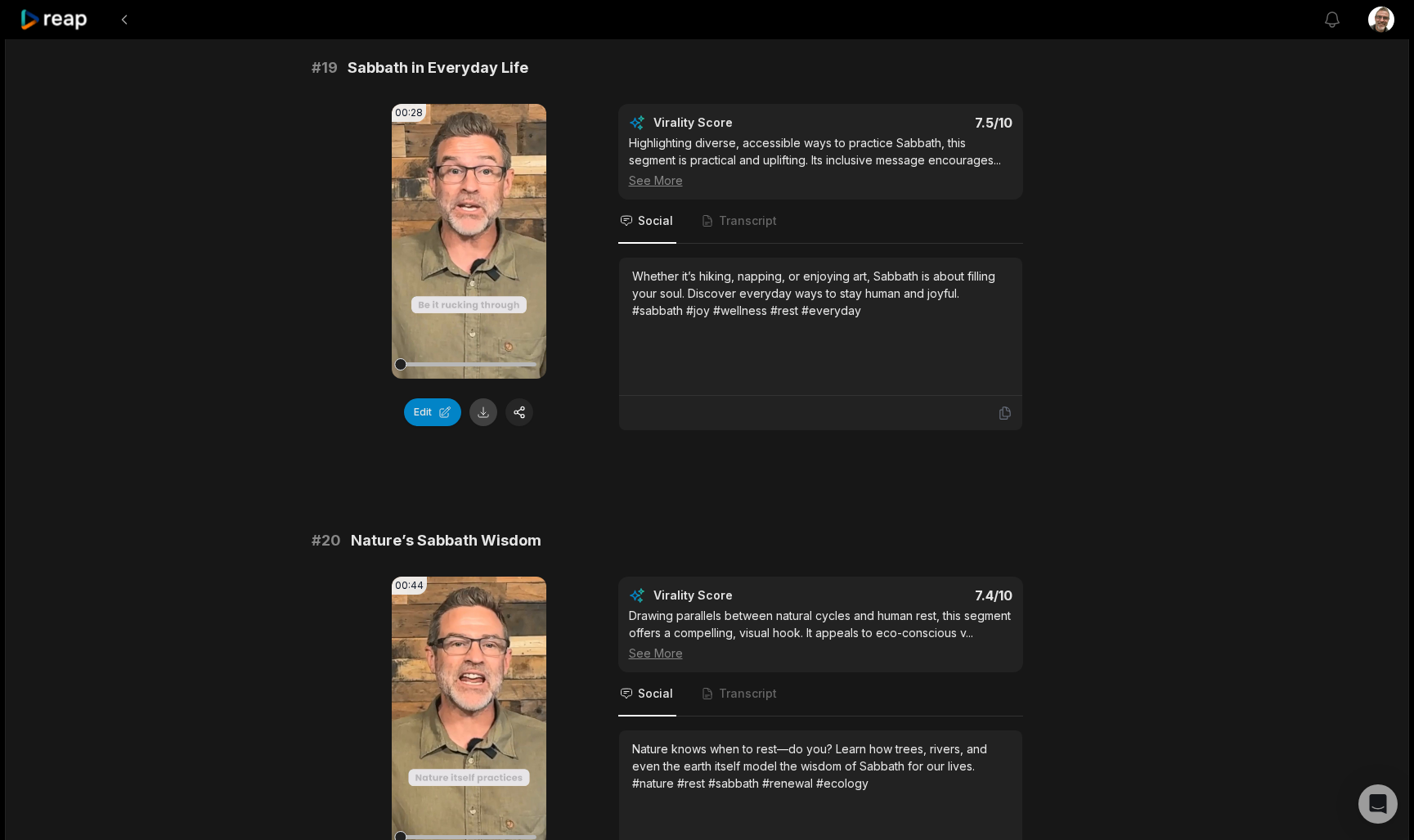
scroll to position [3976, 0]
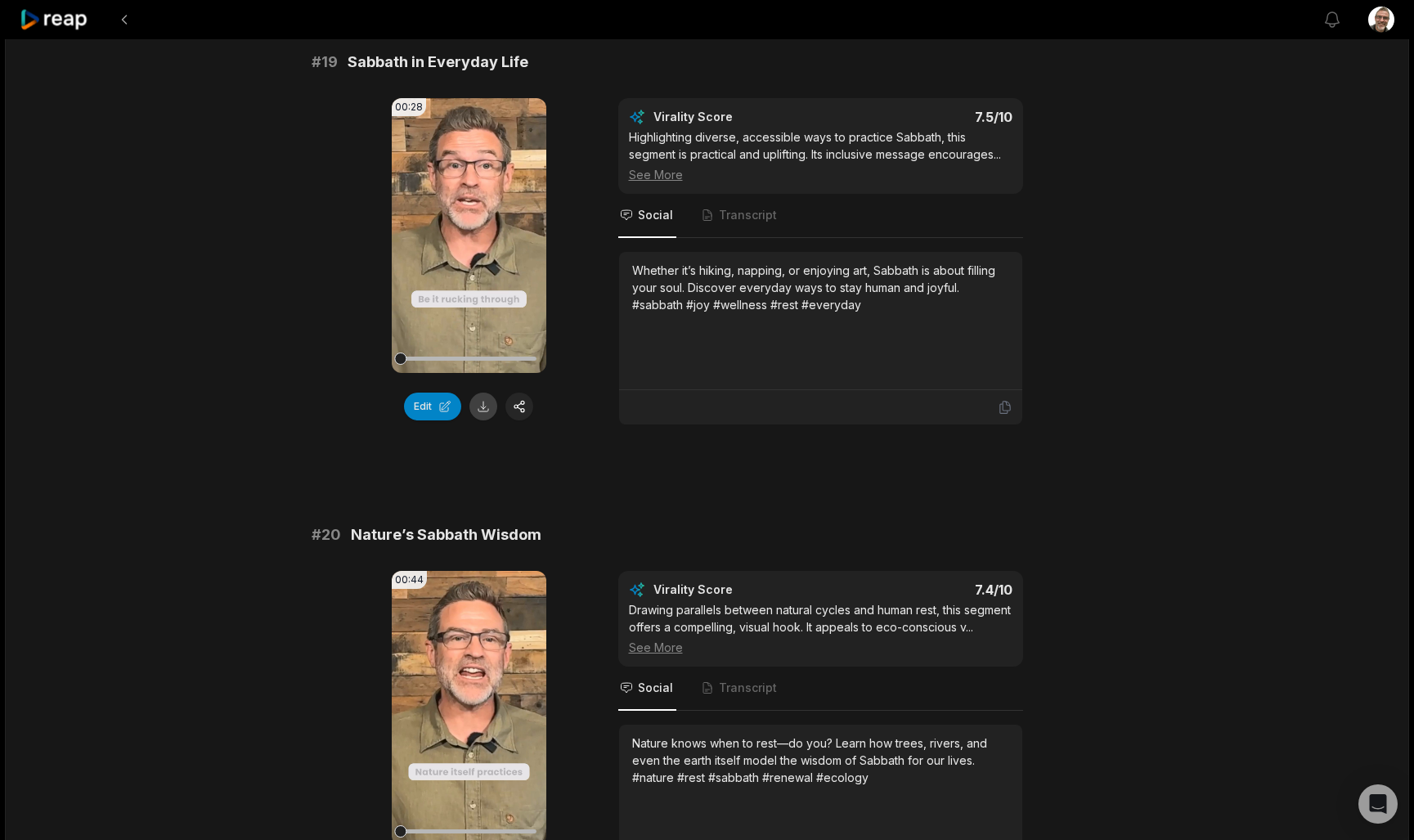
click at [484, 420] on button at bounding box center [483, 406] width 28 height 27
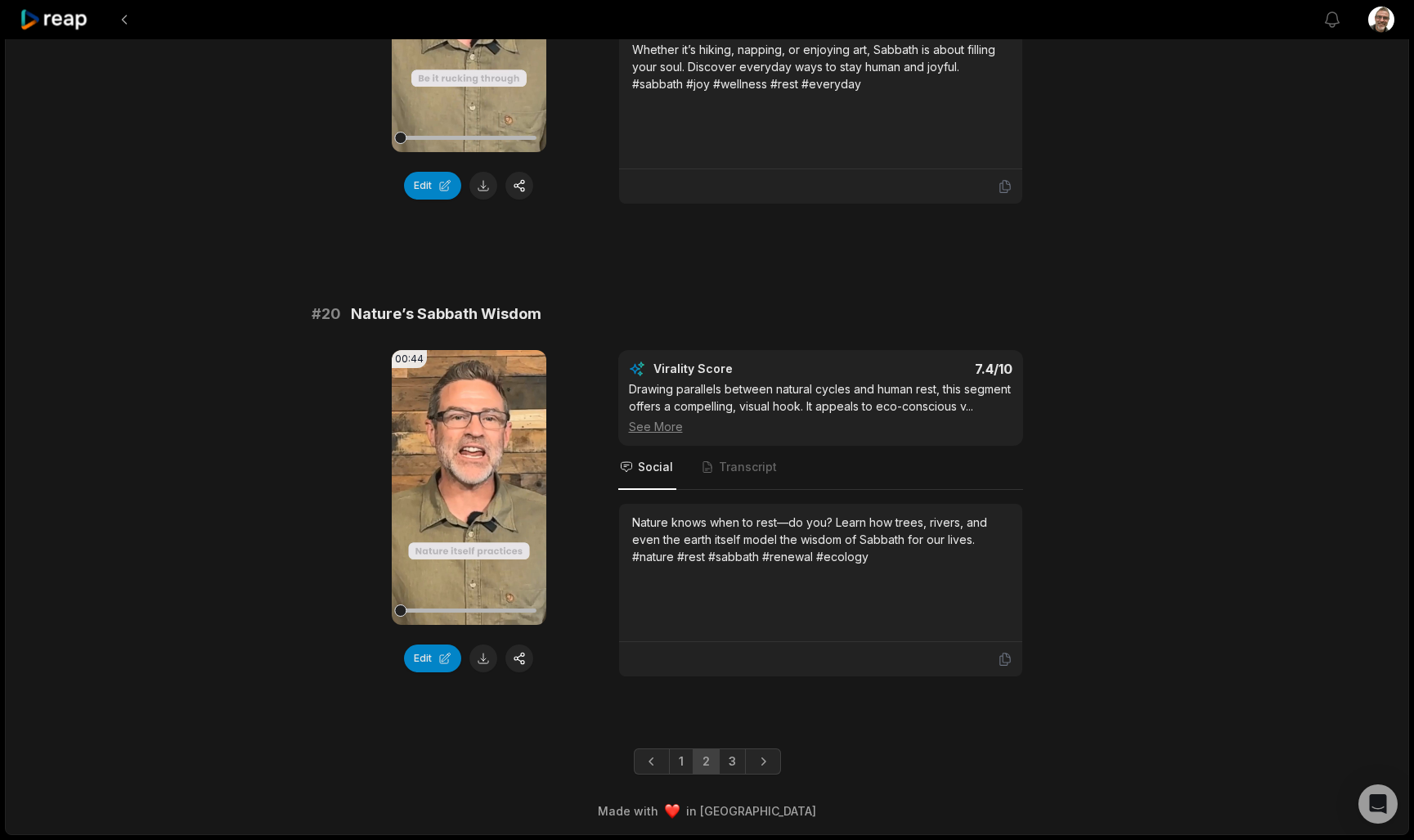
scroll to position [4231, 0]
click at [487, 649] on button at bounding box center [483, 658] width 28 height 27
click at [737, 761] on link "3" at bounding box center [732, 761] width 27 height 27
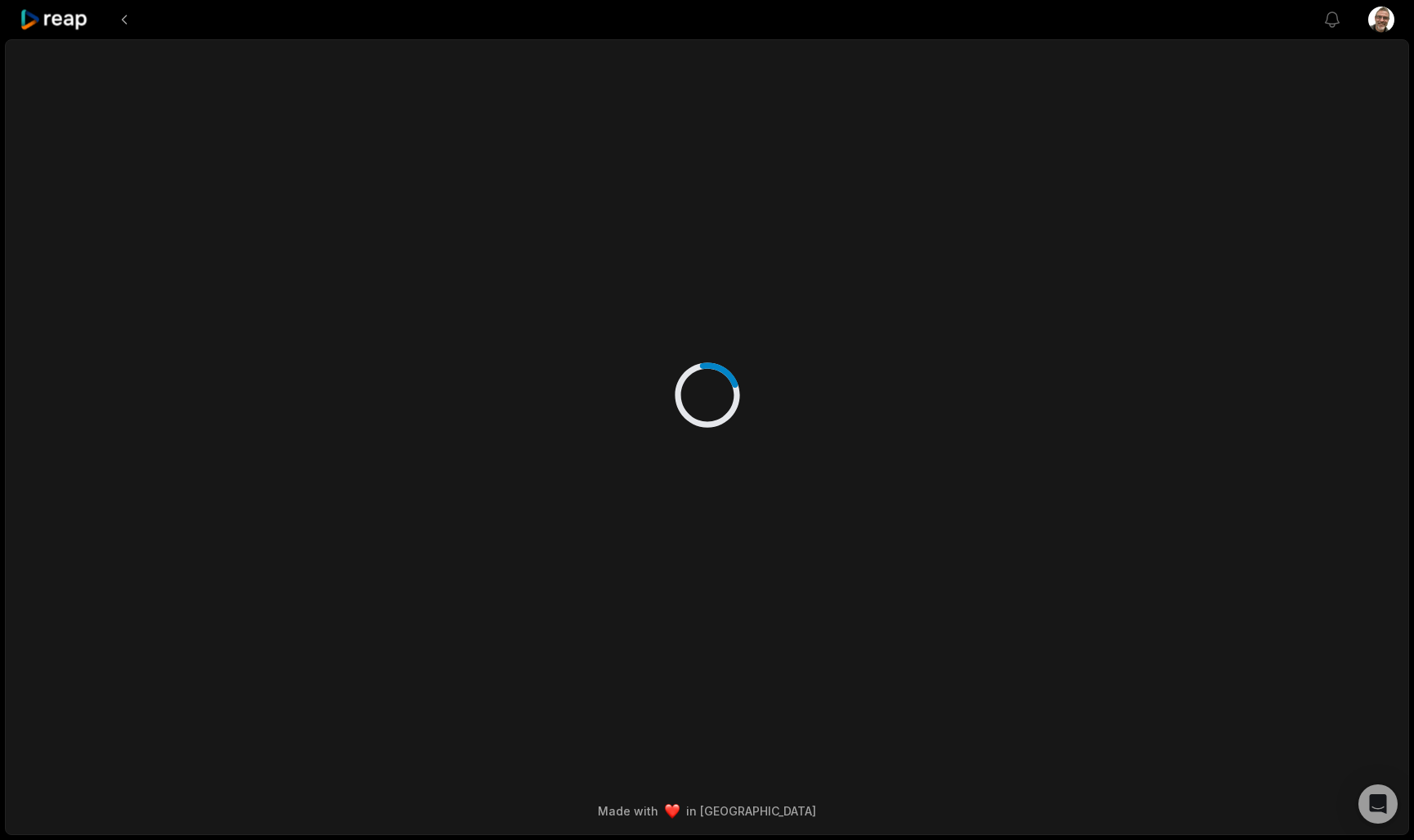
scroll to position [0, 0]
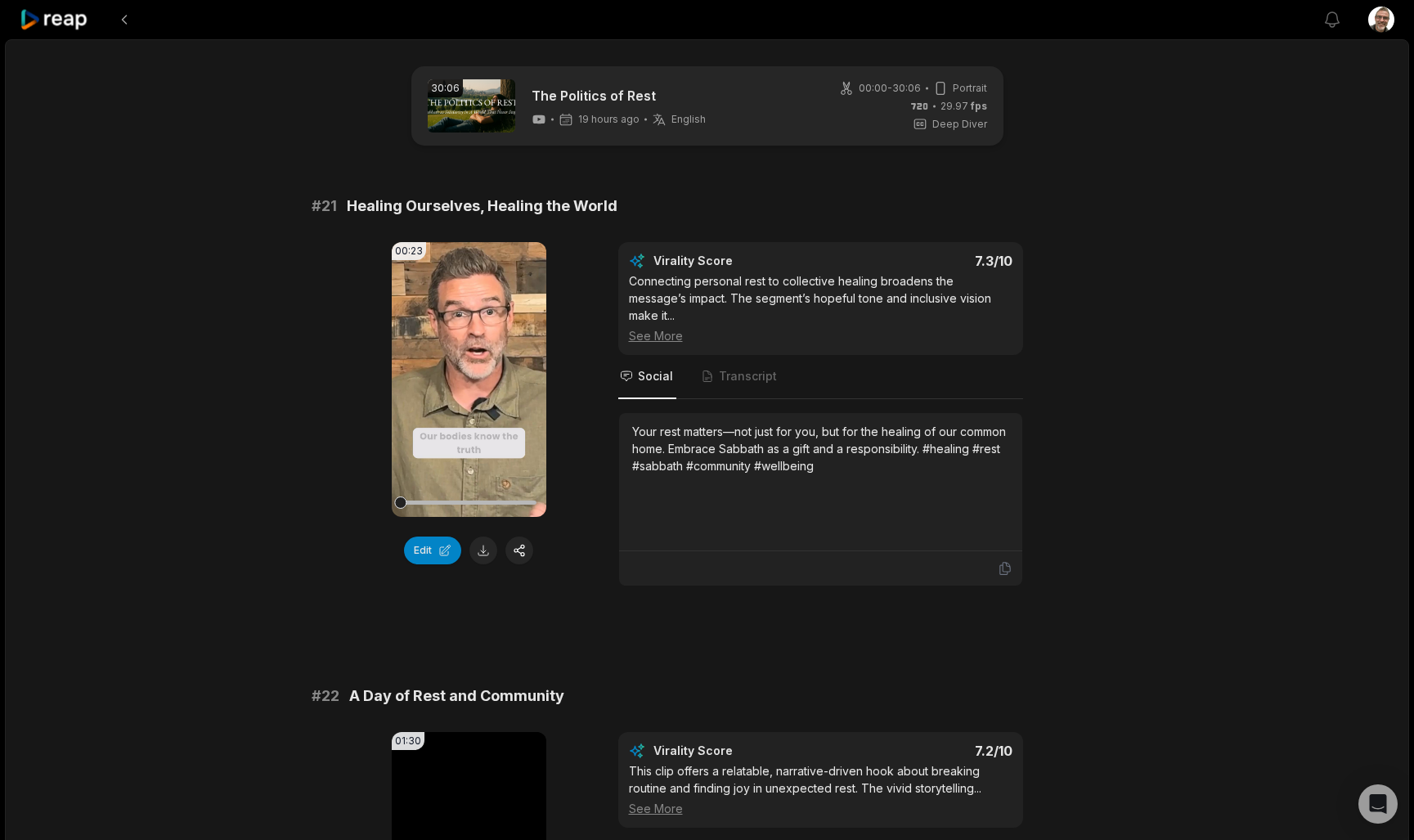
click at [480, 549] on button at bounding box center [483, 550] width 28 height 27
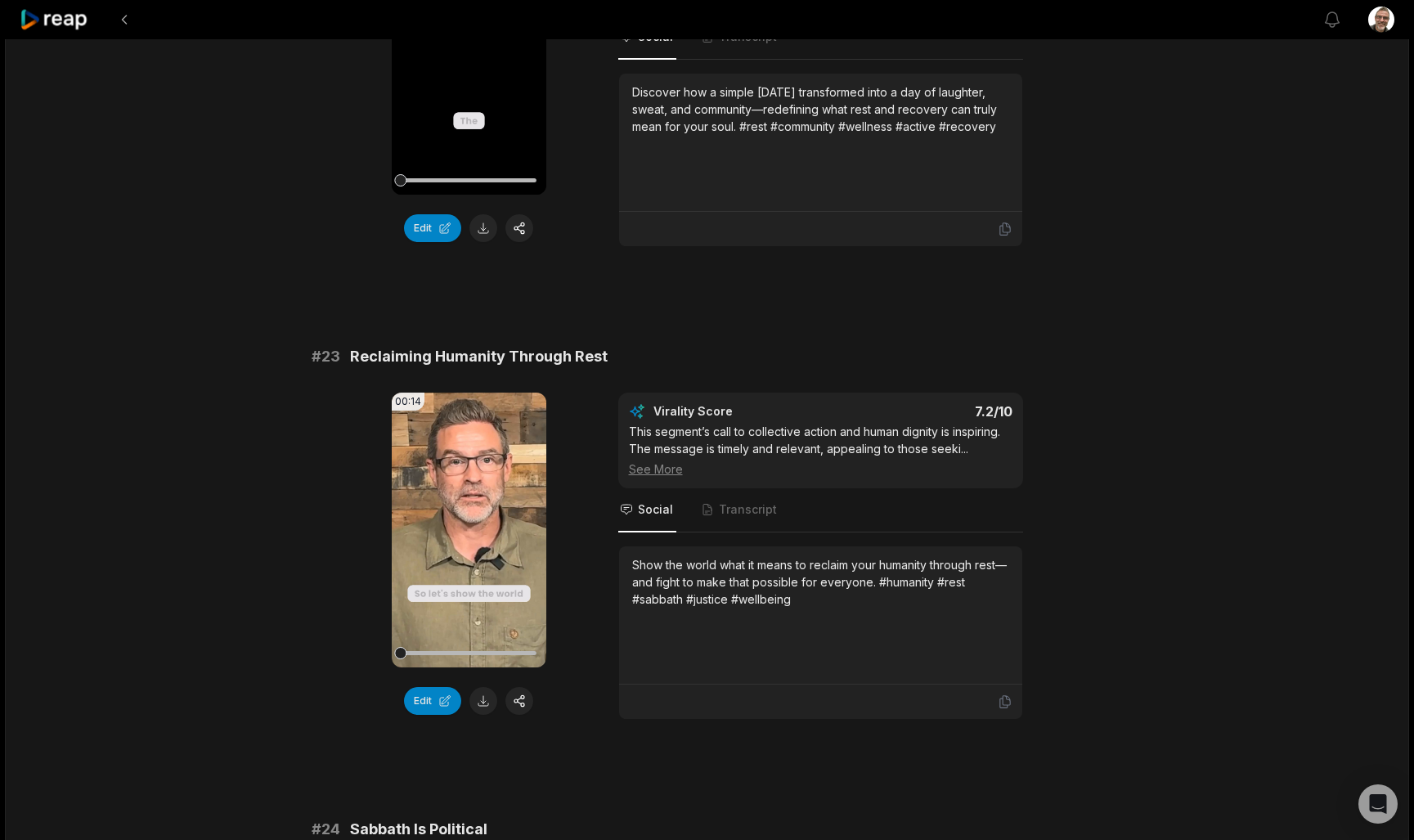
scroll to position [813, 0]
click at [486, 686] on button at bounding box center [483, 700] width 28 height 27
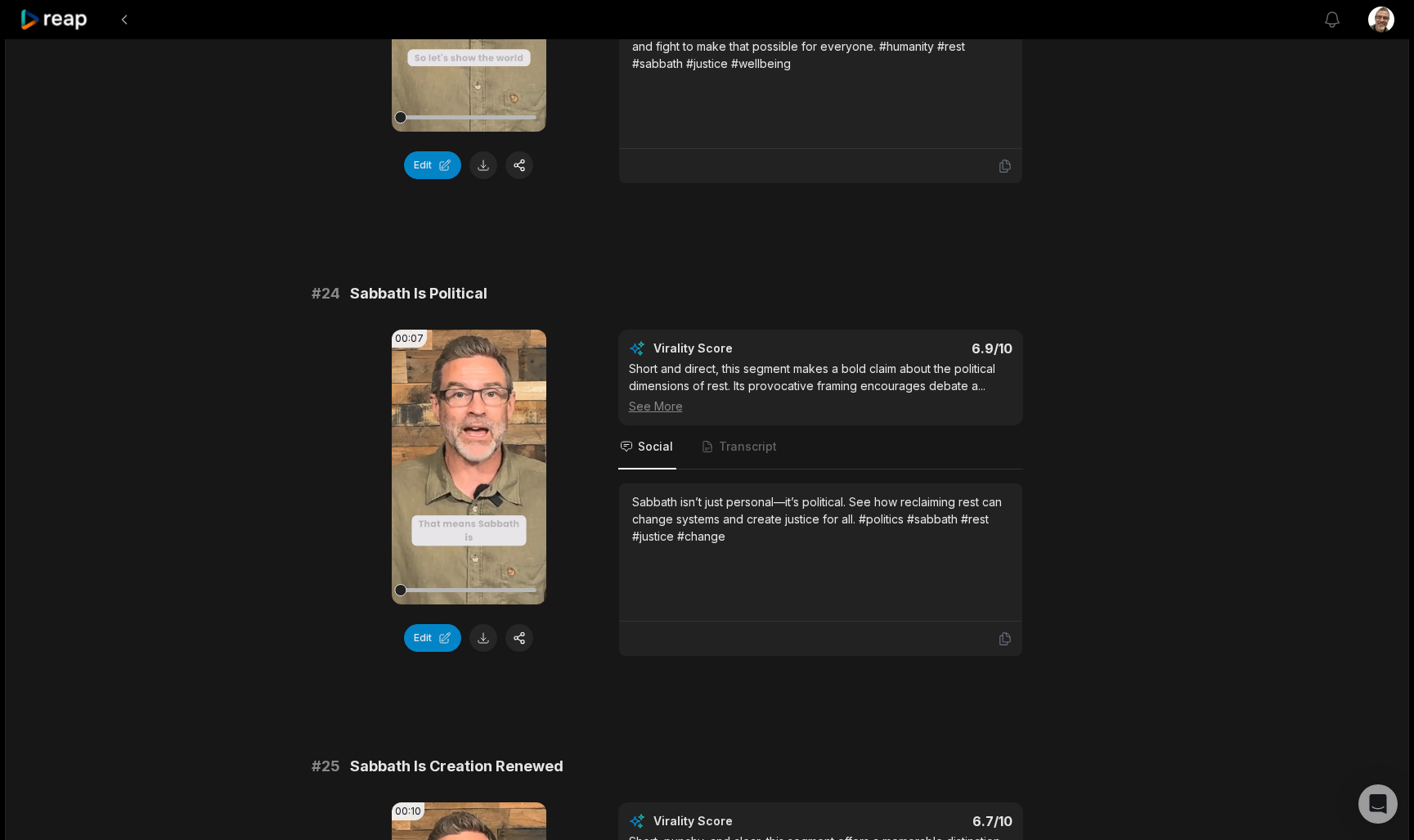
scroll to position [1351, 0]
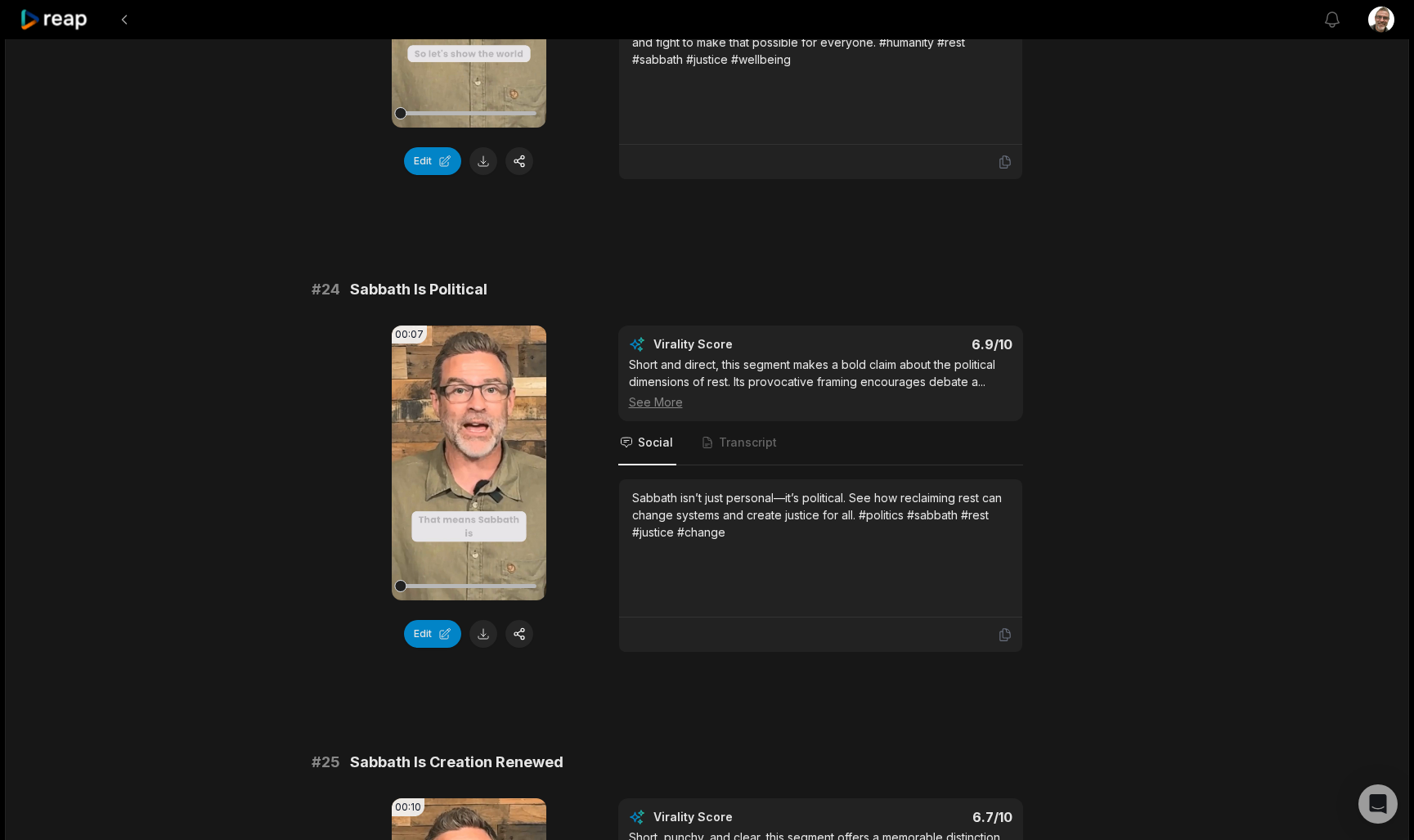
click at [487, 620] on button at bounding box center [483, 633] width 28 height 27
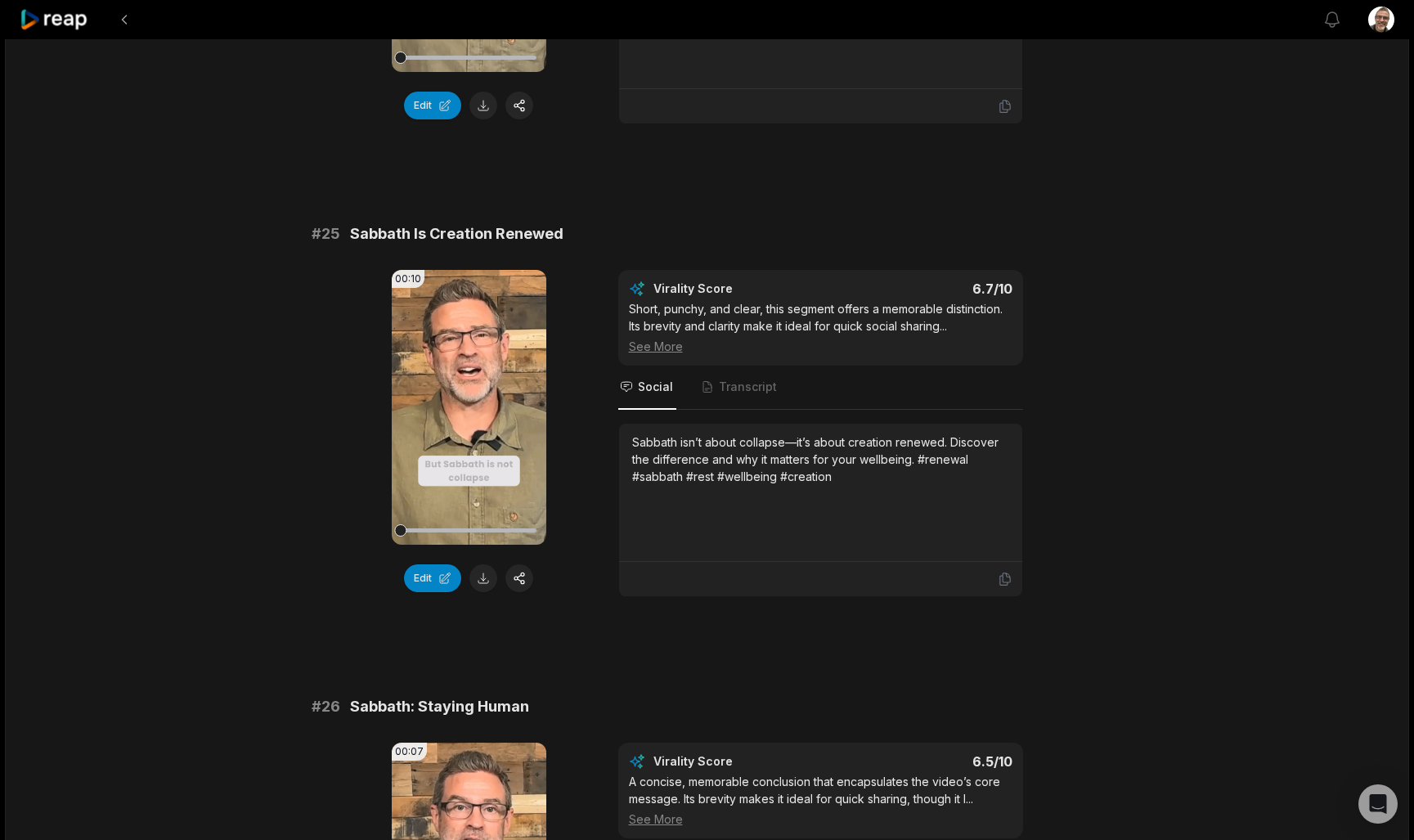
scroll to position [1881, 0]
click at [487, 562] on button at bounding box center [483, 575] width 28 height 27
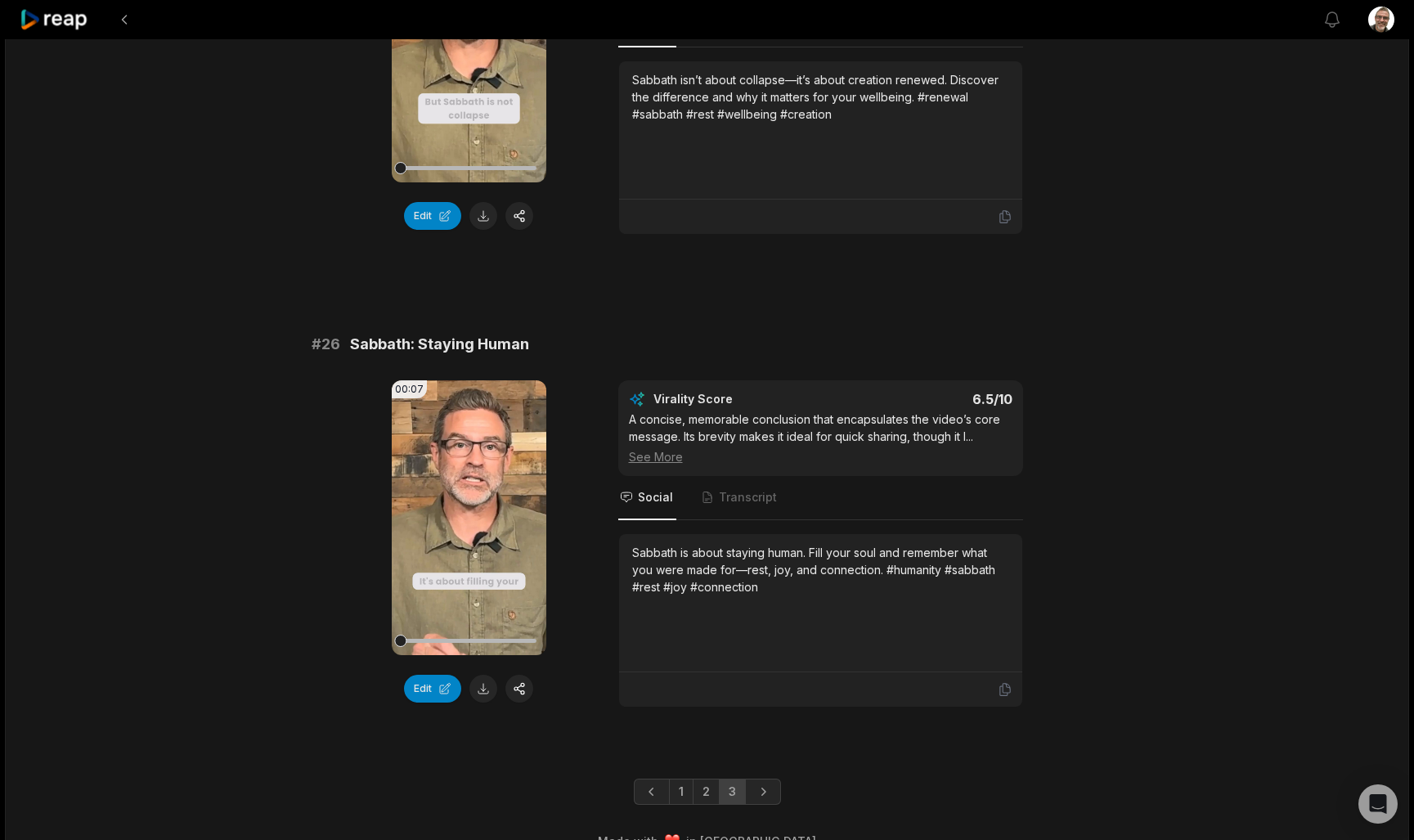
scroll to position [2243, 0]
click at [484, 673] on button at bounding box center [483, 686] width 28 height 27
click at [686, 776] on link "1" at bounding box center [681, 790] width 25 height 27
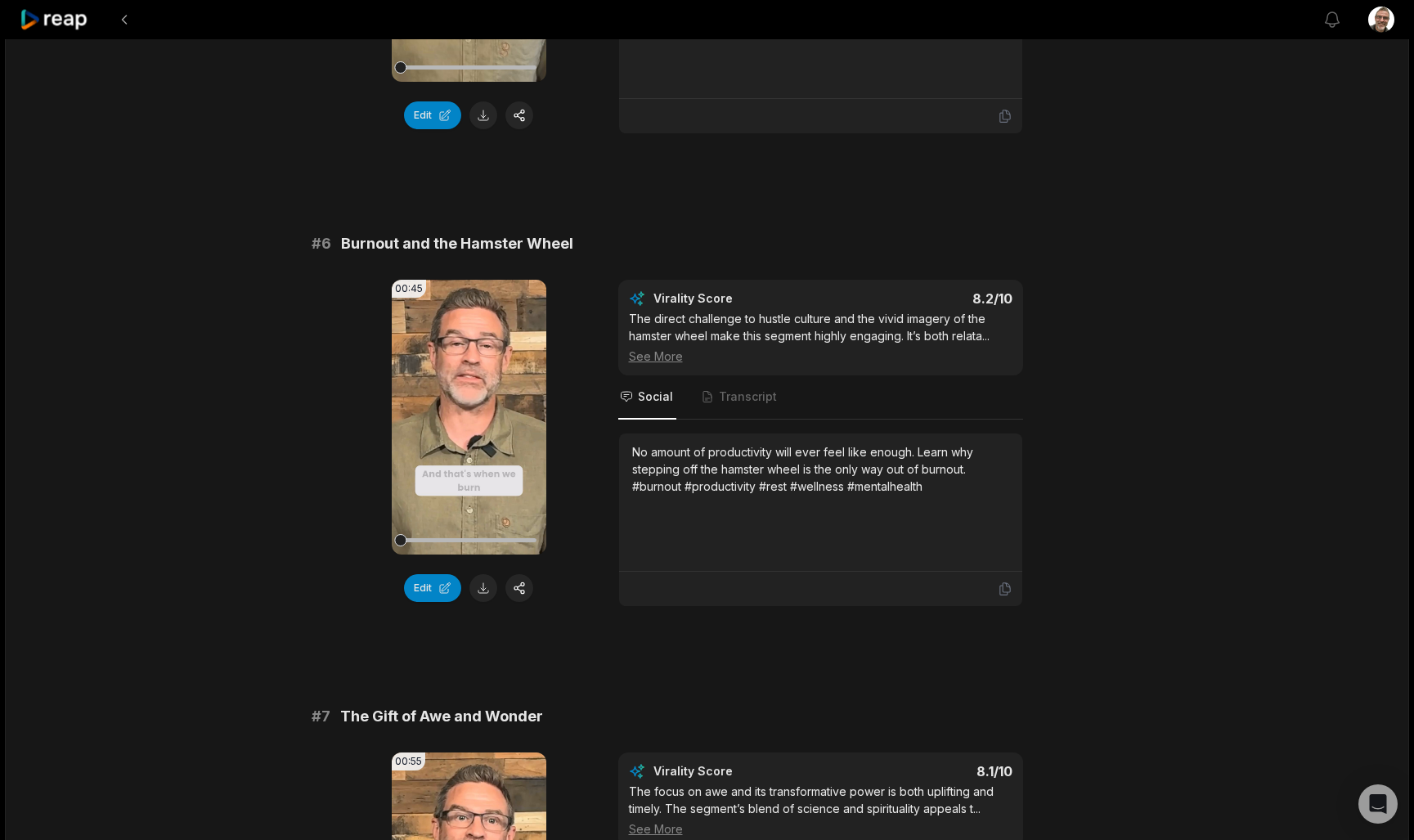
scroll to position [2325, 0]
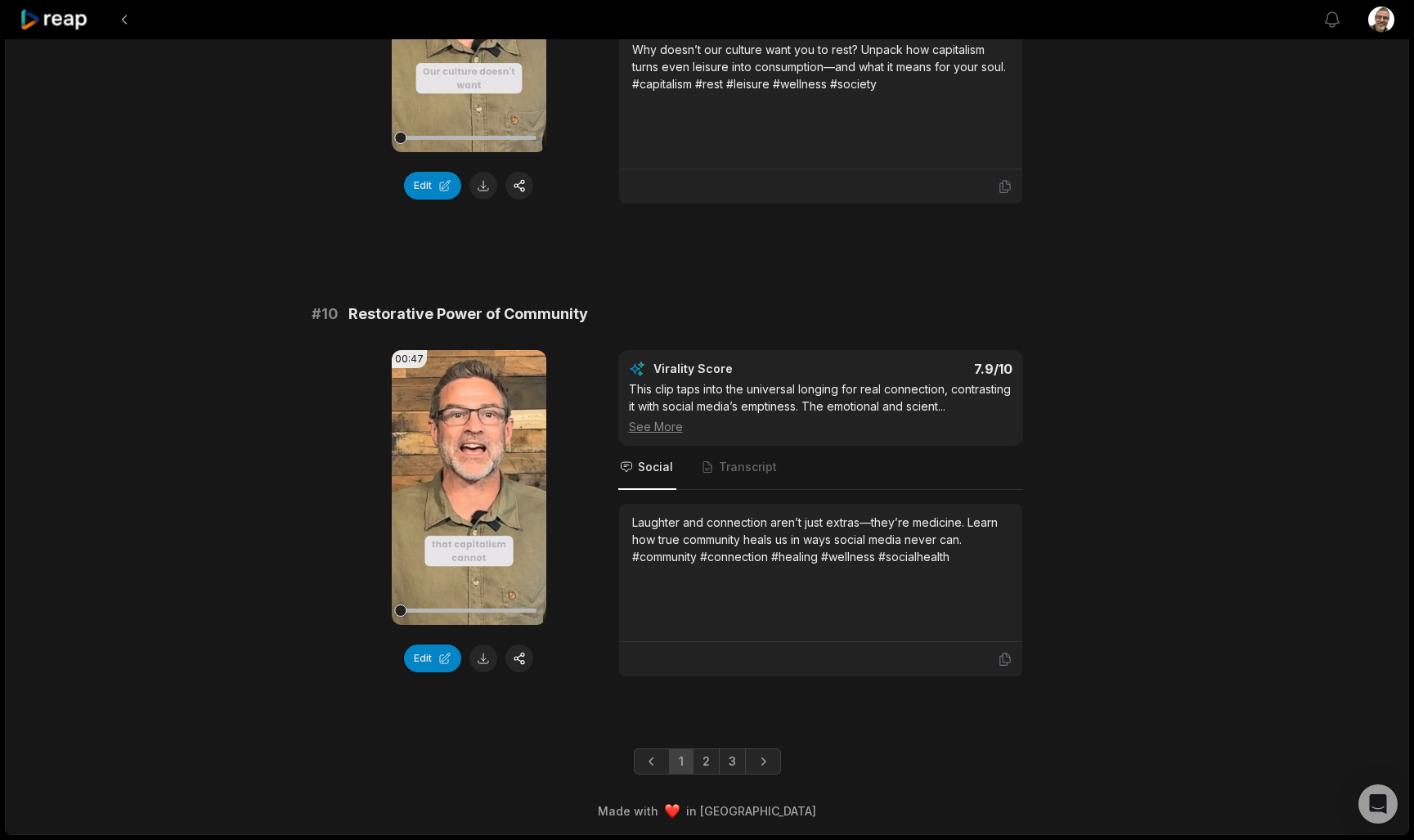
scroll to position [4162, 0]
click at [708, 767] on link "2" at bounding box center [706, 761] width 27 height 27
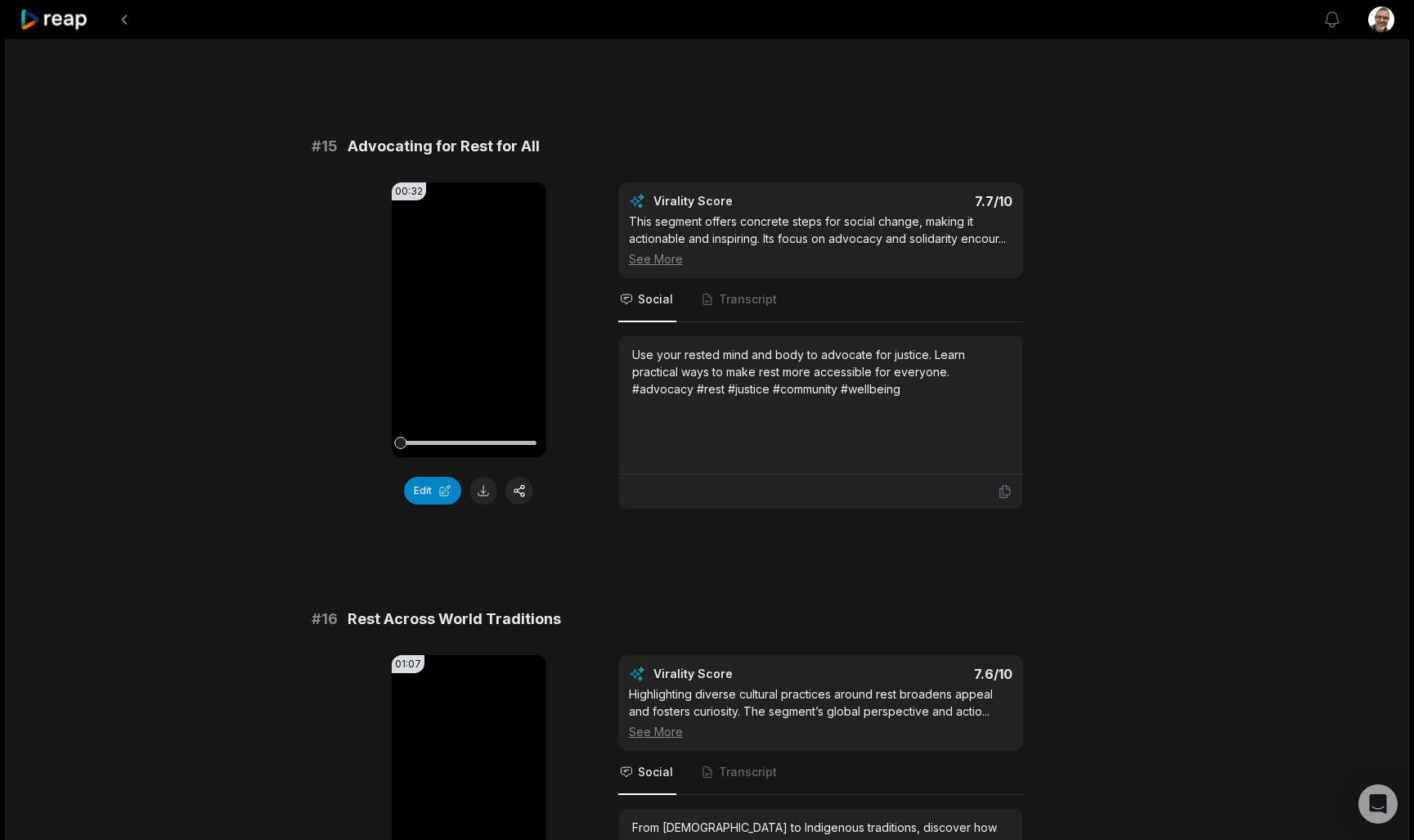
scroll to position [1829, 0]
